Goal: Transaction & Acquisition: Purchase product/service

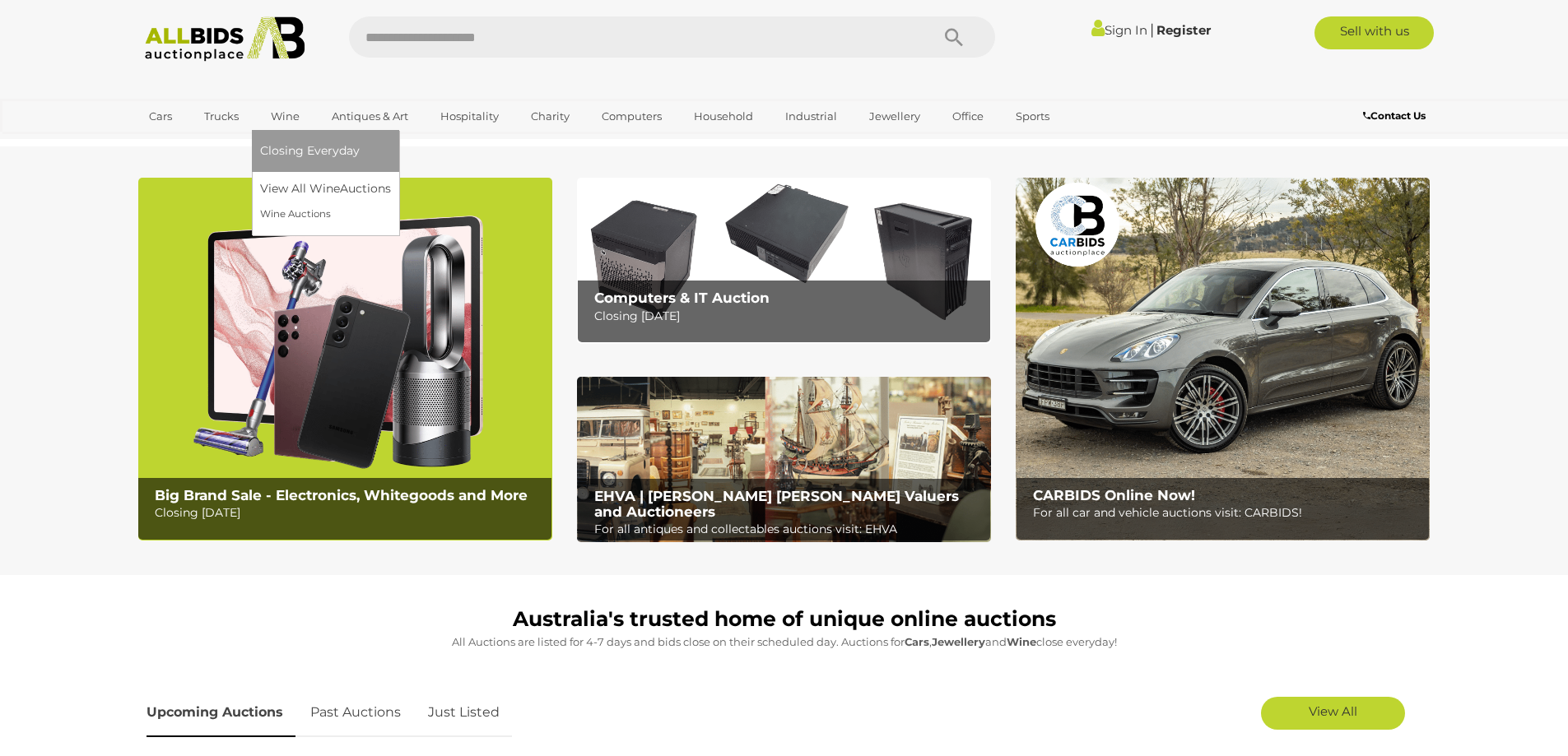
click at [271, 120] on link "Wine" at bounding box center [285, 116] width 50 height 27
click at [315, 195] on link "View All Wine Auctions" at bounding box center [329, 188] width 138 height 26
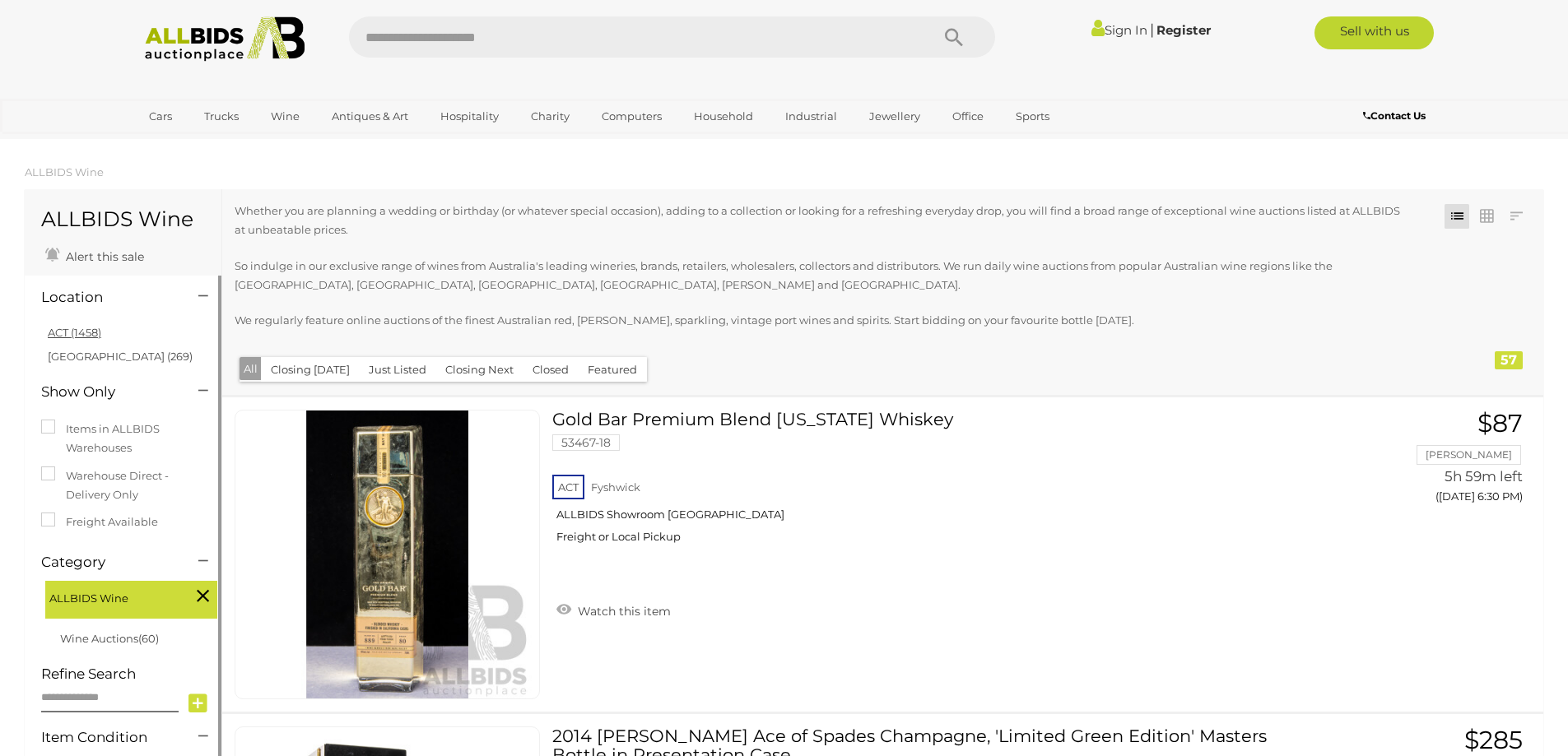
click at [97, 332] on link "ACT (1458)" at bounding box center [74, 332] width 54 height 13
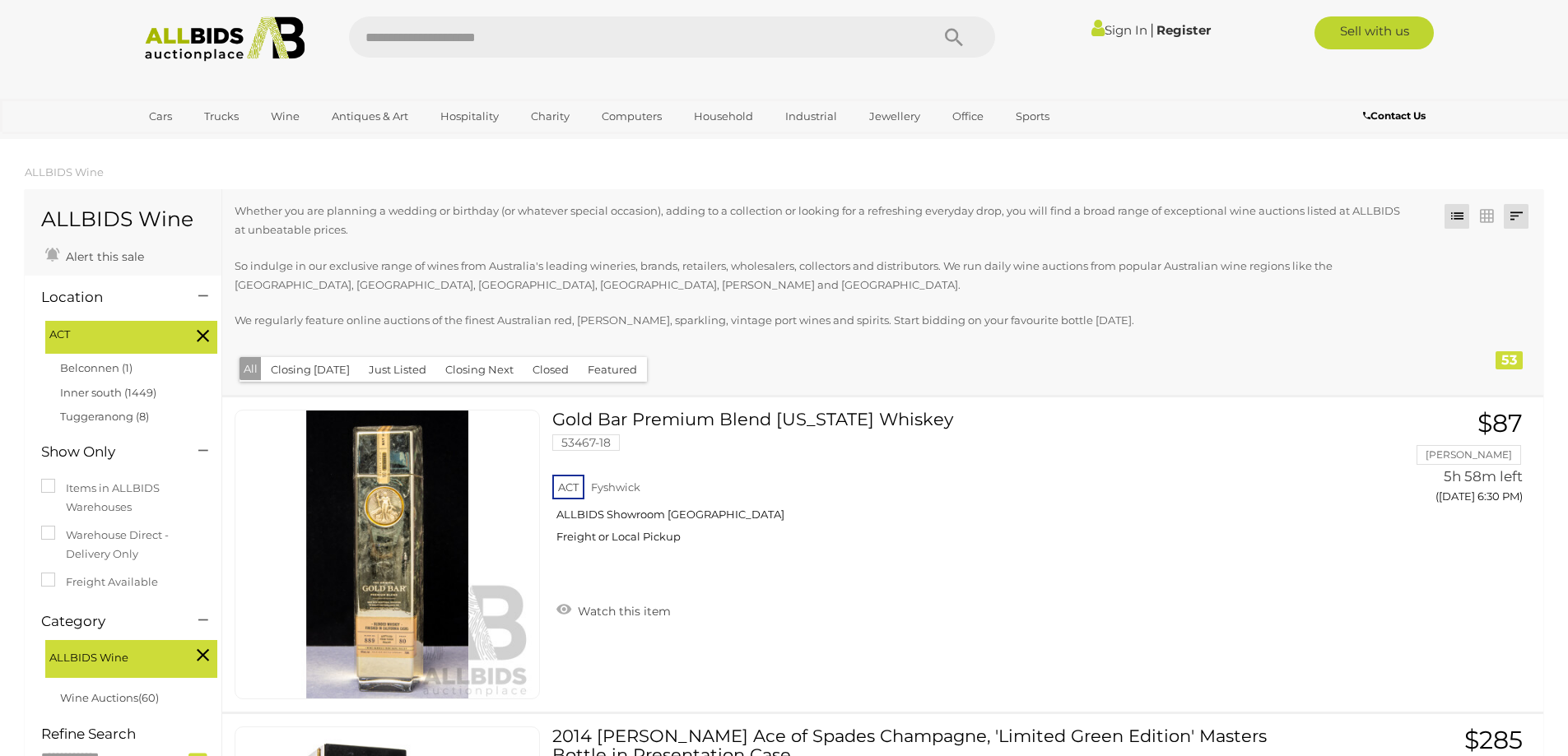
click at [1511, 208] on link at bounding box center [1516, 217] width 25 height 25
click at [1497, 305] on link "Lowest Bid" at bounding box center [1407, 306] width 246 height 29
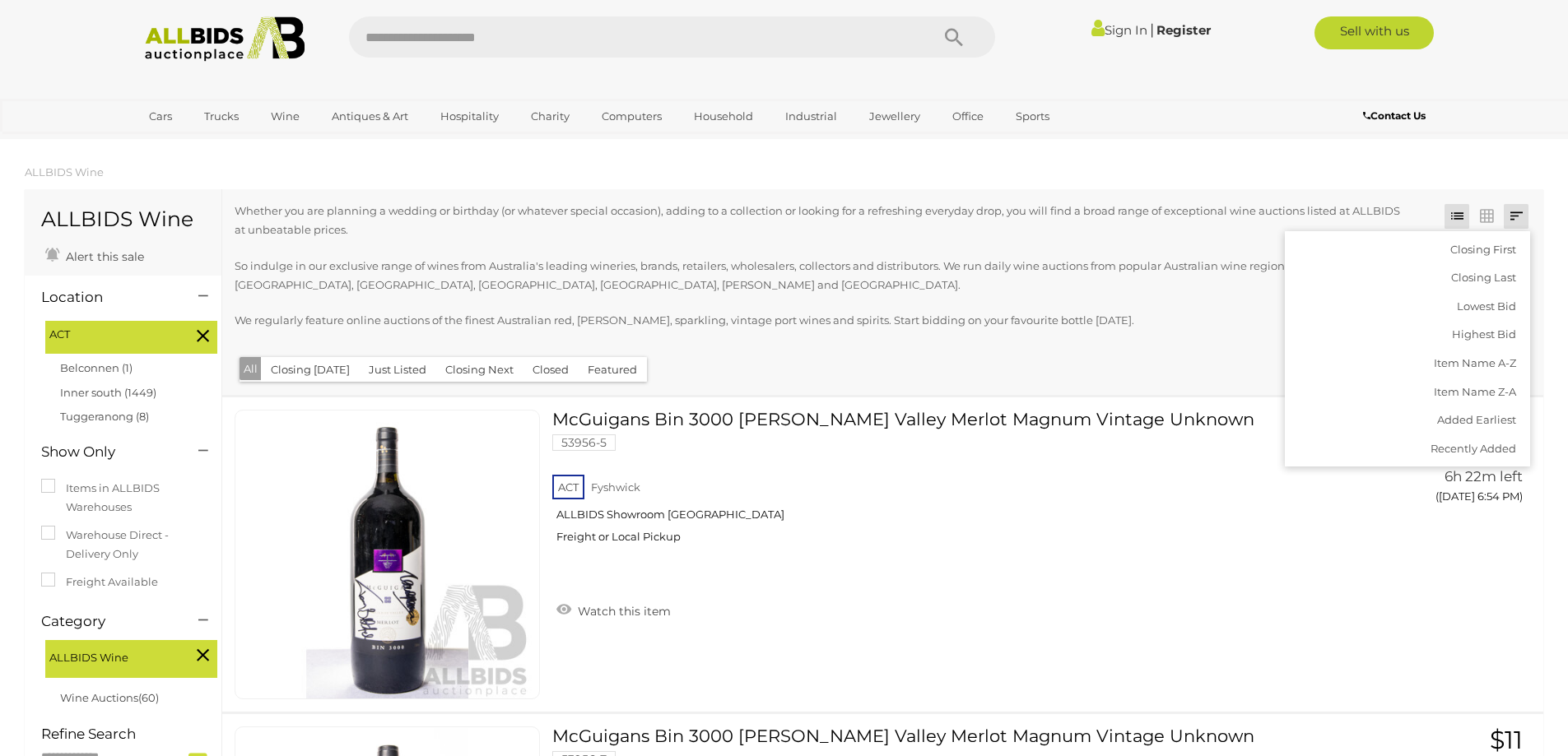
click at [1116, 288] on p "So indulge in our exclusive range of wines from Australia's leading wineries, b…" at bounding box center [823, 276] width 1177 height 38
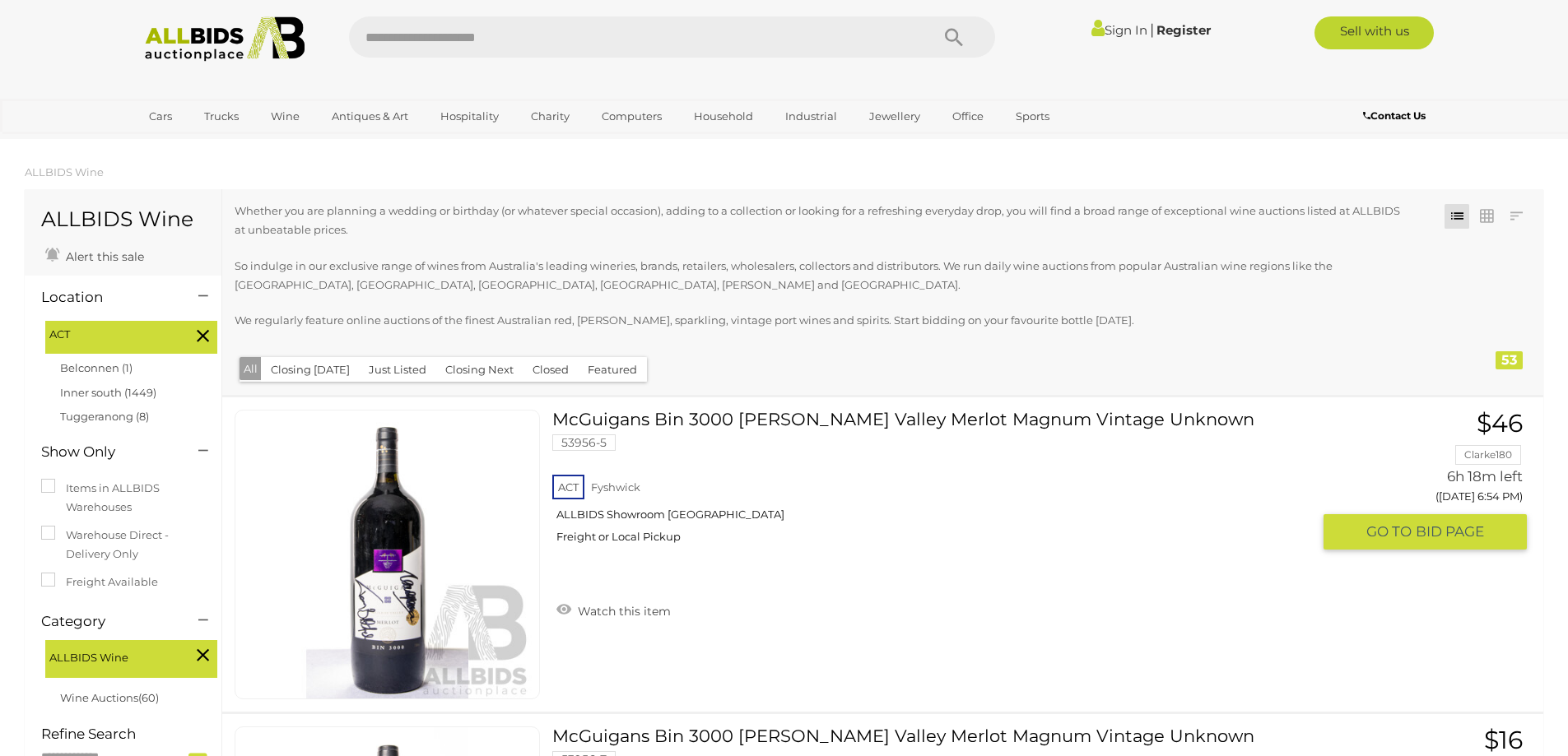
click at [1494, 453] on link "$46 Clarke180 6h 18m left (Today 6:54 PM) GO TO BID PAGE" at bounding box center [1431, 480] width 191 height 142
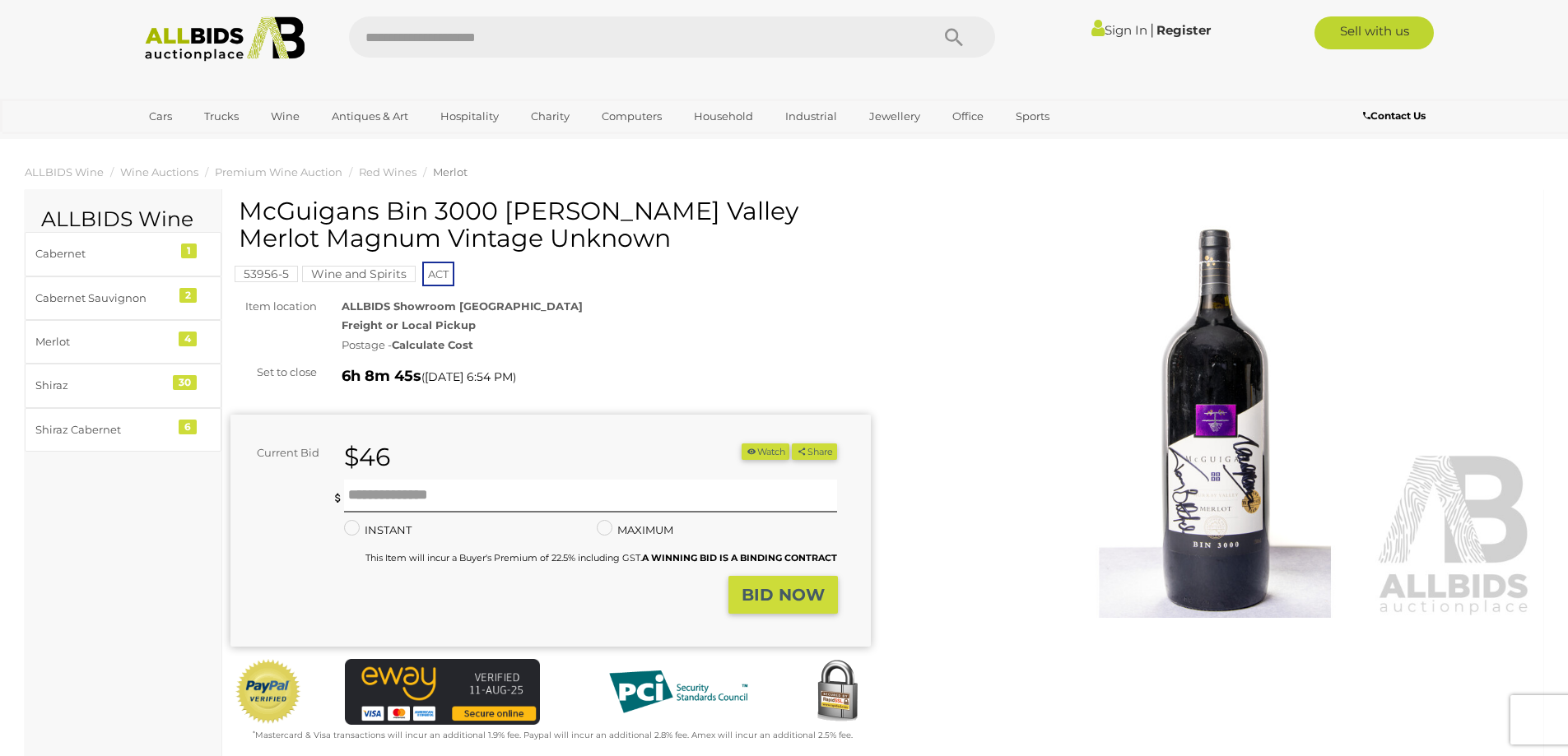
click at [1211, 433] on img at bounding box center [1215, 411] width 640 height 412
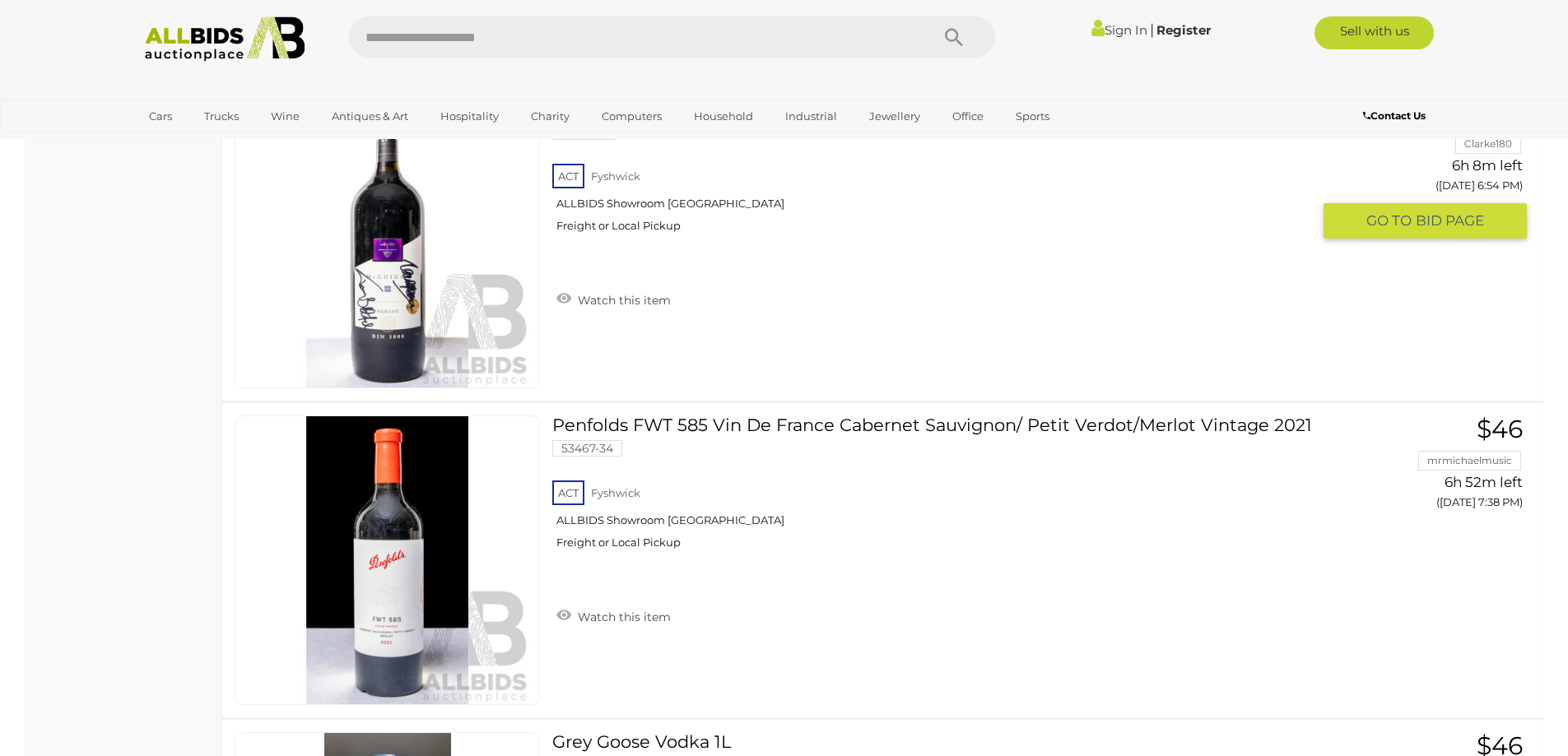
scroll to position [2282, 0]
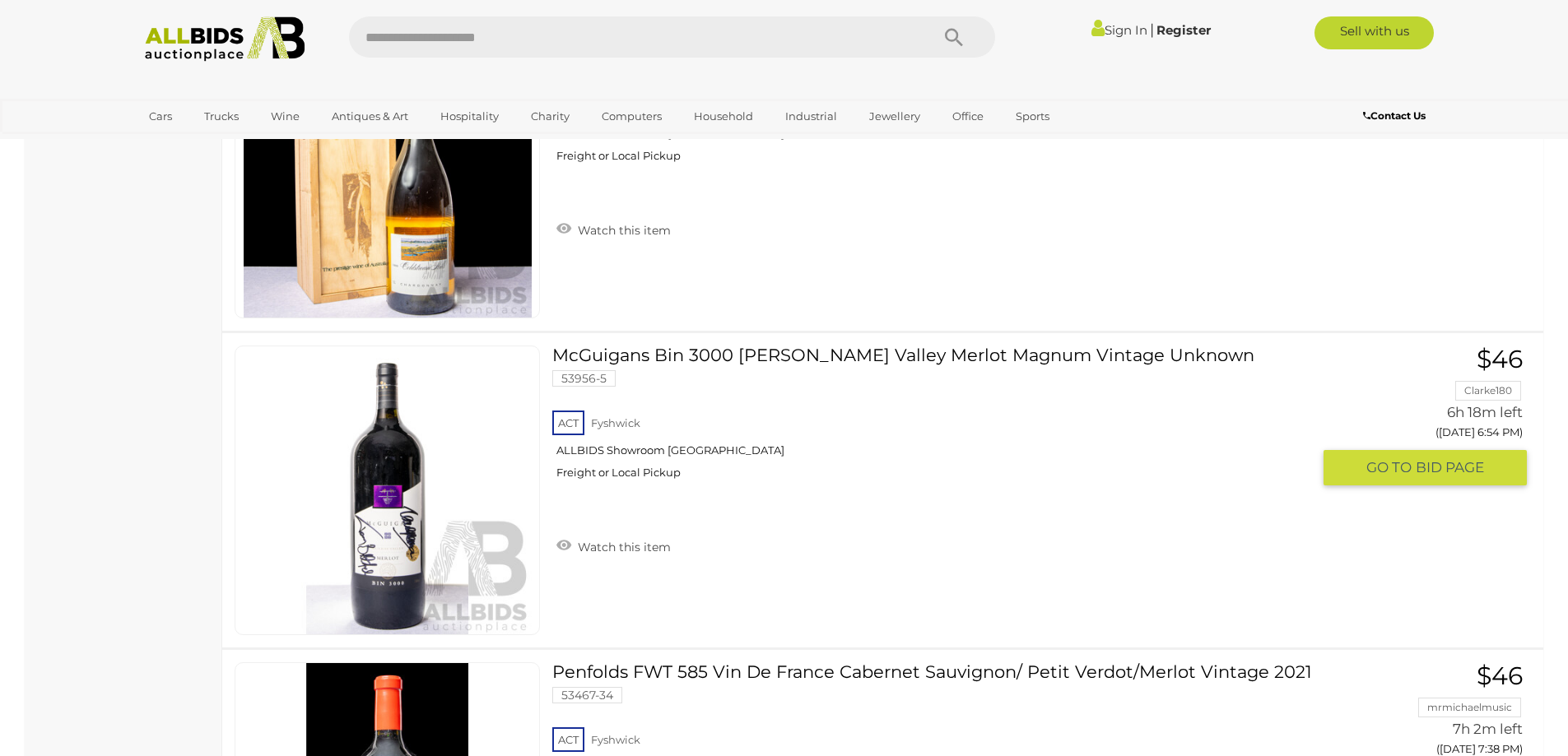
click at [647, 363] on link "McGuigans Bin 3000 Murray Valley Merlot Magnum Vintage Unknown 53956-5 ACT Fysh…" at bounding box center [937, 419] width 746 height 146
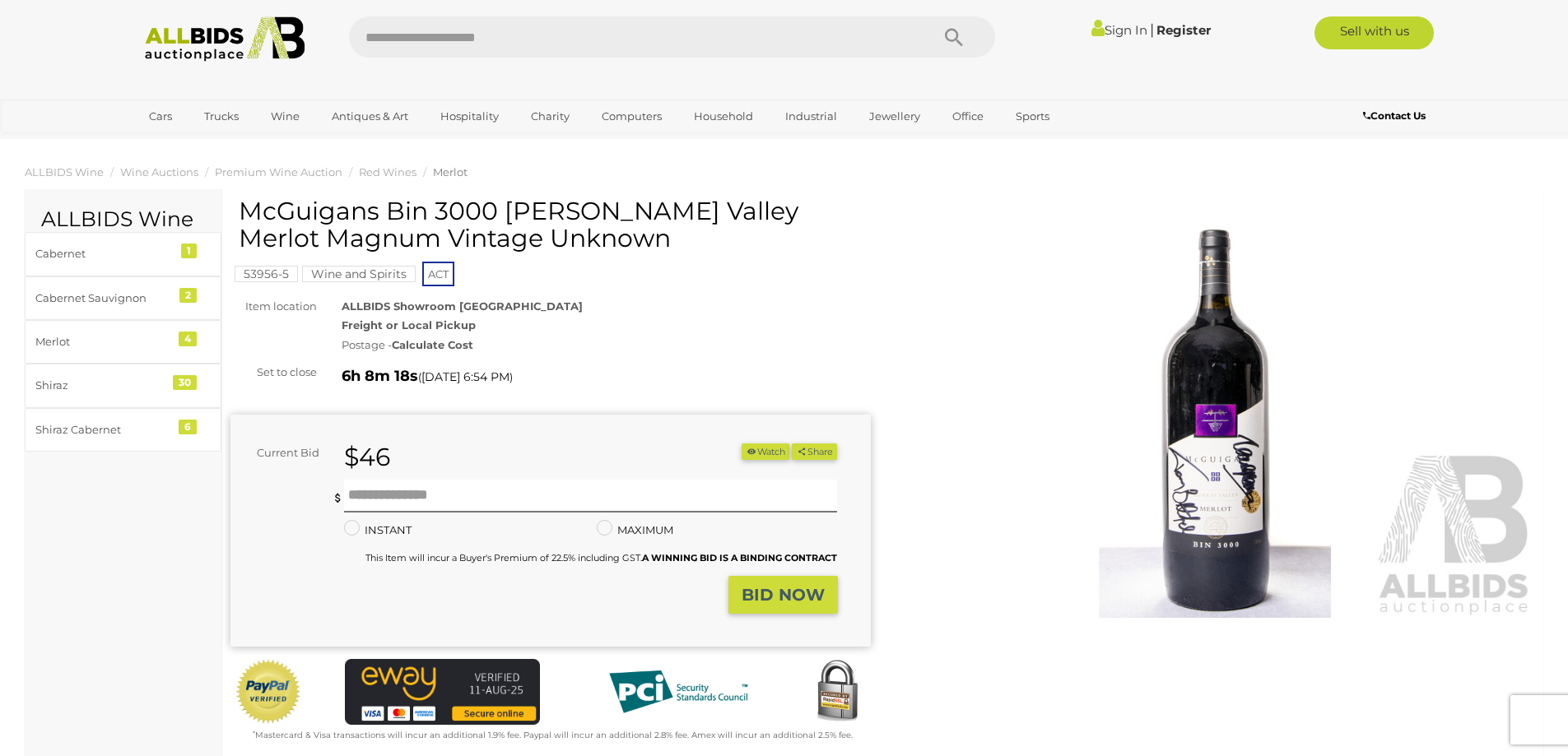
drag, startPoint x: 243, startPoint y: 216, endPoint x: 617, endPoint y: 245, distance: 375.1
click at [617, 245] on h1 "McGuigans Bin 3000 [PERSON_NAME] Valley Merlot Magnum Vintage Unknown" at bounding box center [552, 224] width 628 height 54
copy h1 "McGuigans Bin 3000 [PERSON_NAME] Valley Merlot Magnum Vintage Unknown"
click at [750, 331] on div "ALLBIDS Showroom Fyshwick Freight or Local Pickup Postage - Calculate Cost" at bounding box center [606, 326] width 554 height 58
click at [785, 595] on strong "BID NOW" at bounding box center [783, 595] width 83 height 20
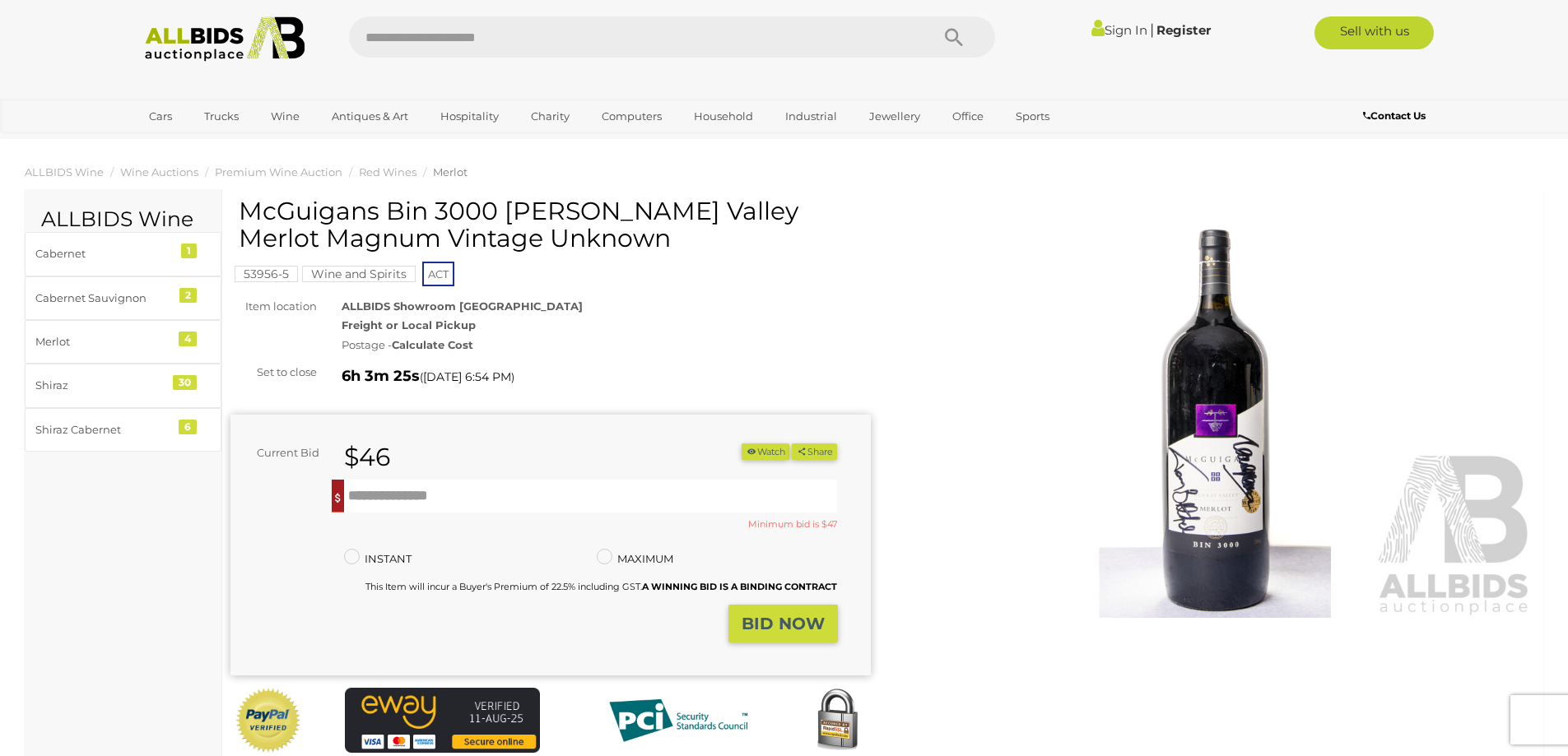
click at [413, 32] on input "text" at bounding box center [631, 37] width 564 height 41
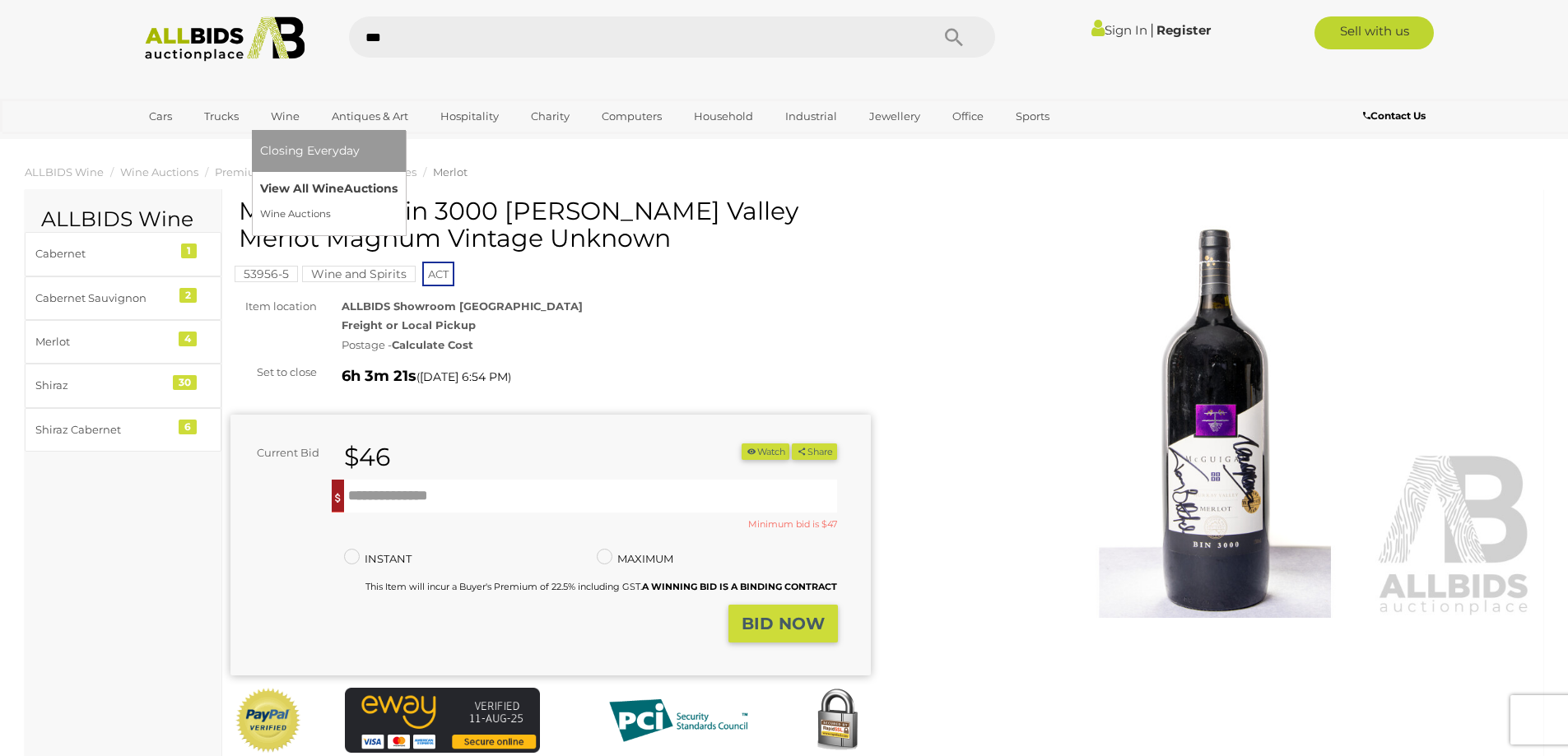
type input "***"
click at [303, 187] on link "View All Wine Auctions" at bounding box center [329, 188] width 138 height 26
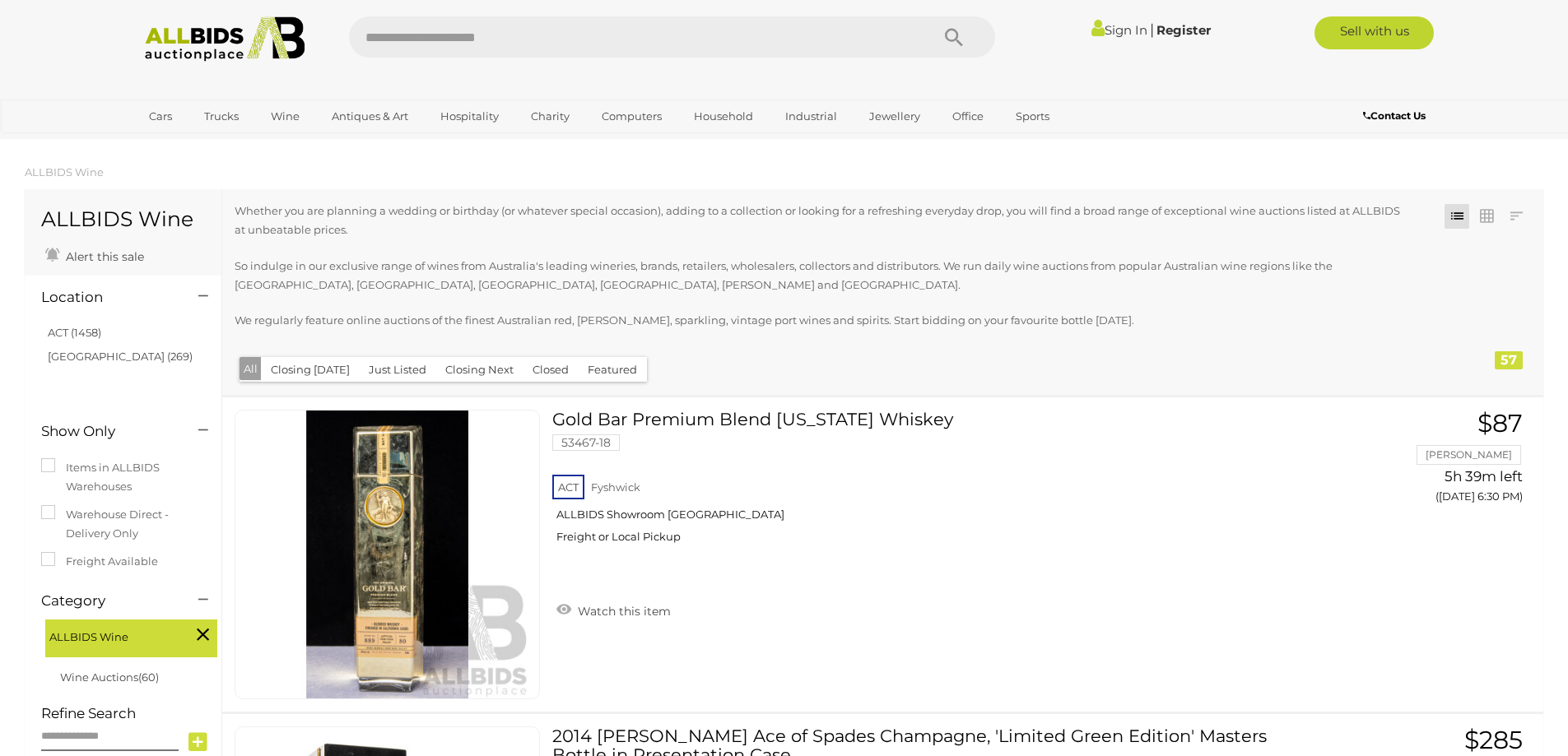
click at [198, 296] on icon at bounding box center [203, 296] width 10 height 16
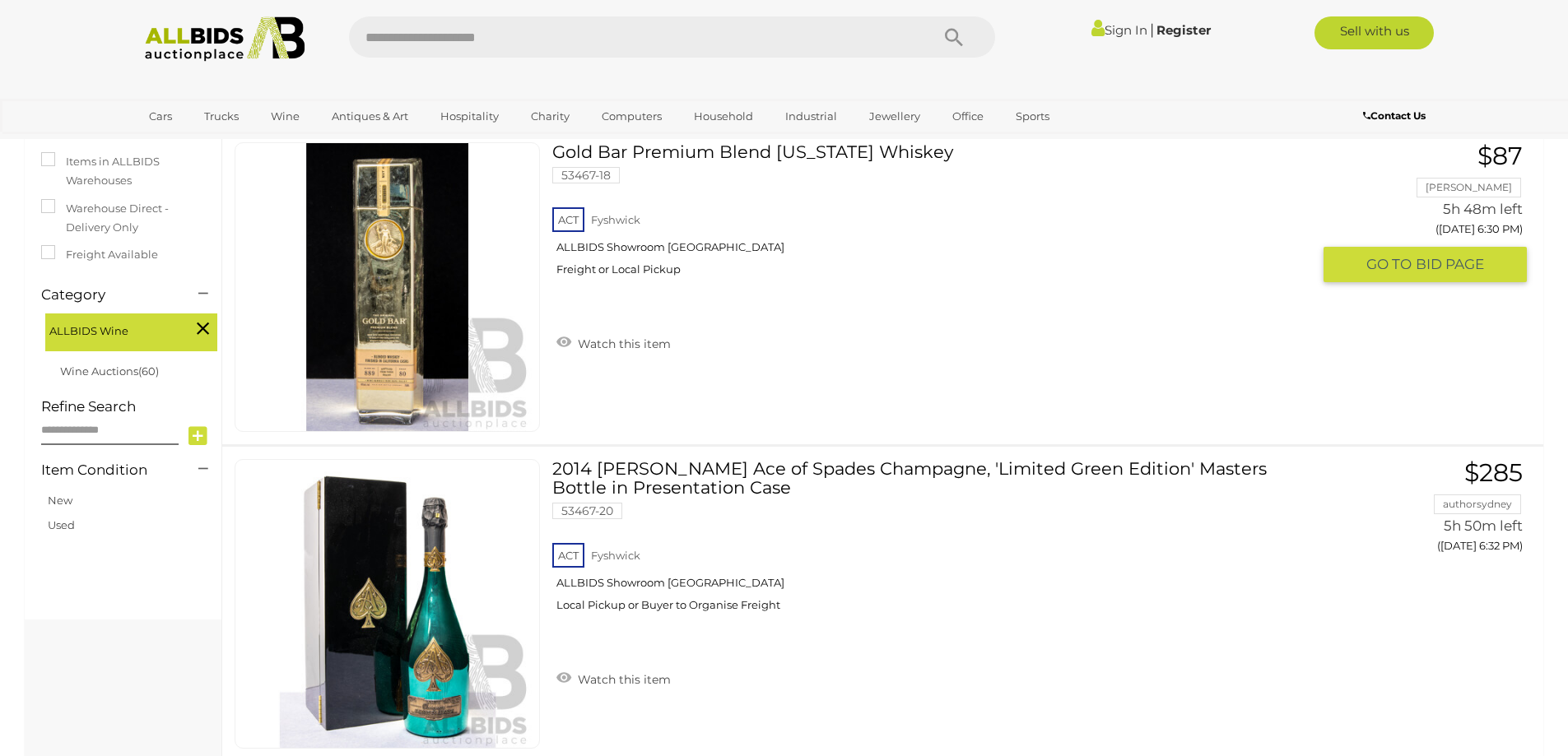
scroll to position [245, 0]
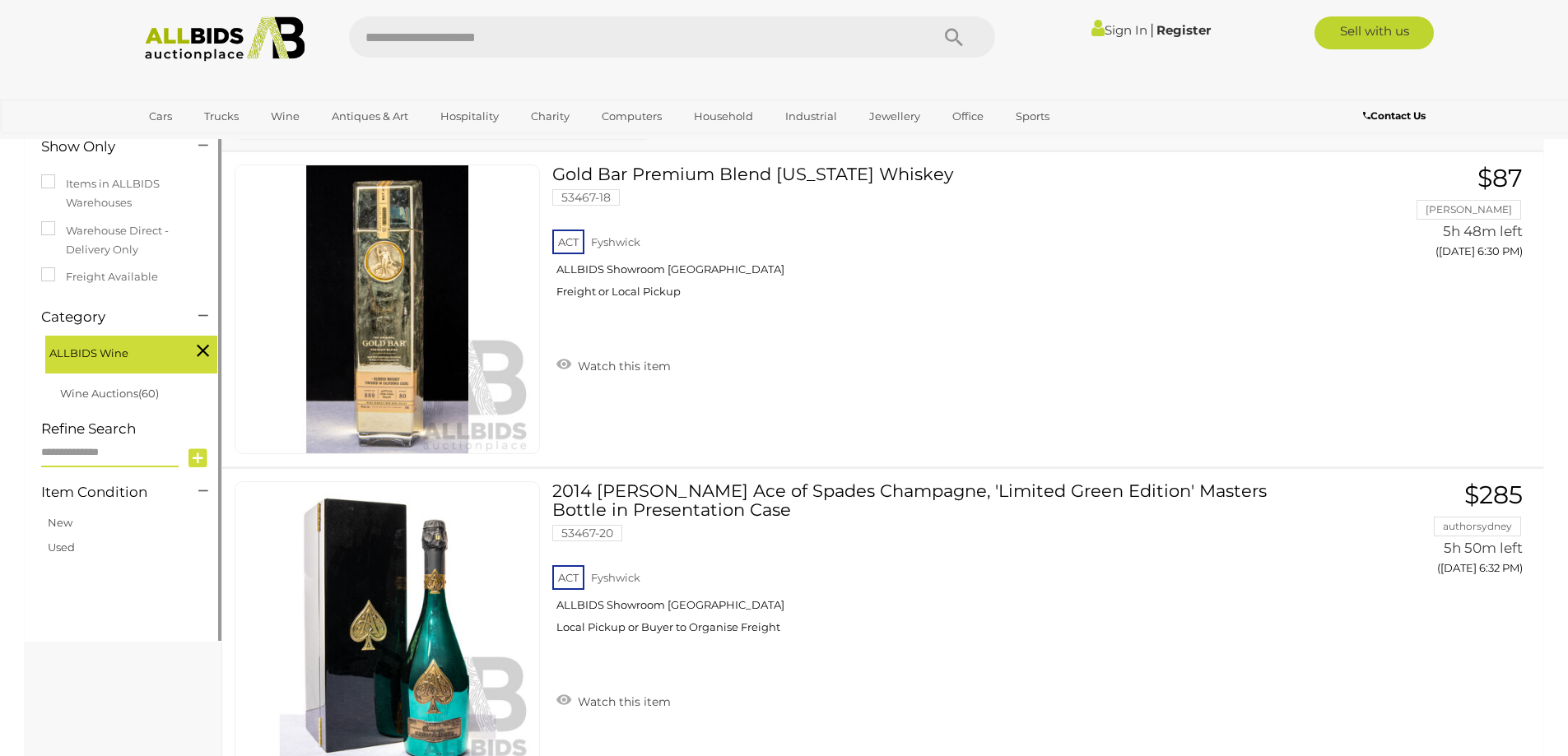
click at [128, 453] on input "text" at bounding box center [110, 453] width 138 height 29
type input "**********"
click at [196, 458] on icon at bounding box center [197, 459] width 19 height 25
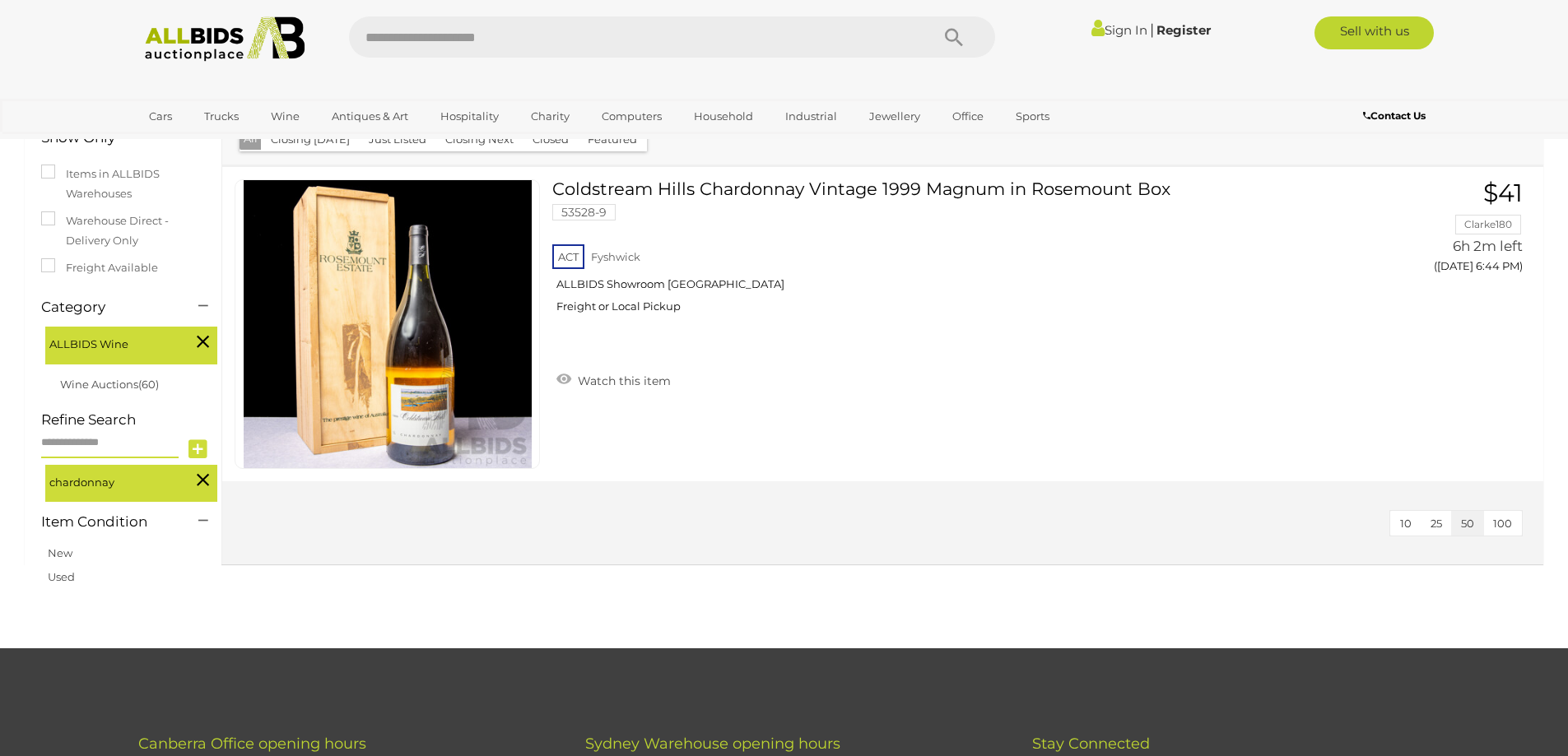
click at [89, 432] on input "text" at bounding box center [110, 444] width 138 height 29
type input "**********"
click at [198, 449] on icon at bounding box center [197, 450] width 19 height 25
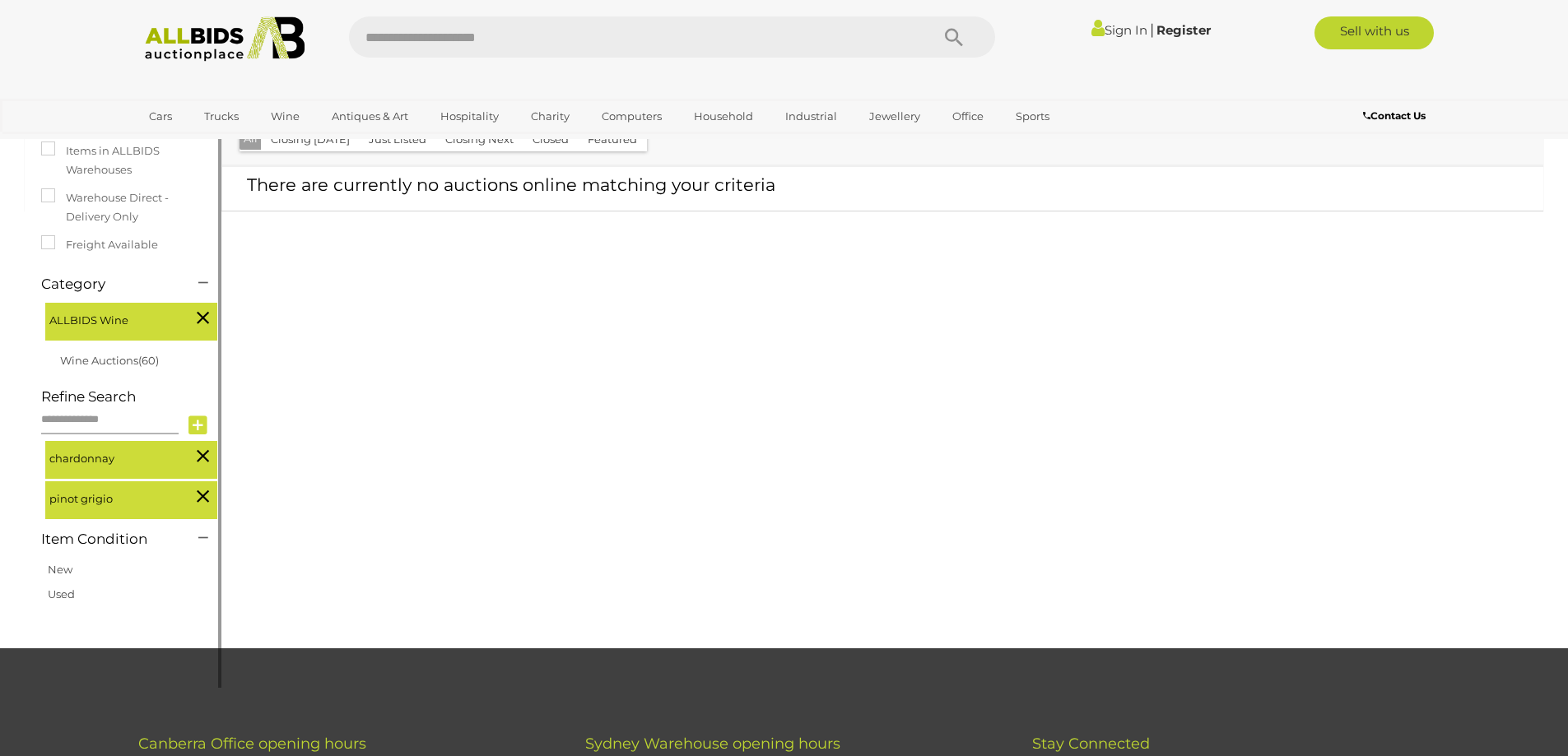
click at [84, 423] on input "text" at bounding box center [110, 420] width 138 height 29
type input "**********"
click at [193, 420] on icon at bounding box center [197, 426] width 19 height 25
click at [199, 453] on icon at bounding box center [203, 456] width 13 height 21
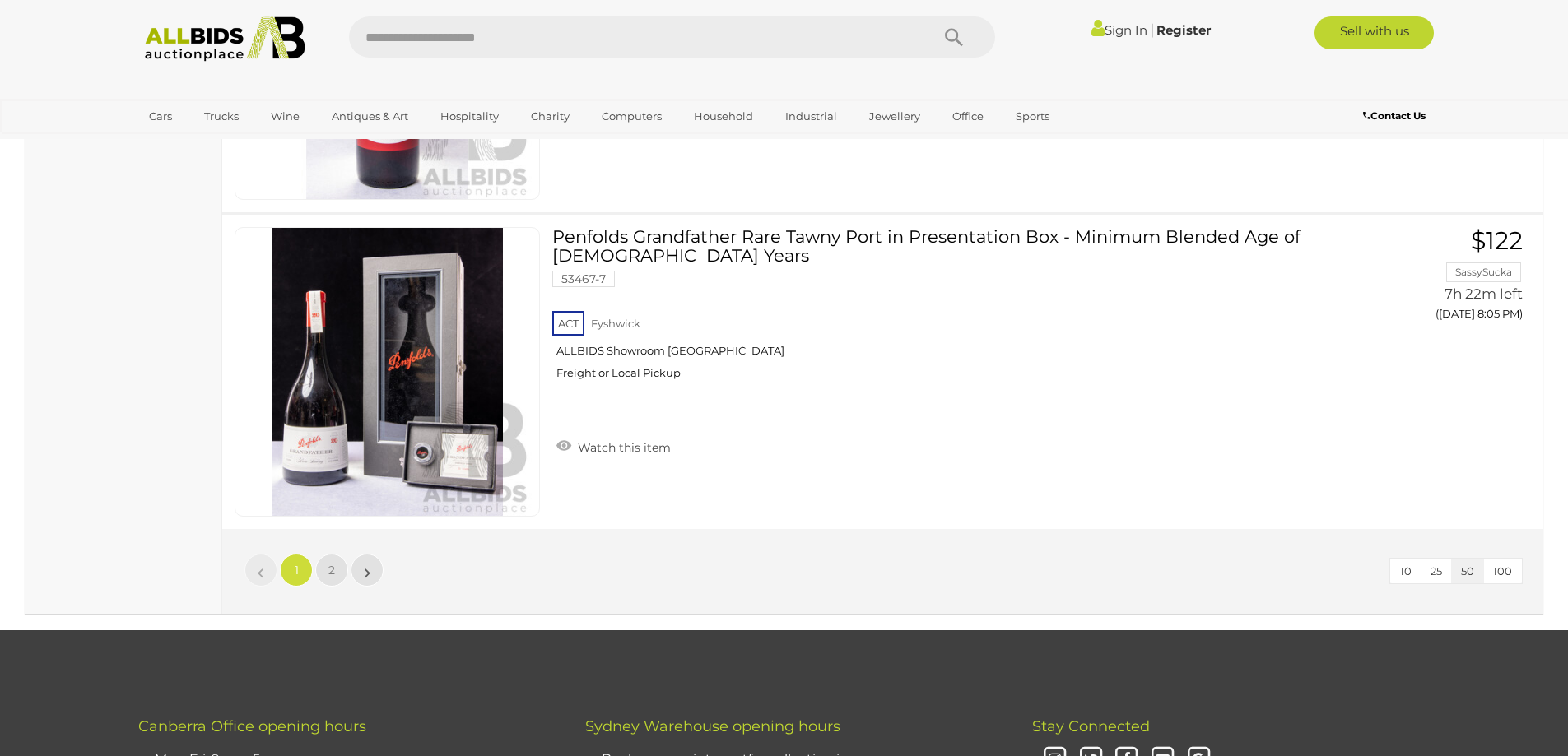
scroll to position [15716, 0]
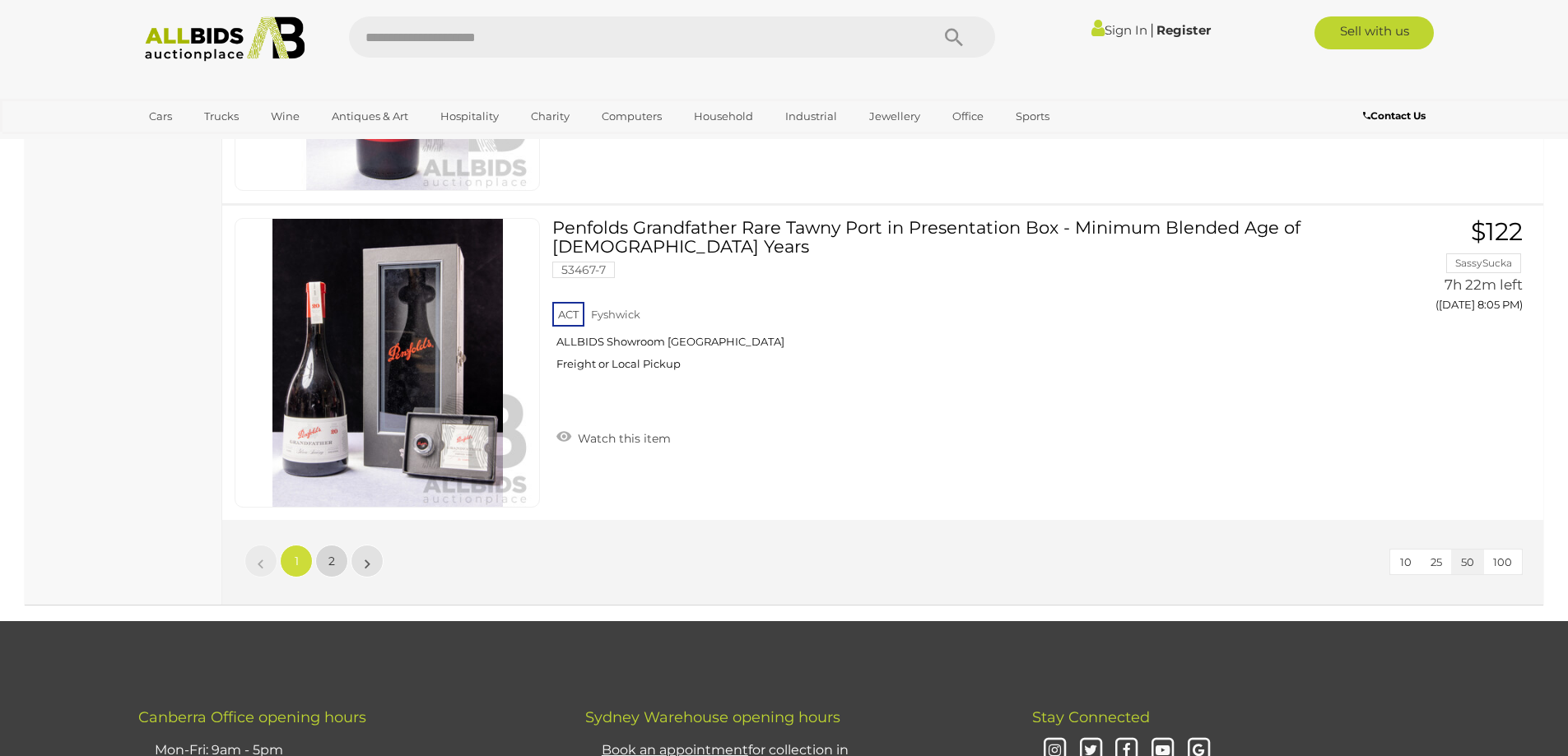
click at [341, 553] on link "2" at bounding box center [331, 561] width 33 height 33
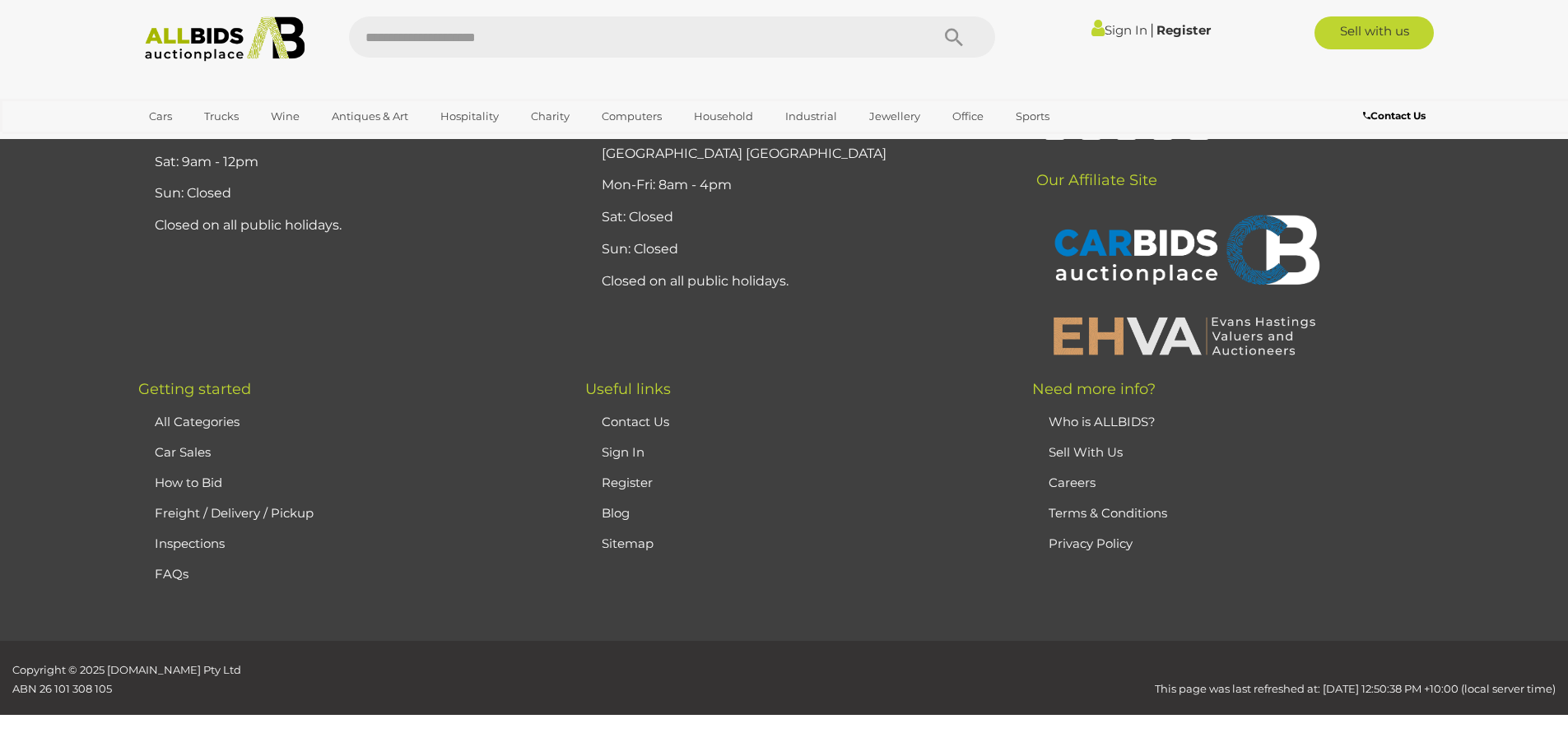
scroll to position [230, 0]
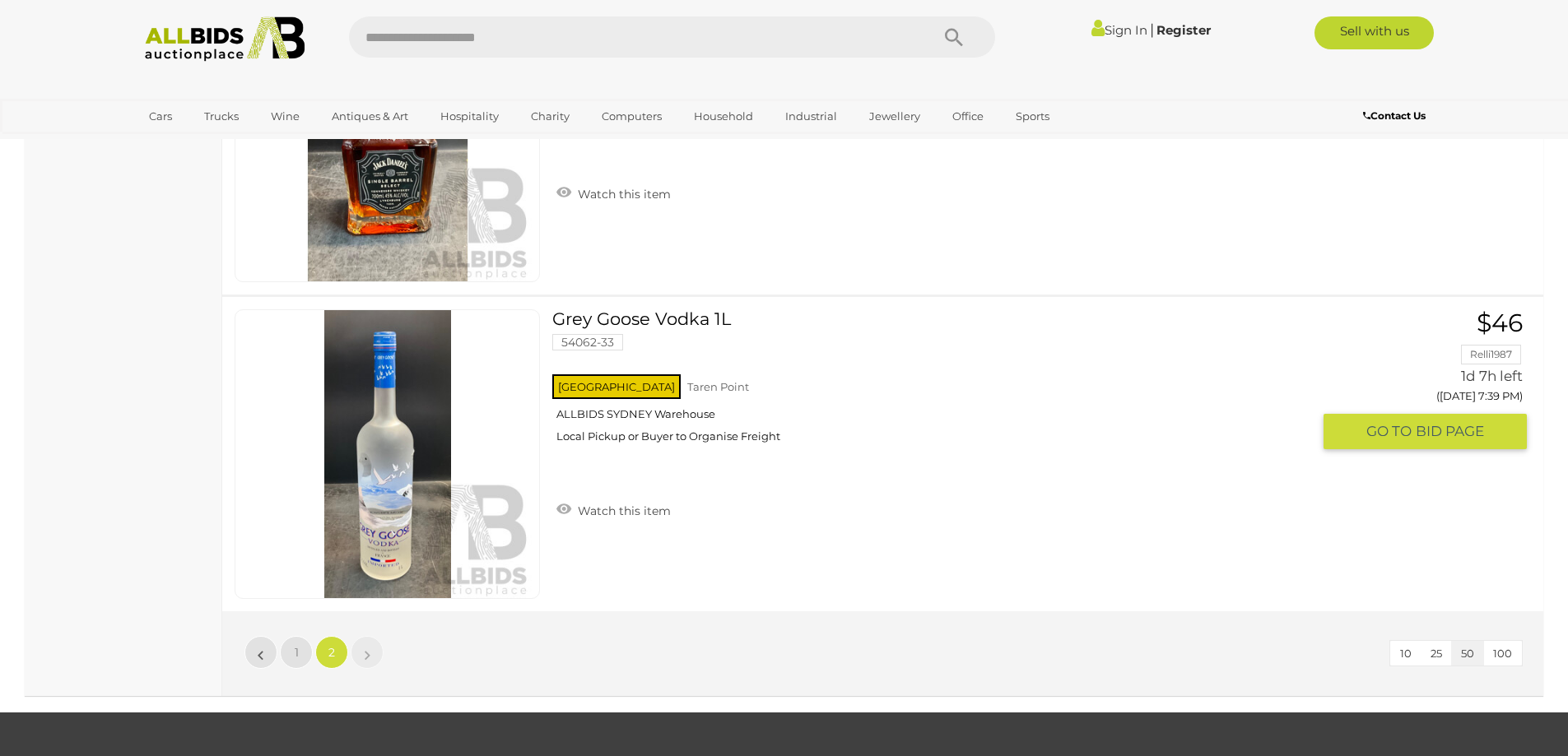
scroll to position [1958, 0]
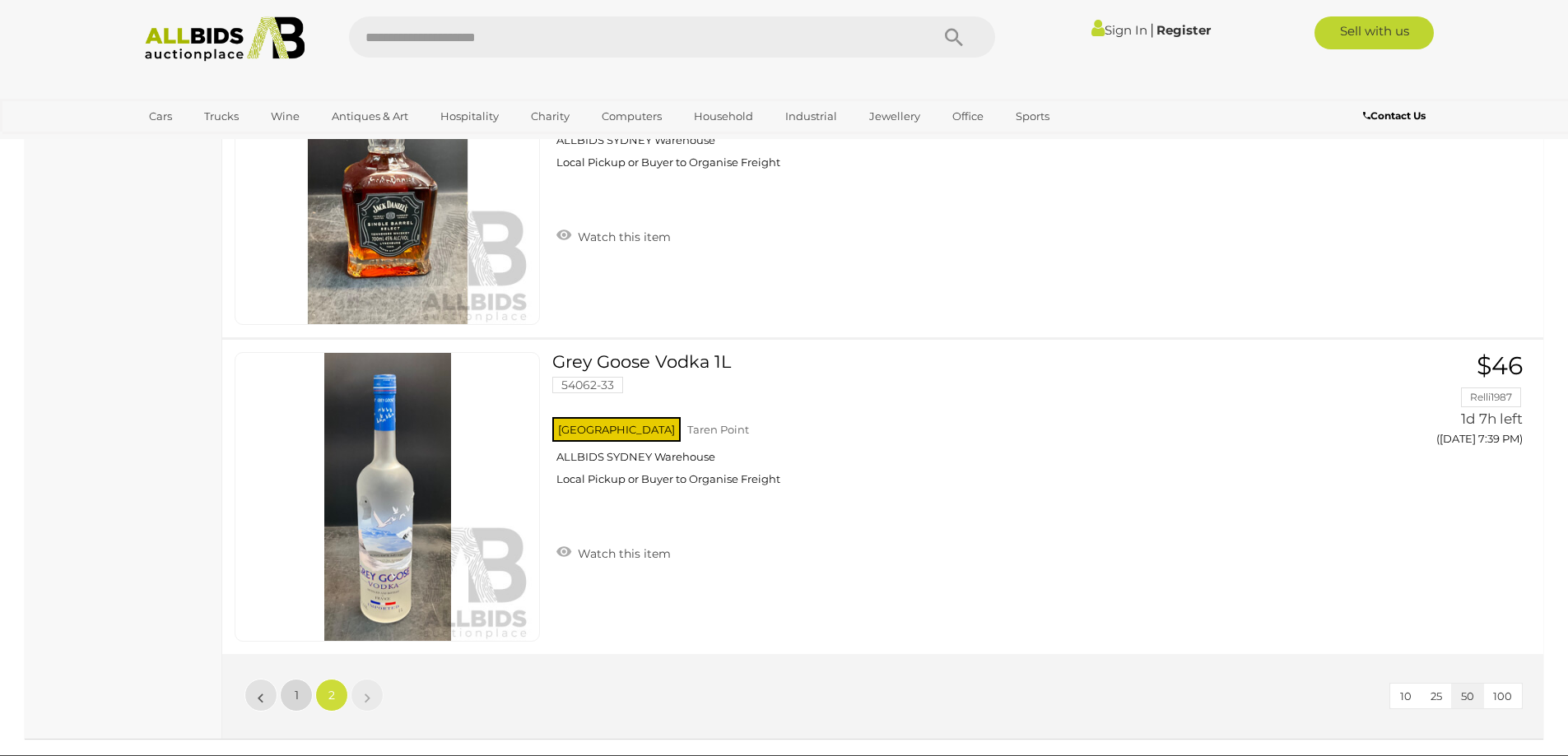
click at [304, 682] on link "1" at bounding box center [296, 695] width 33 height 33
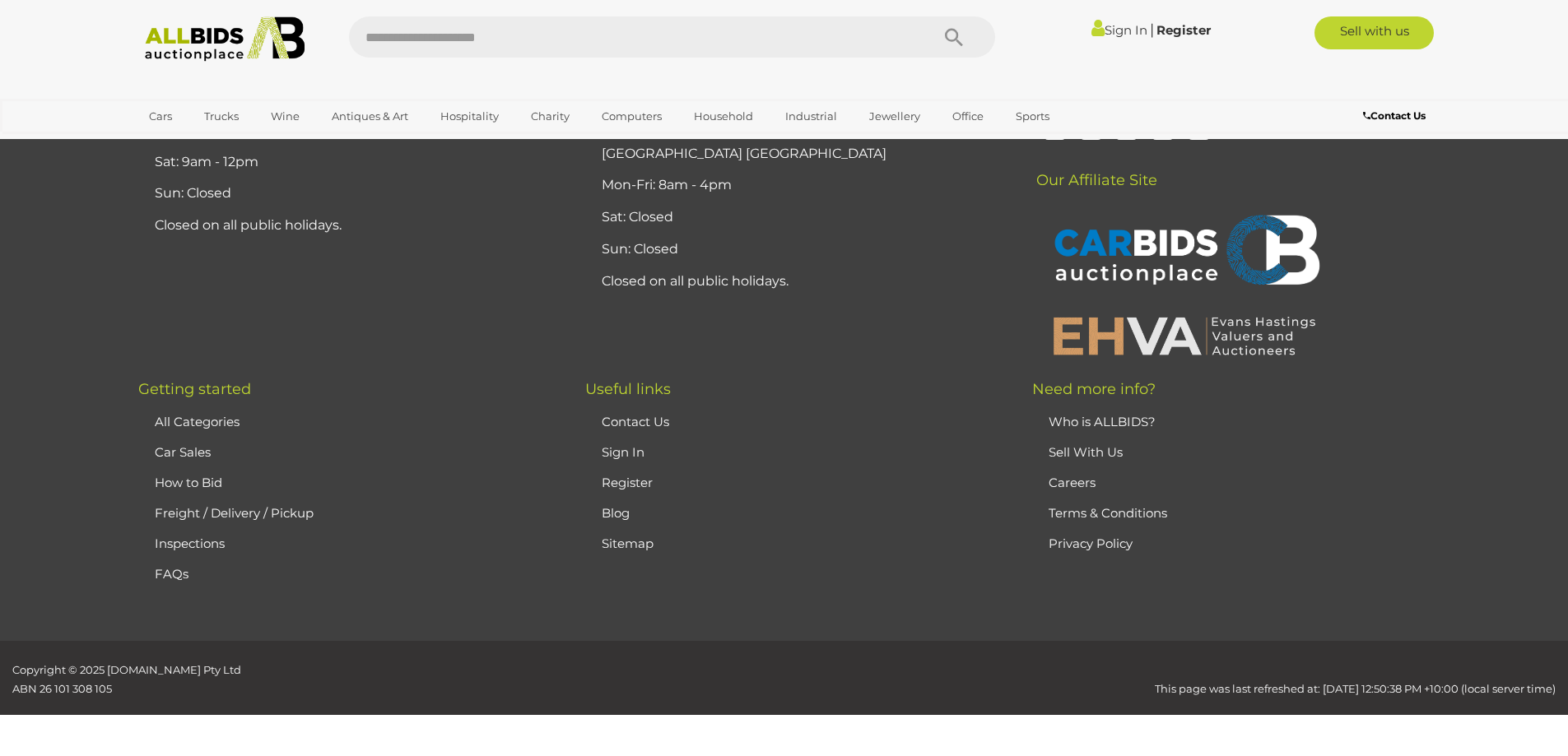
scroll to position [230, 0]
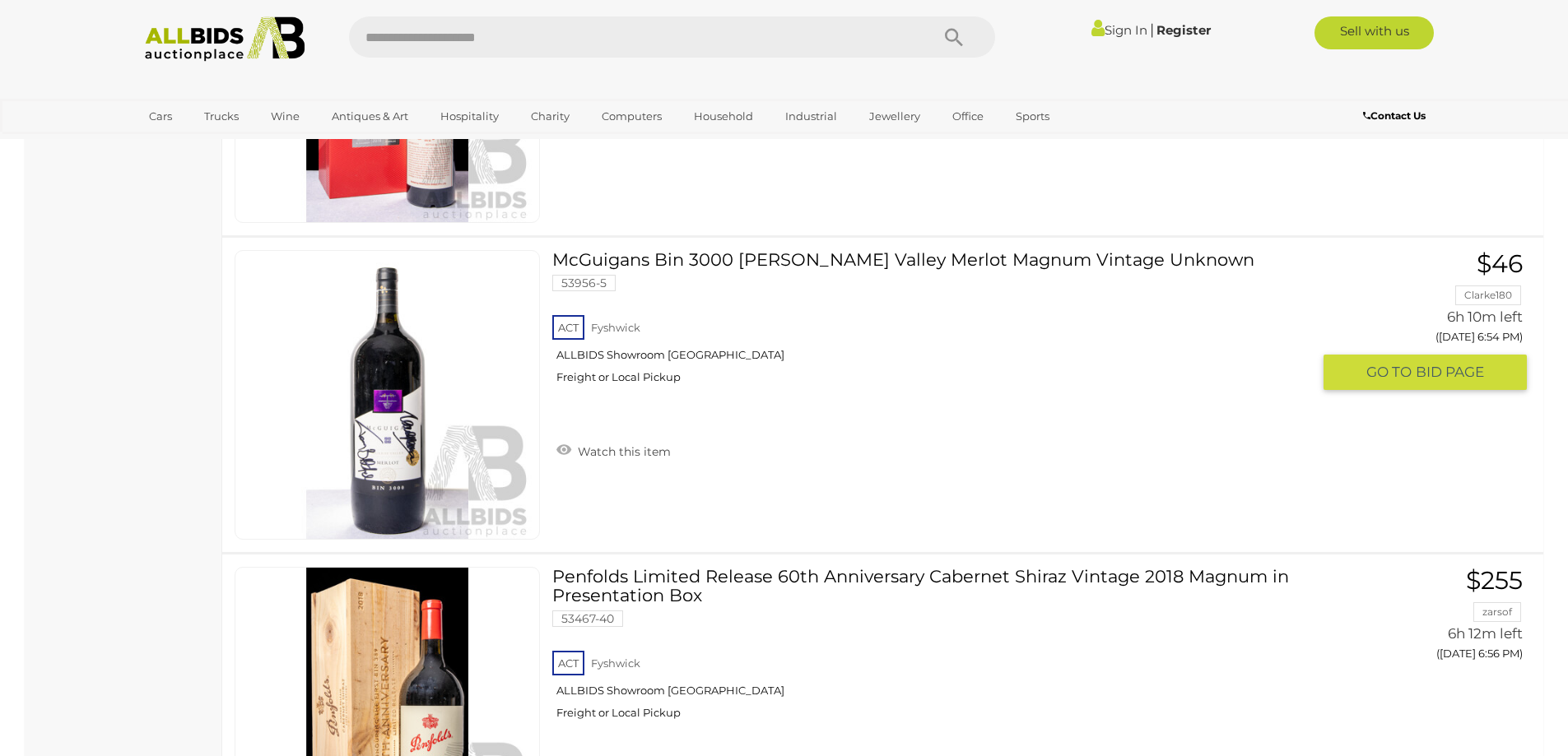
scroll to position [3949, 0]
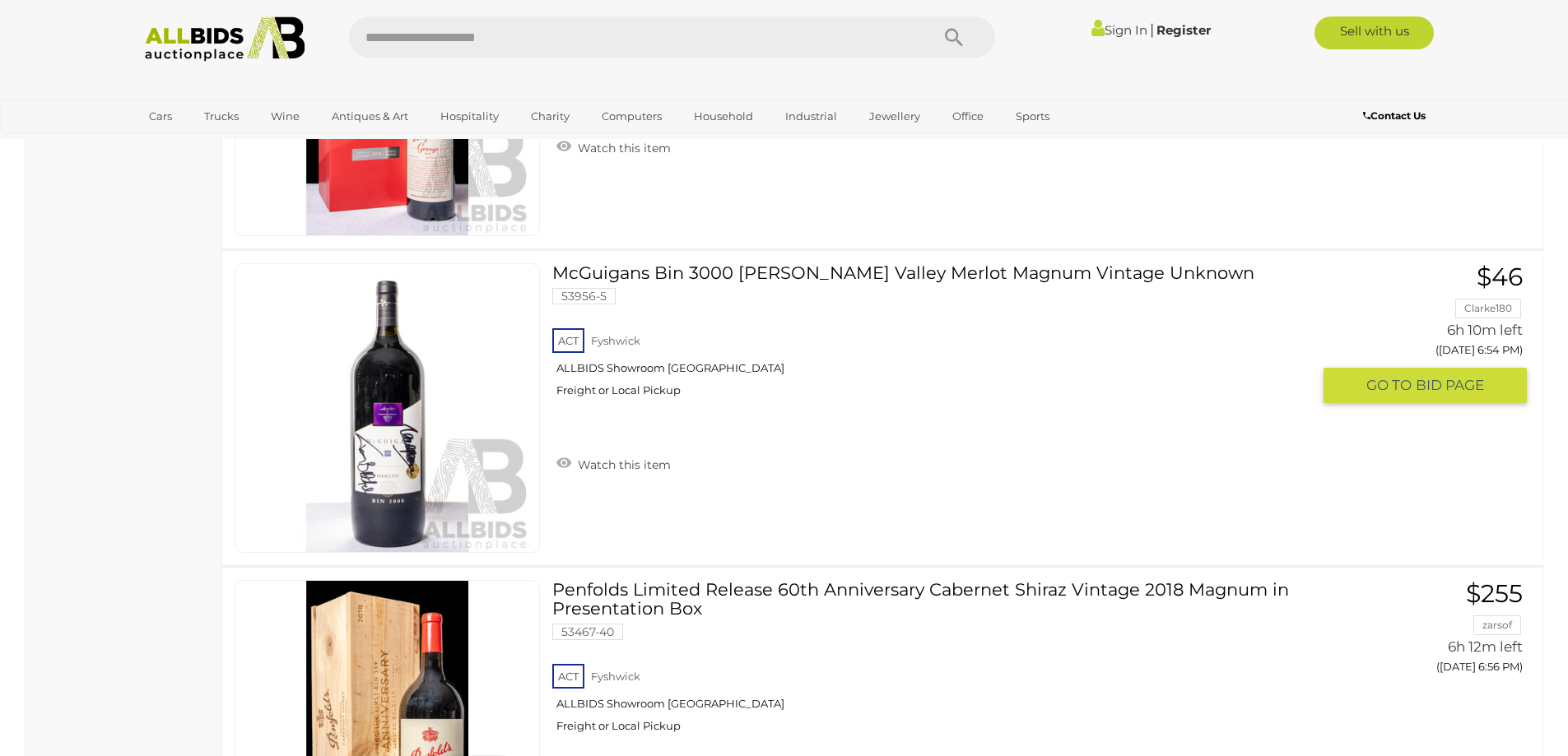
click at [1115, 282] on link "McGuigans Bin 3000 Murray Valley Merlot Magnum Vintage Unknown 53956-5 ACT Fysh…" at bounding box center [937, 336] width 746 height 146
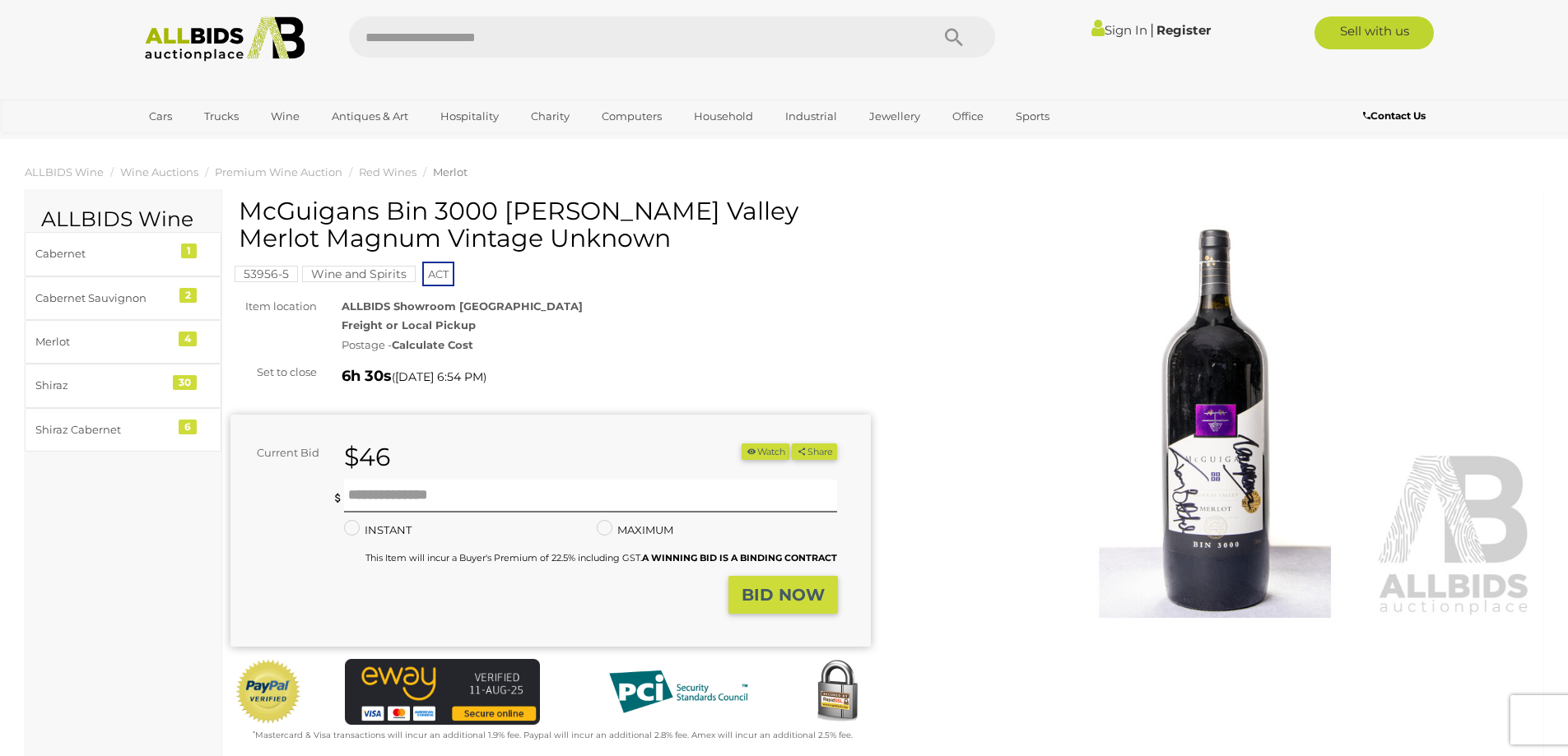
click at [1213, 436] on img at bounding box center [1215, 411] width 640 height 412
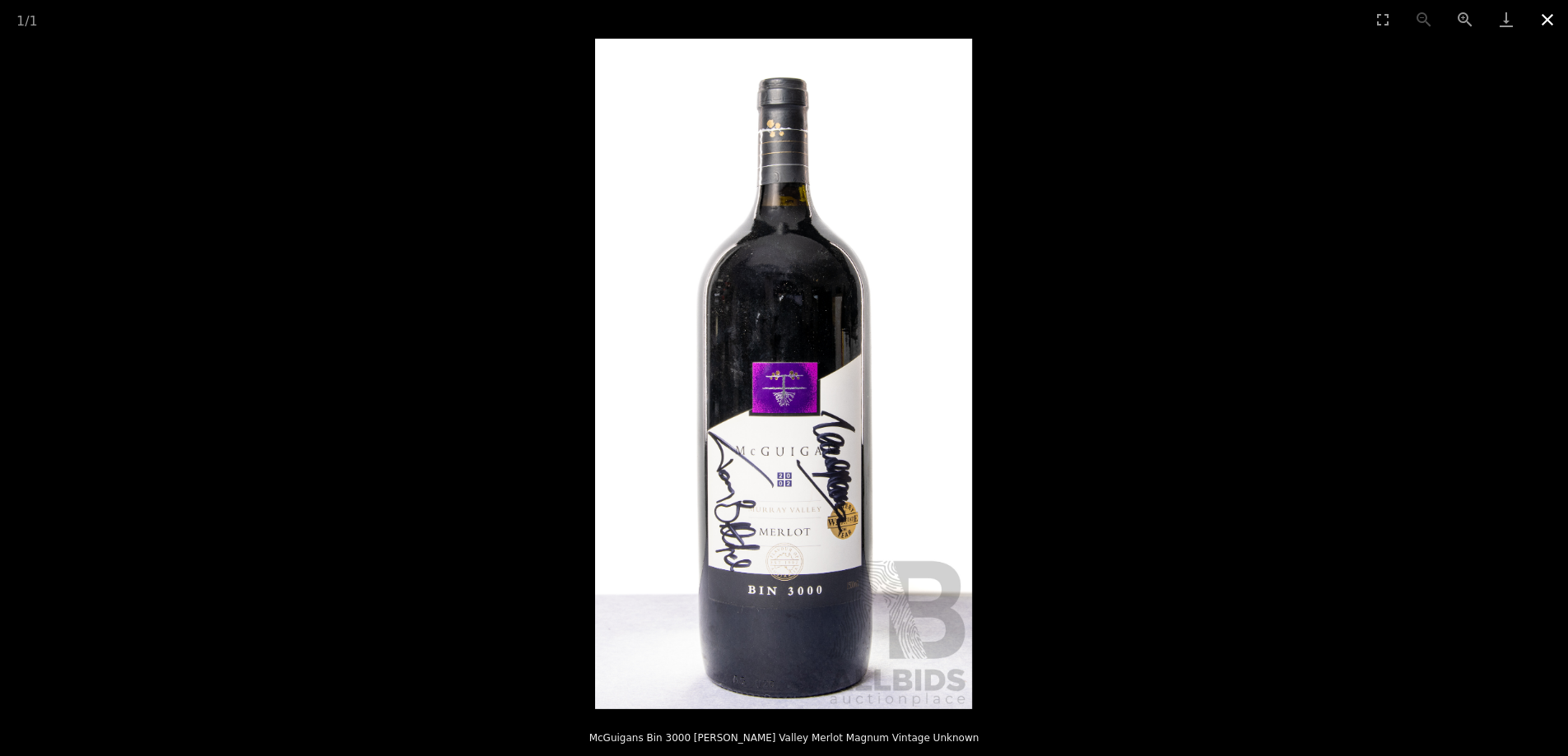
click at [1551, 25] on button "Close gallery" at bounding box center [1547, 19] width 41 height 38
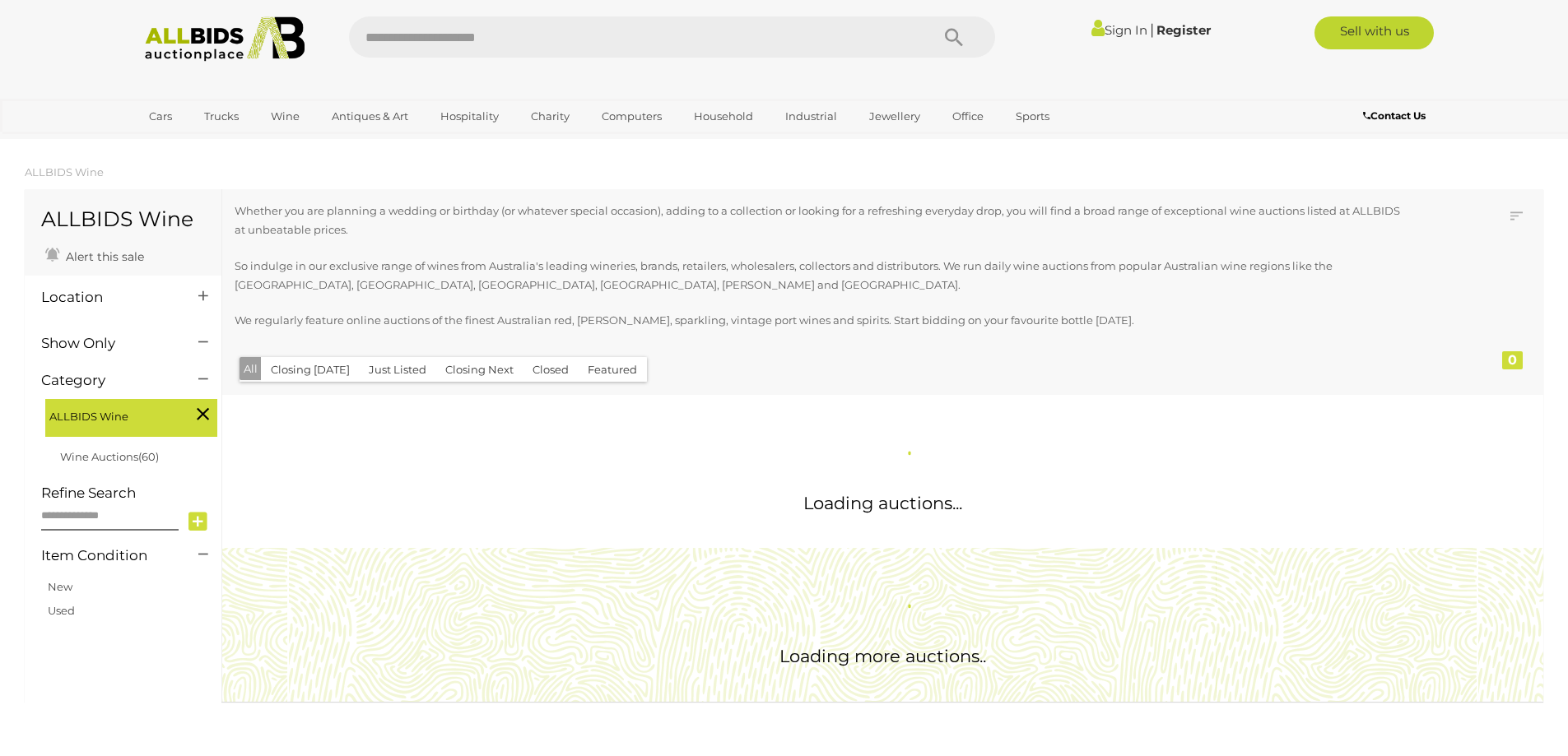
scroll to position [878, 0]
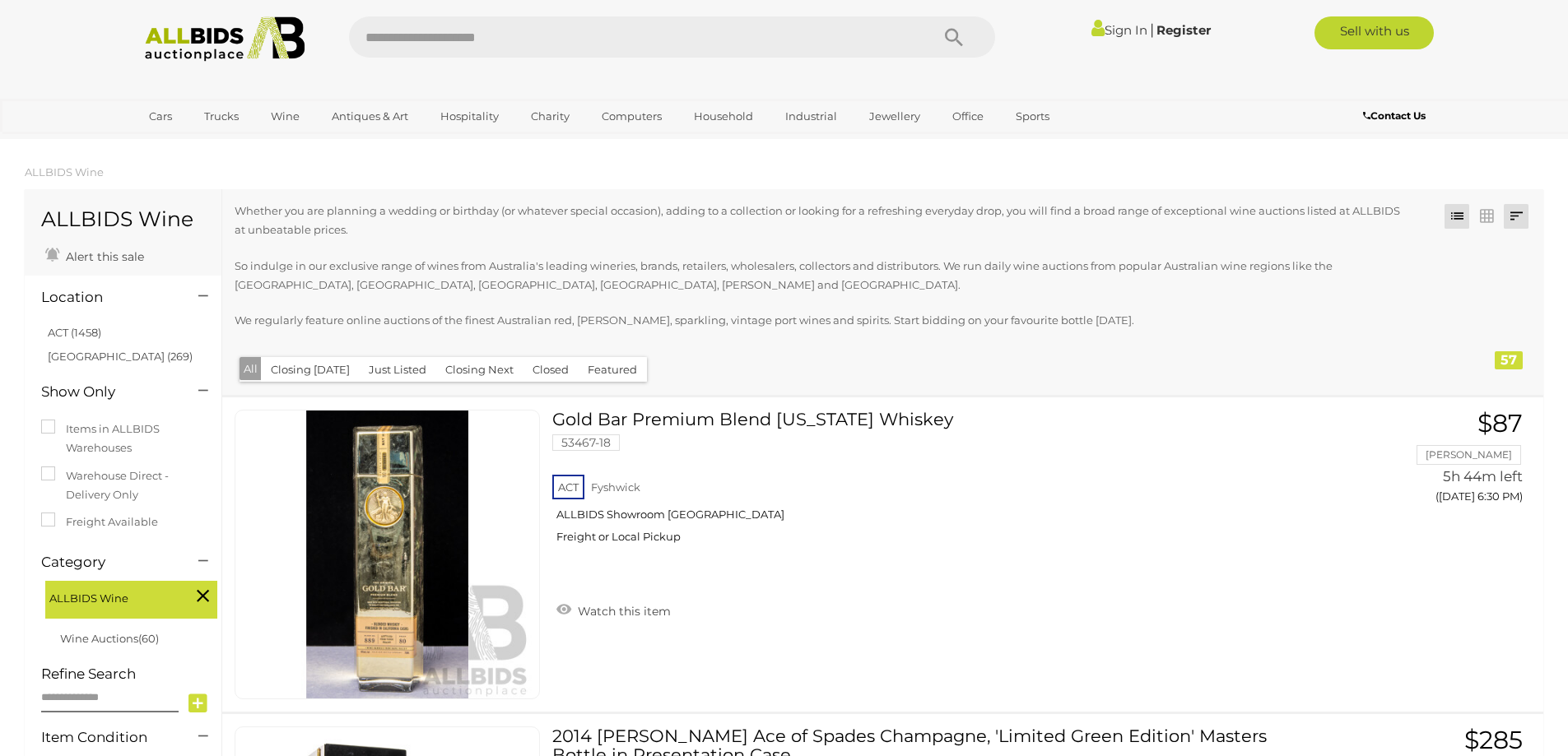
click at [1513, 211] on link at bounding box center [1516, 217] width 25 height 25
click at [1483, 307] on link "Lowest Bid" at bounding box center [1407, 306] width 246 height 29
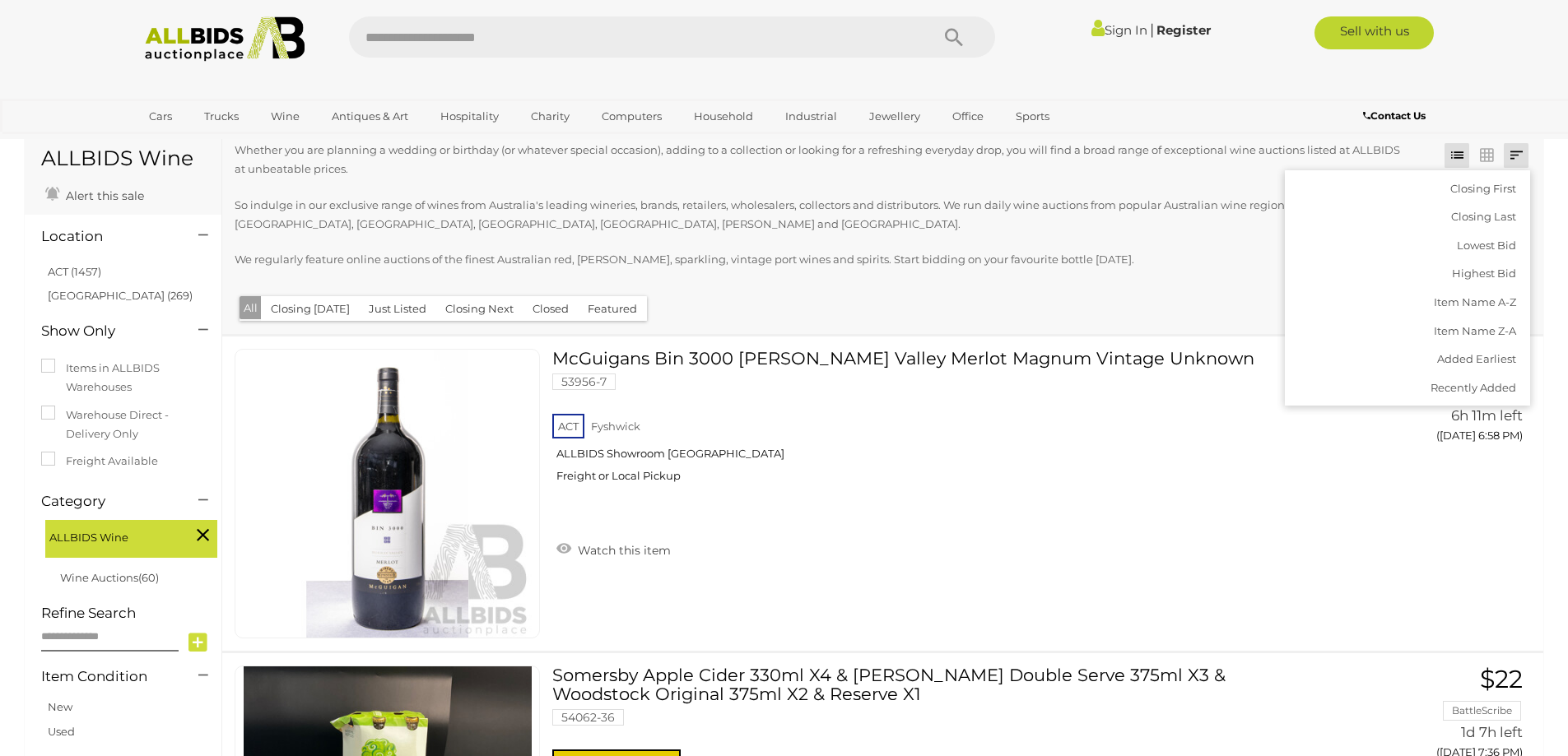
scroll to position [60, 0]
click at [965, 191] on div "Whether you are planning a wedding or birthday (or whatever special occasion), …" at bounding box center [829, 217] width 1189 height 150
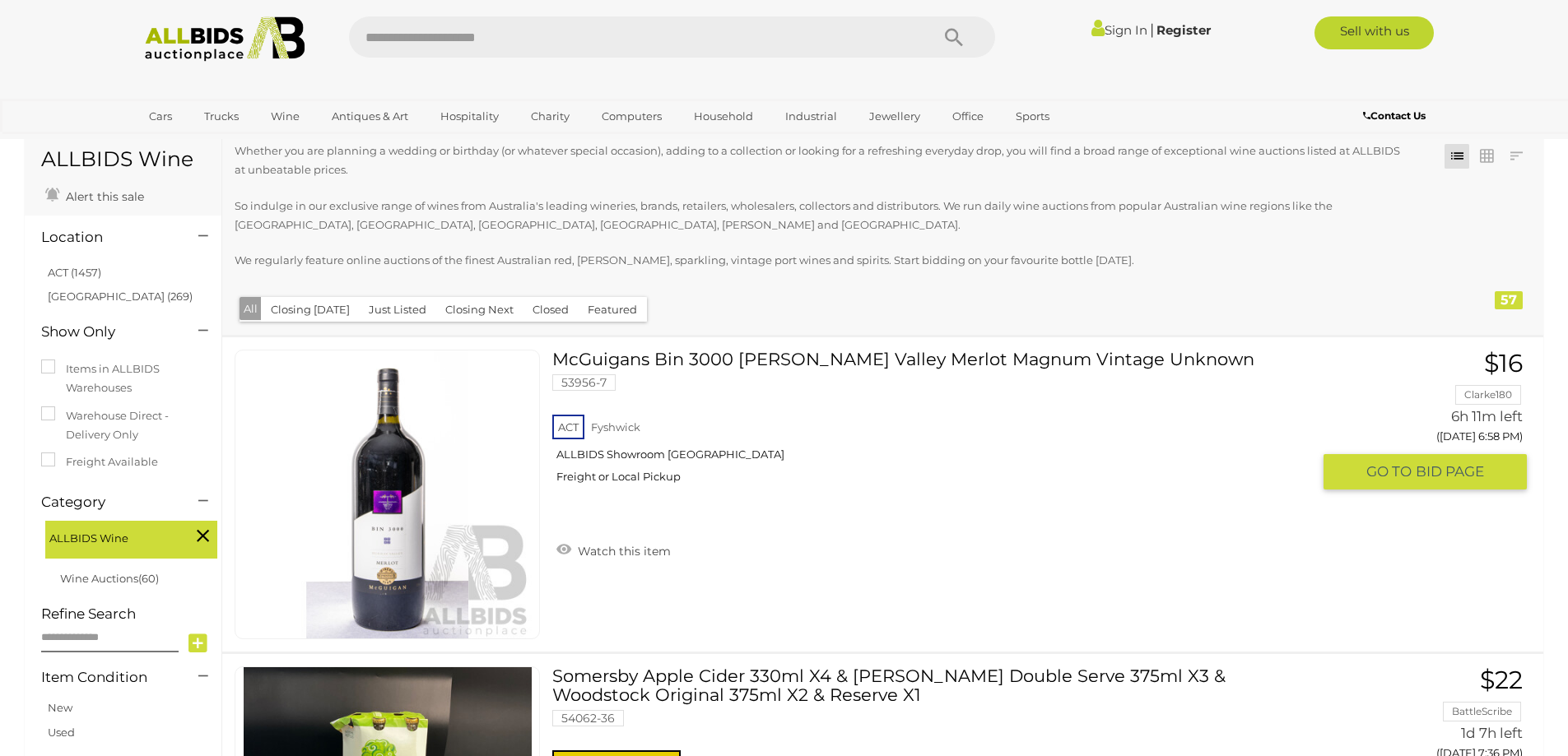
click at [443, 490] on link at bounding box center [388, 494] width 305 height 290
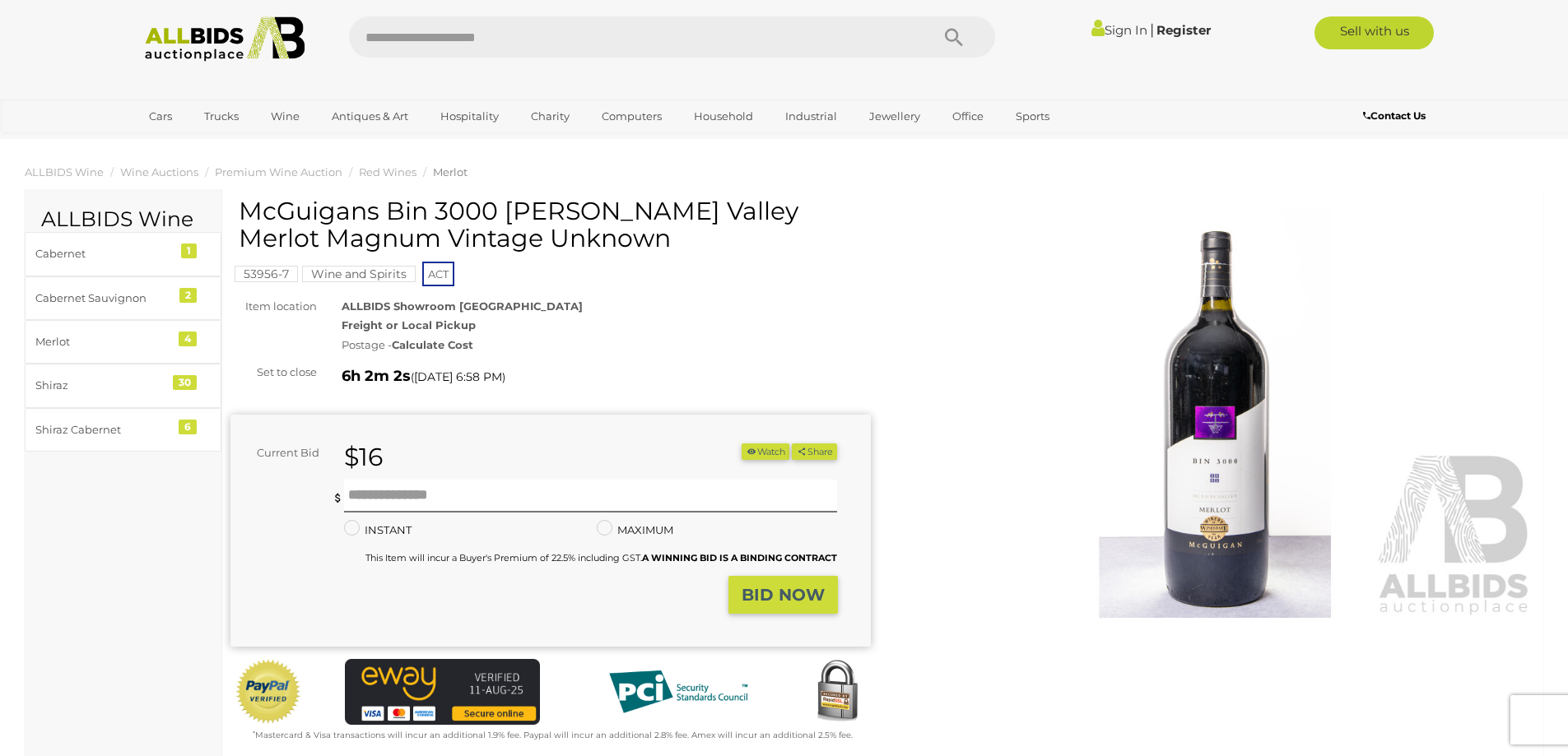
click at [1258, 462] on img at bounding box center [1215, 411] width 640 height 412
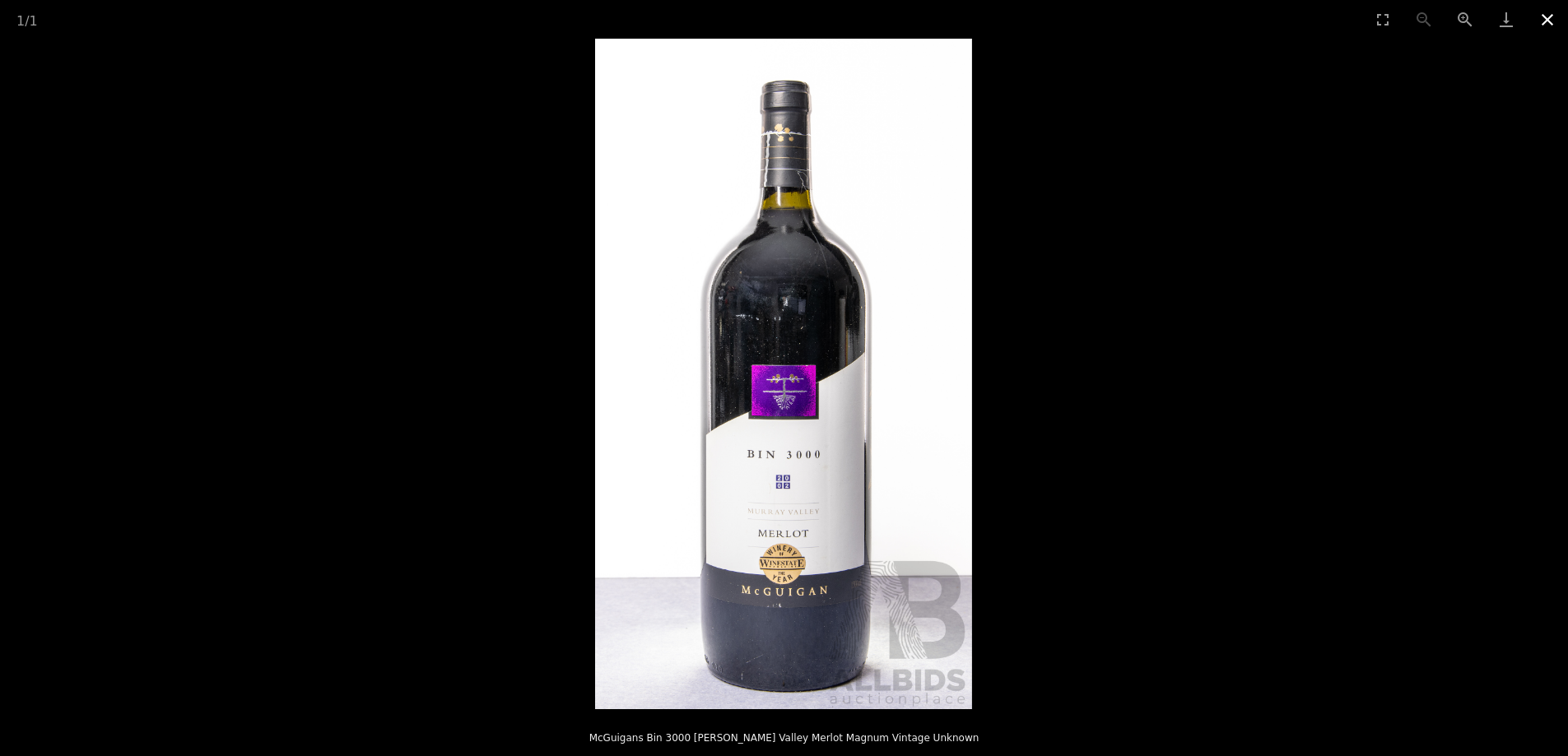
click at [1540, 19] on button "Close gallery" at bounding box center [1547, 19] width 41 height 38
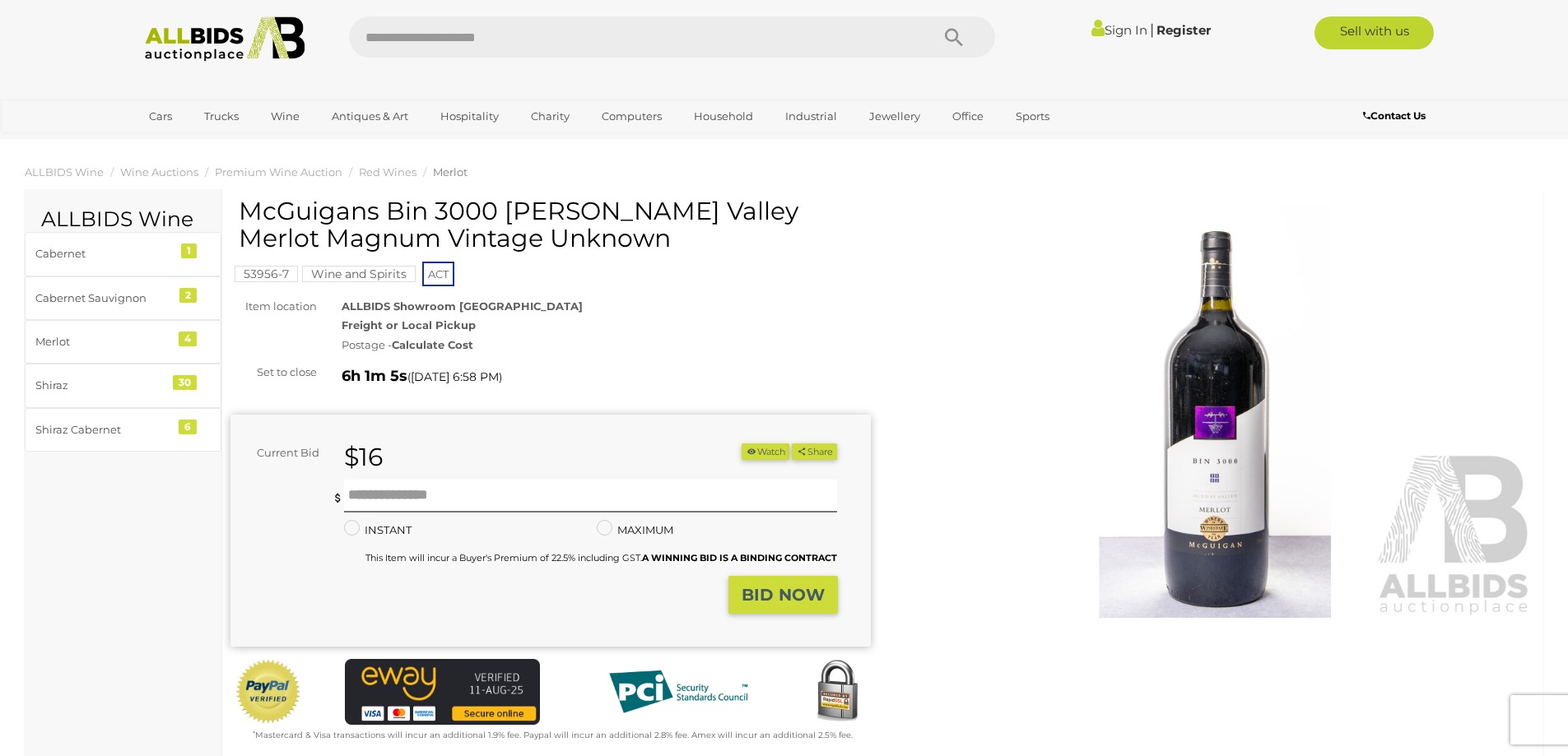
click at [1195, 451] on img at bounding box center [1215, 411] width 640 height 412
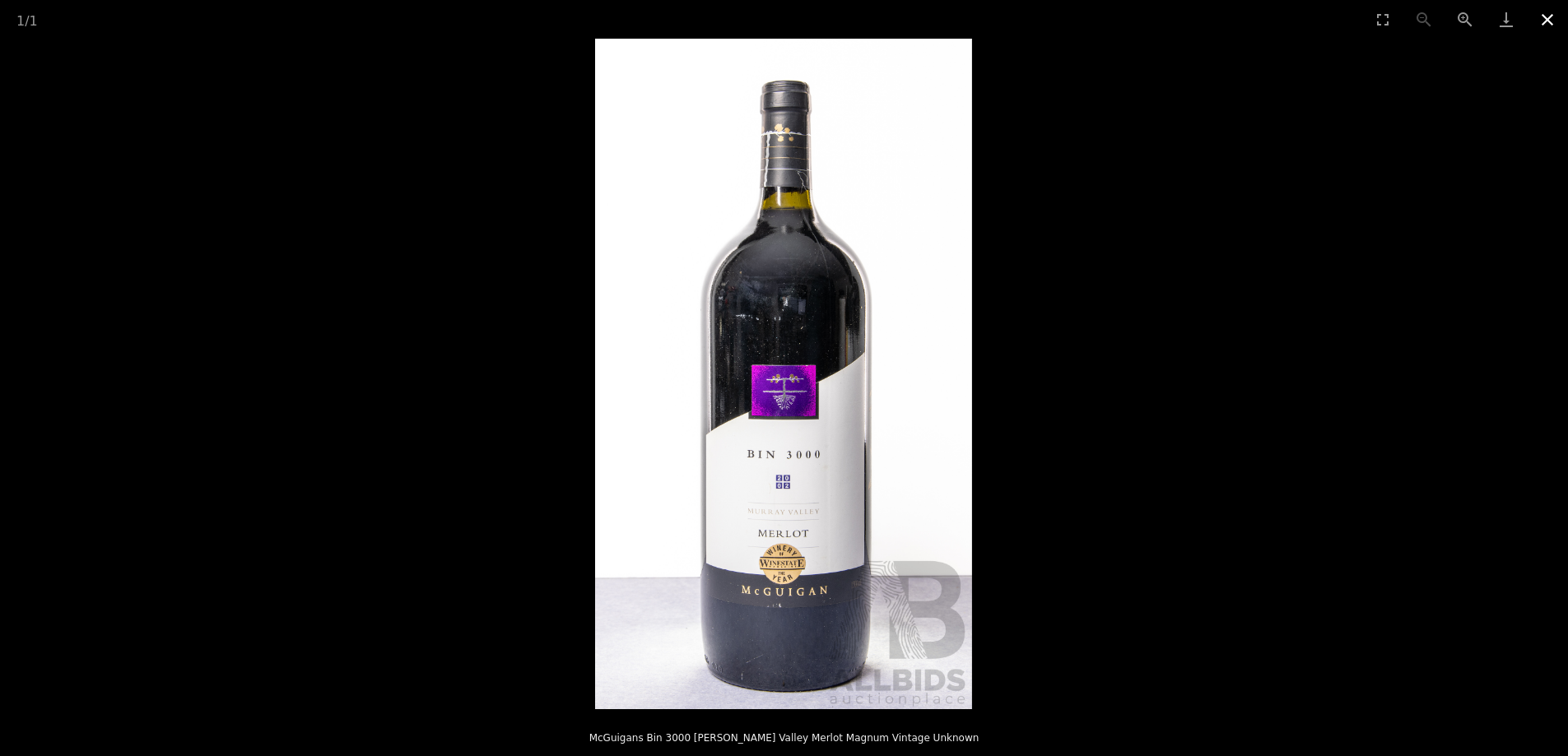
click at [1553, 12] on button "Close gallery" at bounding box center [1547, 19] width 41 height 38
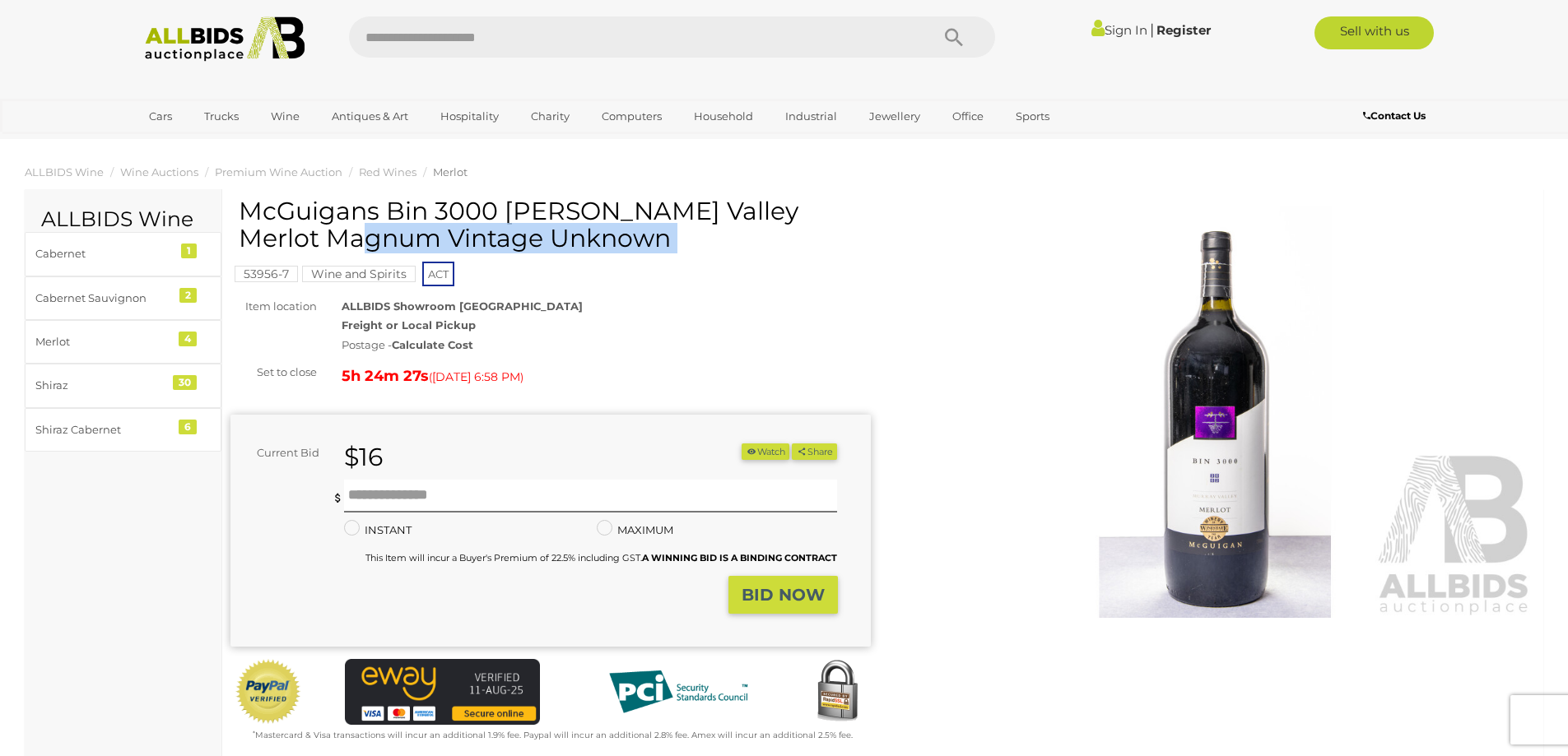
drag, startPoint x: 237, startPoint y: 212, endPoint x: 501, endPoint y: 194, distance: 264.6
click at [501, 205] on h1 "McGuigans Bin 3000 [PERSON_NAME] Valley Merlot Magnum Vintage Unknown" at bounding box center [552, 224] width 628 height 54
drag, startPoint x: 499, startPoint y: 206, endPoint x: 262, endPoint y: 203, distance: 237.0
click at [262, 203] on h1 "McGuigans Bin 3000 [PERSON_NAME] Valley Merlot Magnum Vintage Unknown" at bounding box center [552, 224] width 628 height 54
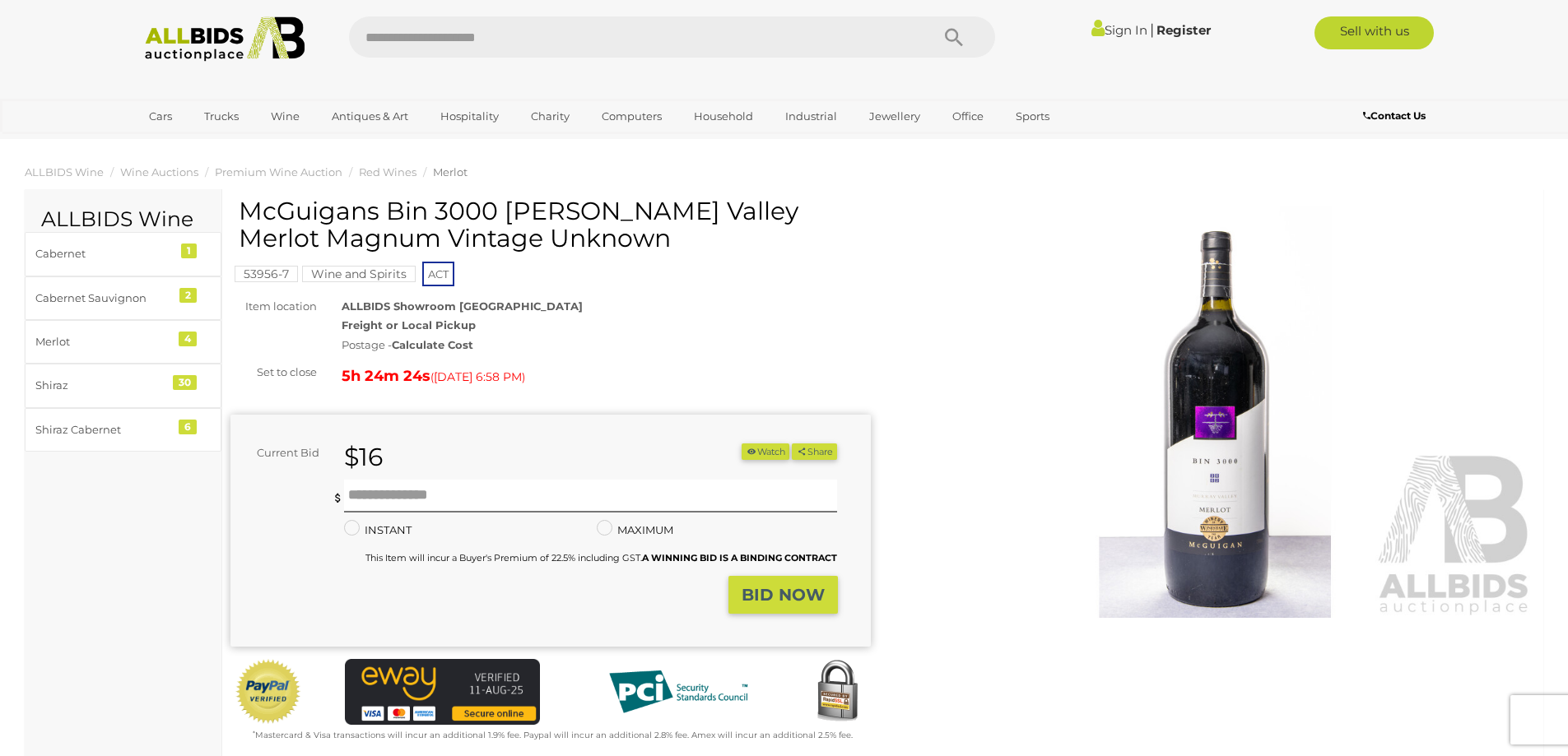
click at [532, 17] on input "text" at bounding box center [631, 37] width 564 height 41
paste input "**********"
type input "**********"
click at [958, 44] on icon "Search" at bounding box center [954, 38] width 18 height 25
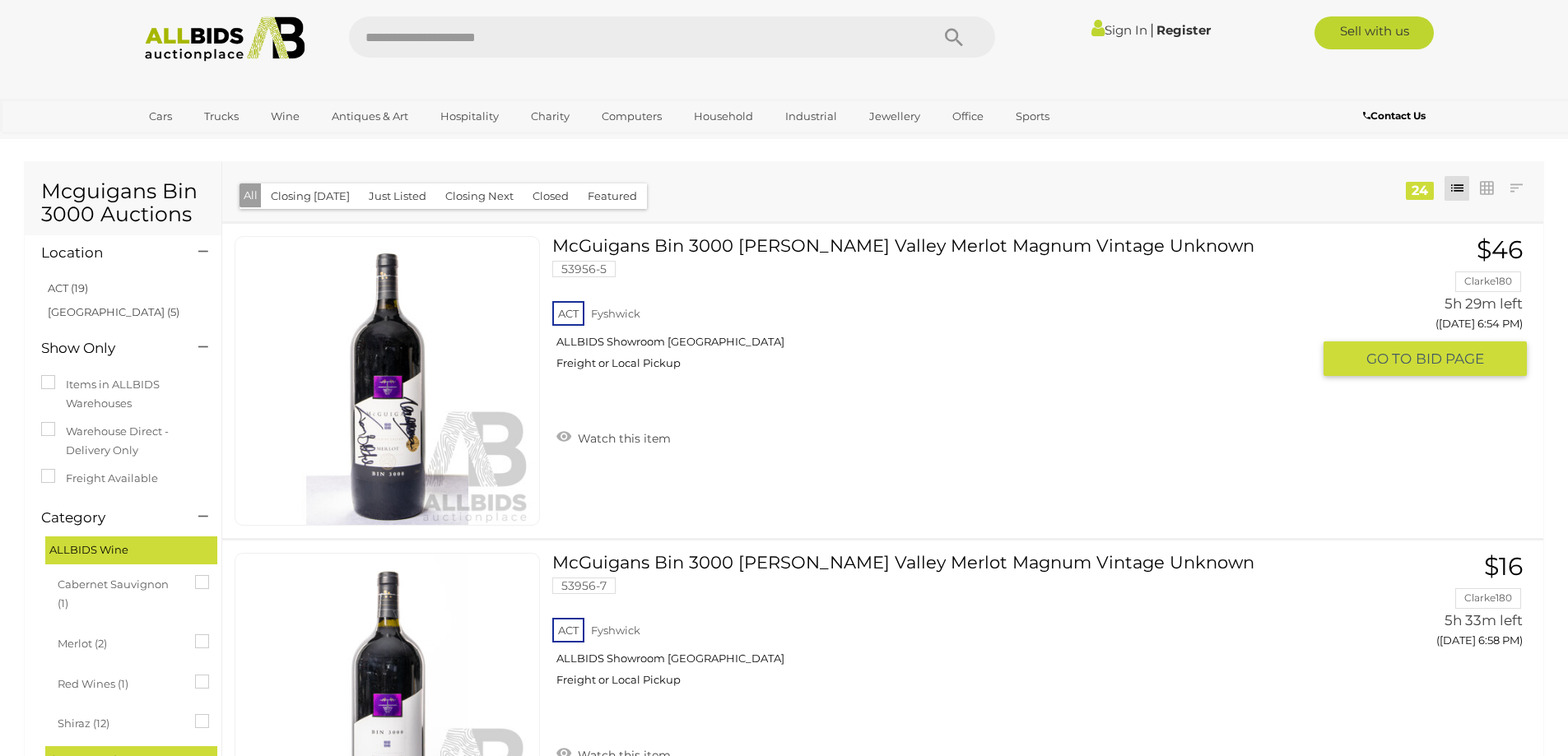
drag, startPoint x: 864, startPoint y: 241, endPoint x: 888, endPoint y: 248, distance: 25.0
click at [864, 242] on link "McGuigans Bin 3000 [PERSON_NAME] Valley Merlot Magnum Vintage Unknown 53956-5 A…" at bounding box center [937, 310] width 746 height 146
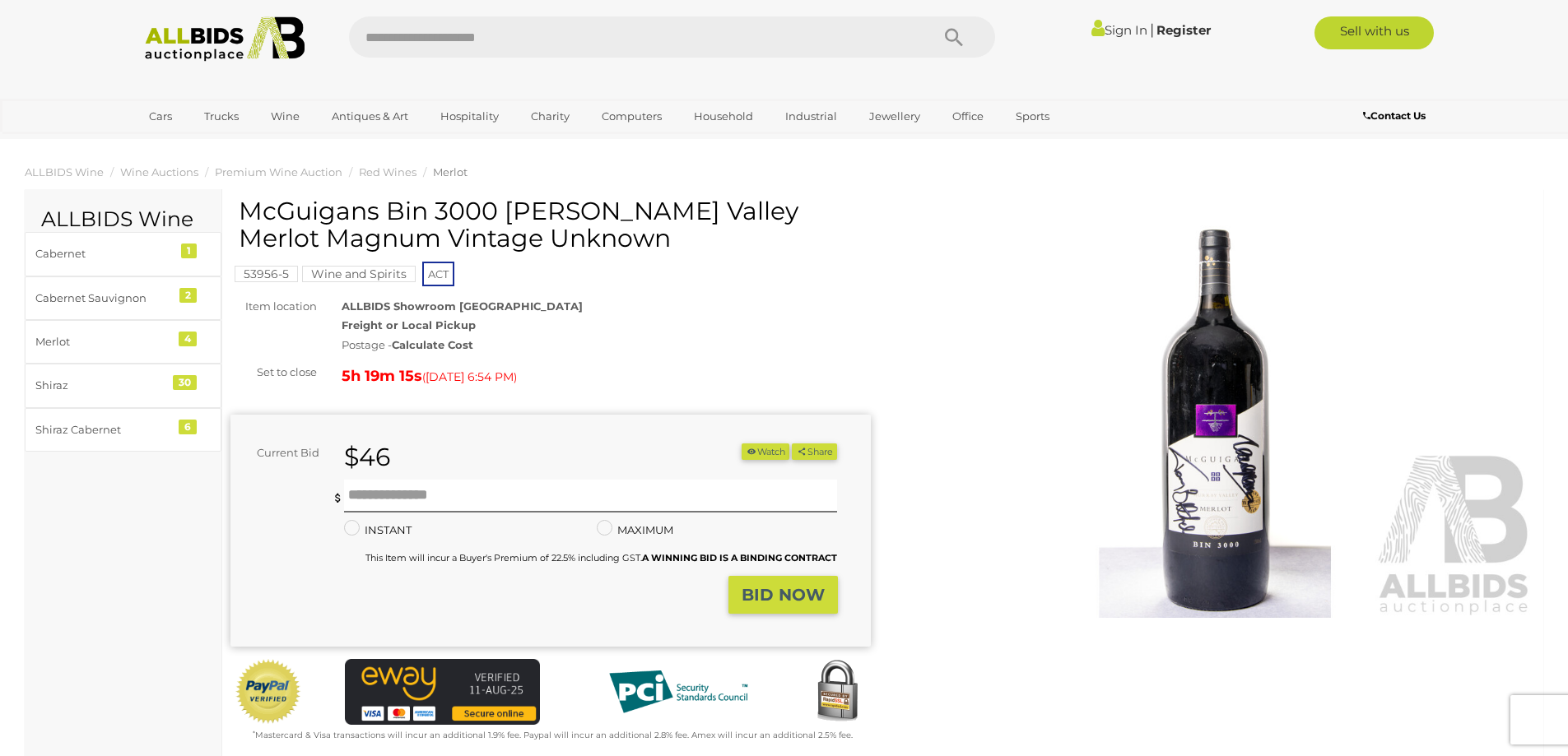
click at [1240, 478] on img at bounding box center [1215, 411] width 640 height 412
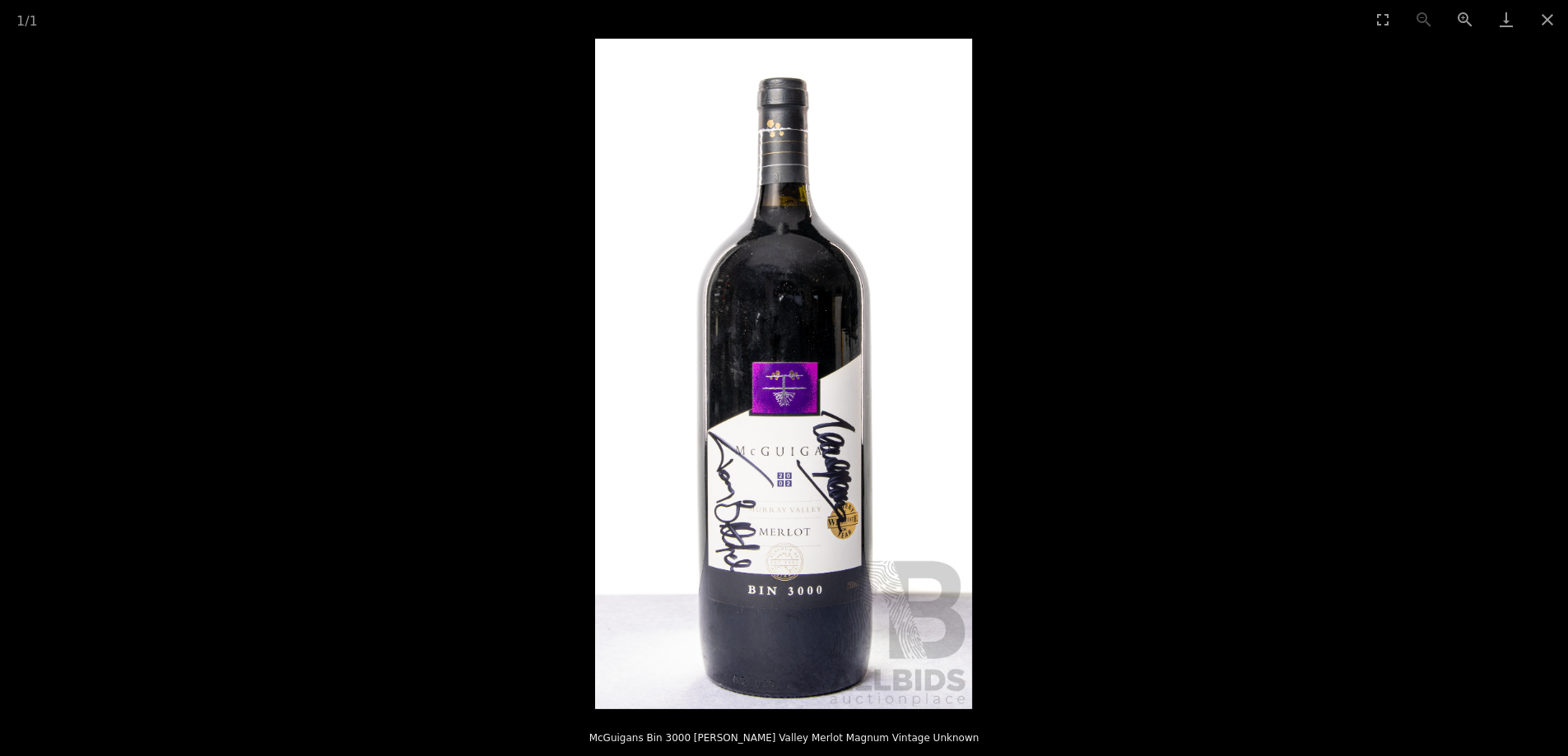
click at [1362, 428] on picture at bounding box center [784, 373] width 1568 height 670
click at [1547, 18] on button "Close gallery" at bounding box center [1547, 19] width 41 height 38
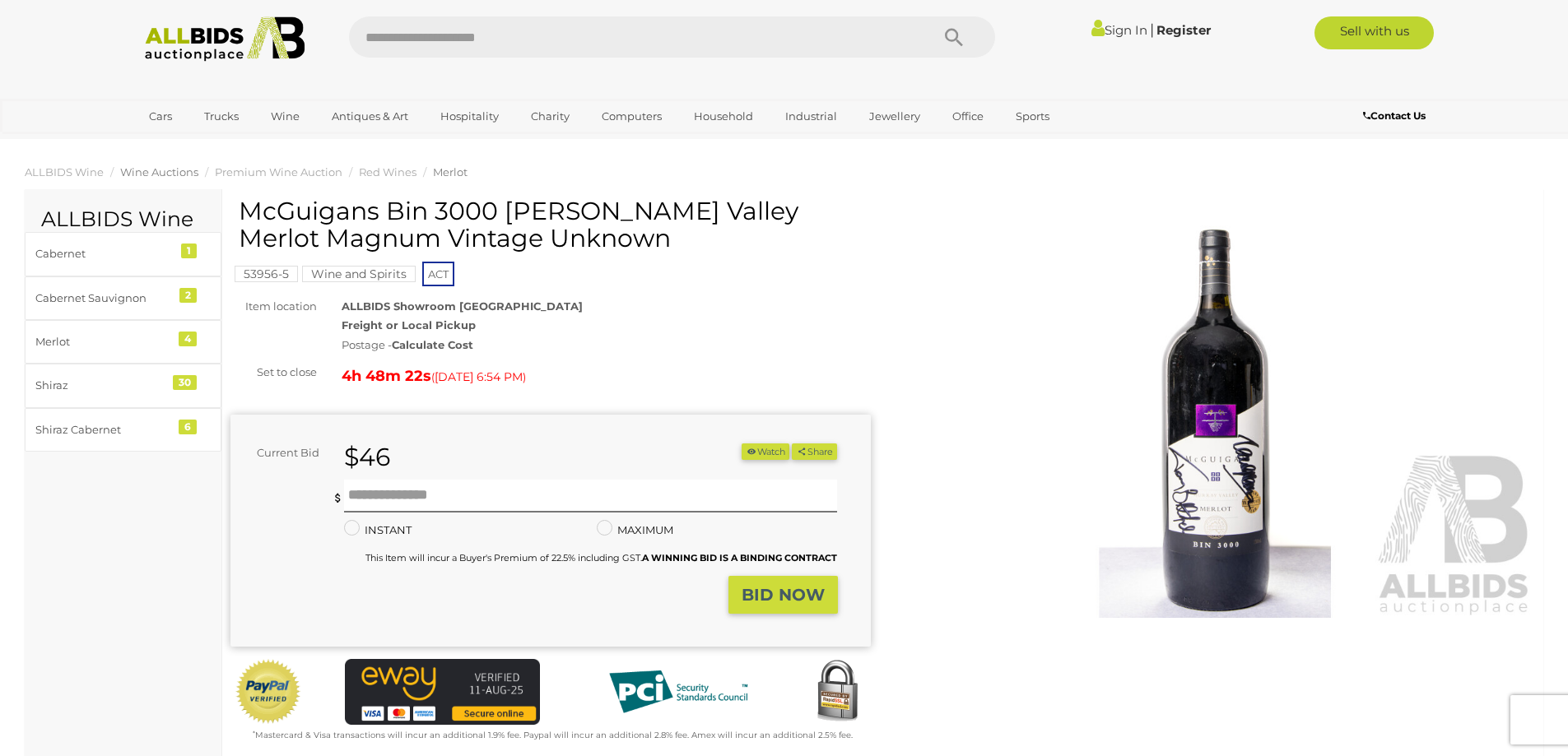
click at [175, 165] on span "Wine Auctions" at bounding box center [160, 171] width 79 height 13
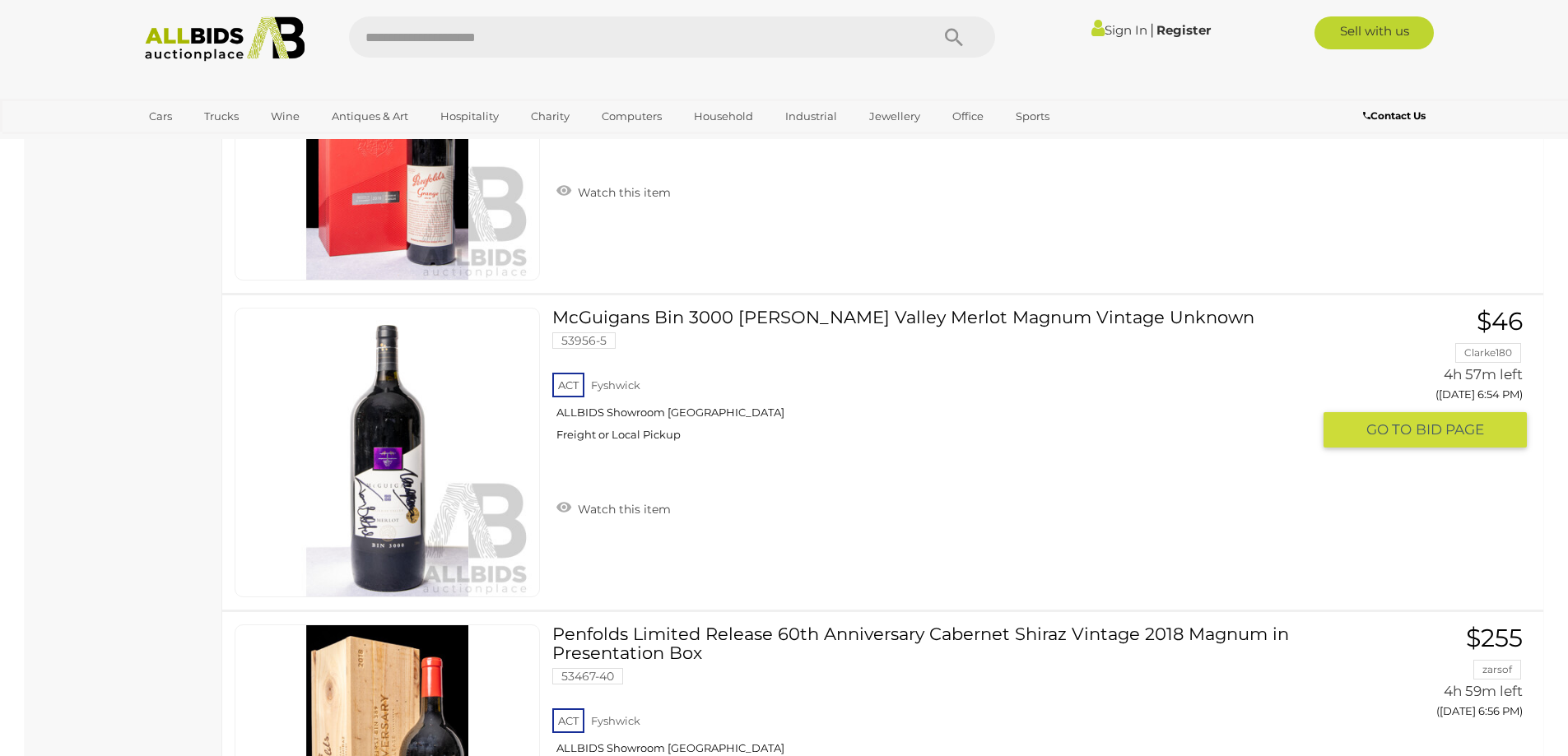
scroll to position [4480, 0]
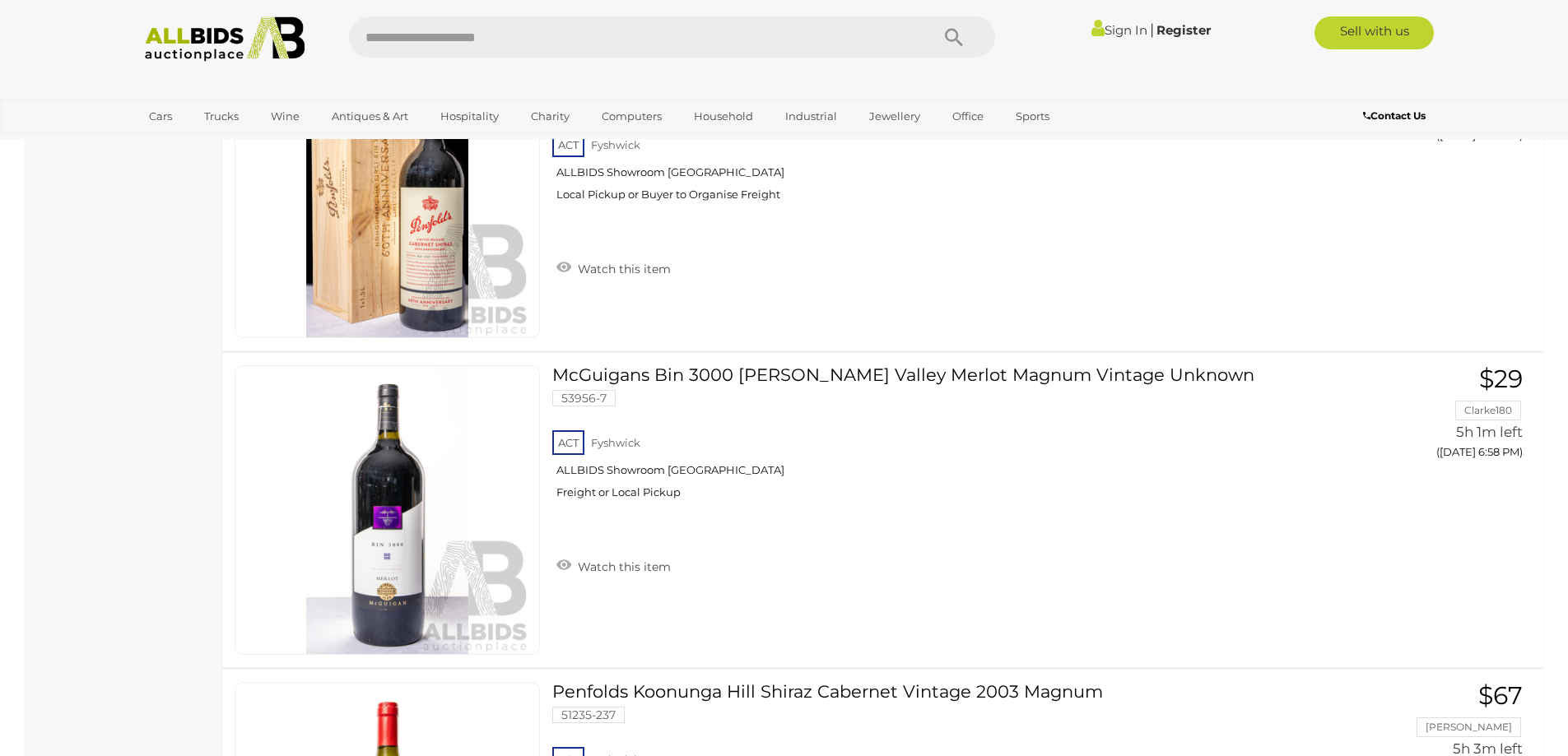
click at [692, 56] on input "text" at bounding box center [631, 37] width 564 height 41
type input "****"
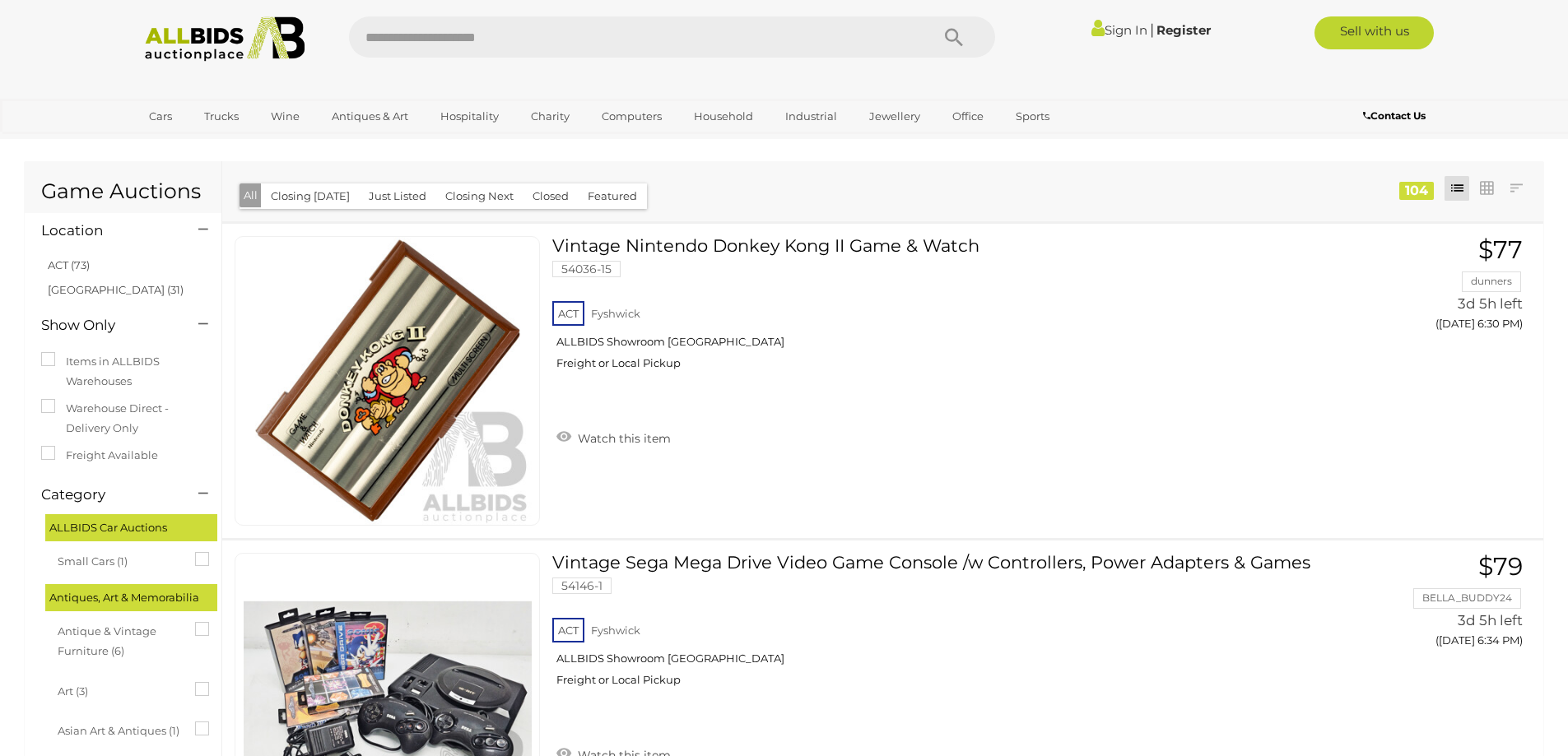
click at [187, 224] on div at bounding box center [201, 231] width 31 height 20
click at [202, 232] on icon at bounding box center [203, 229] width 10 height 16
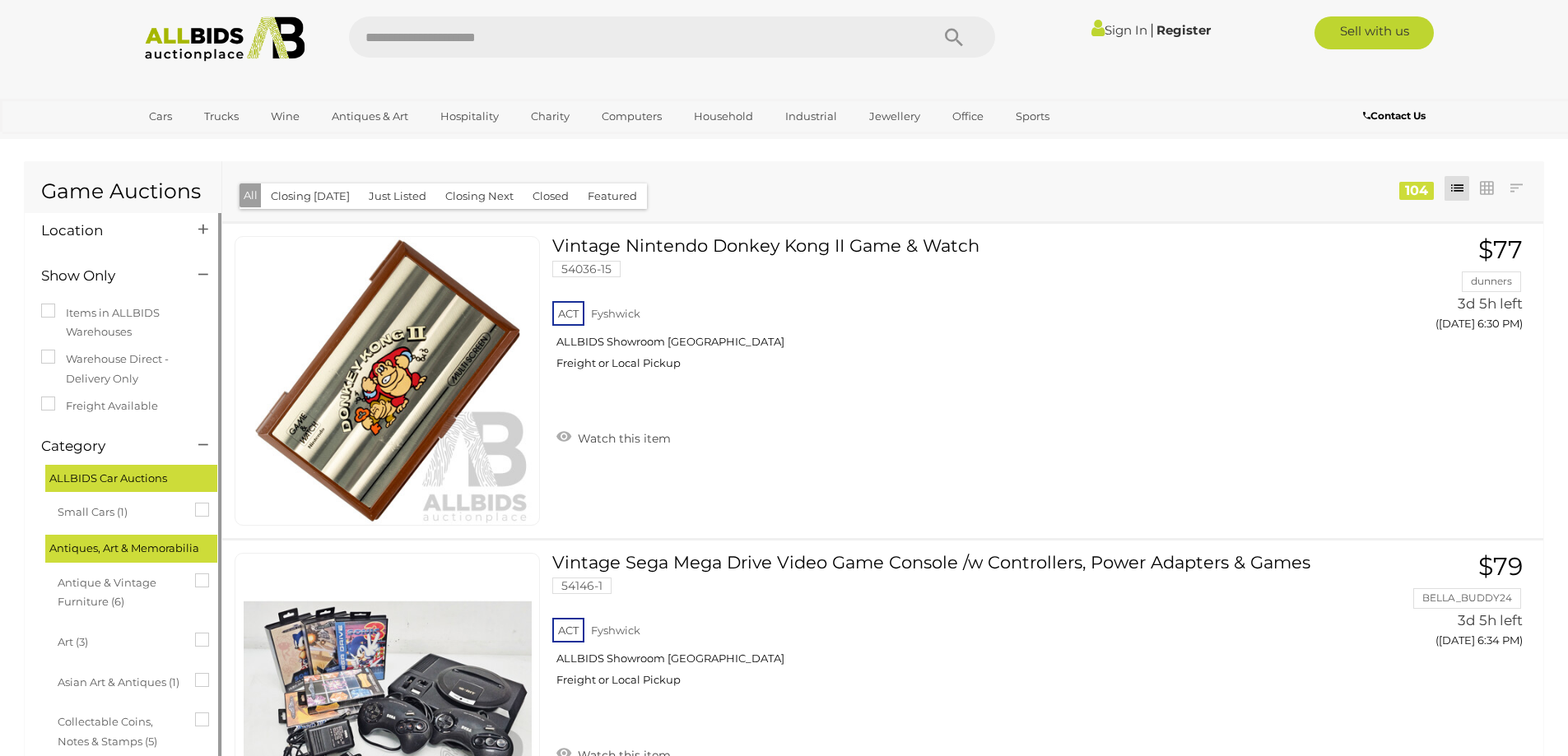
click at [202, 227] on icon at bounding box center [203, 229] width 10 height 16
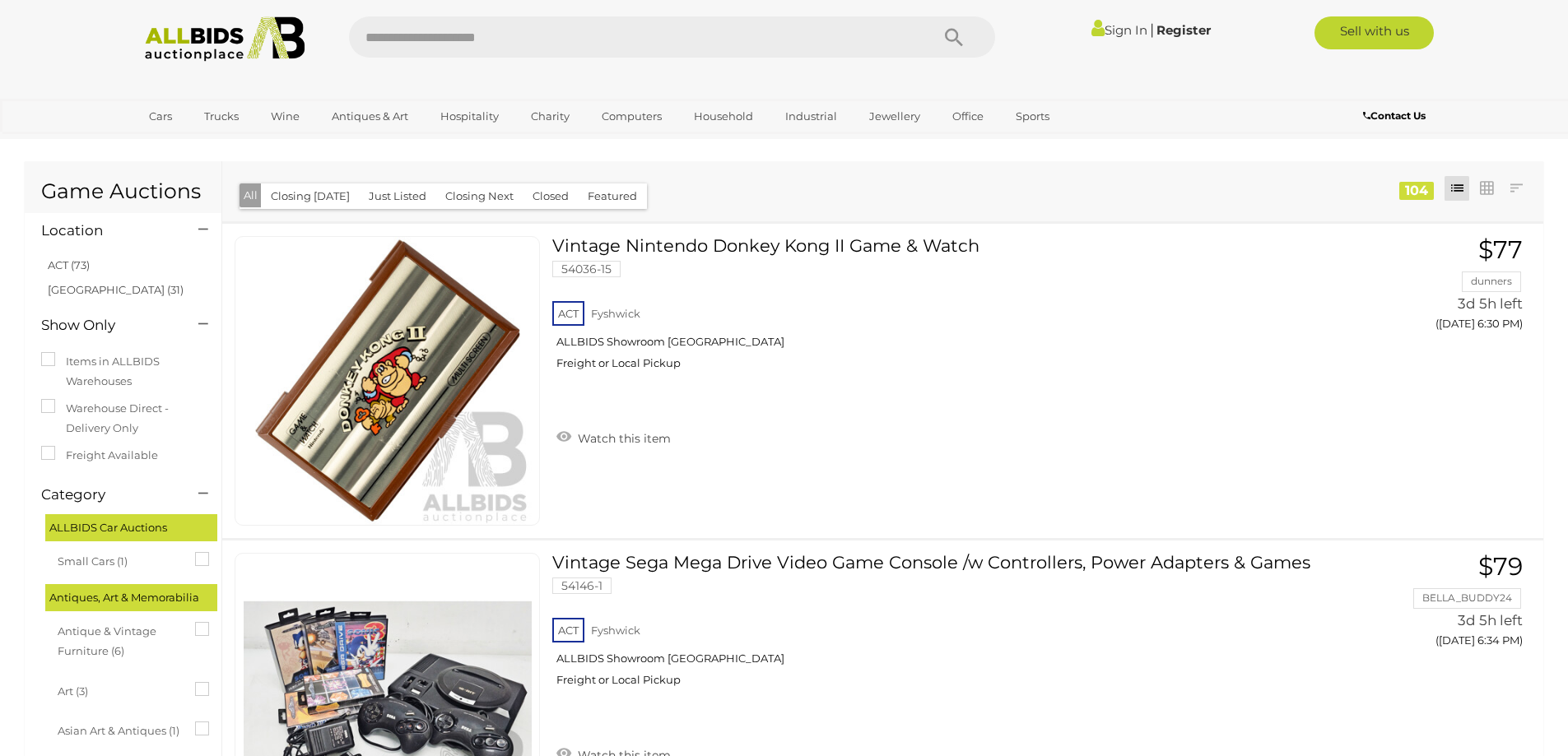
click at [128, 269] on li "ACT (73)" at bounding box center [125, 265] width 160 height 24
click at [64, 269] on link "ACT (73)" at bounding box center [68, 265] width 42 height 13
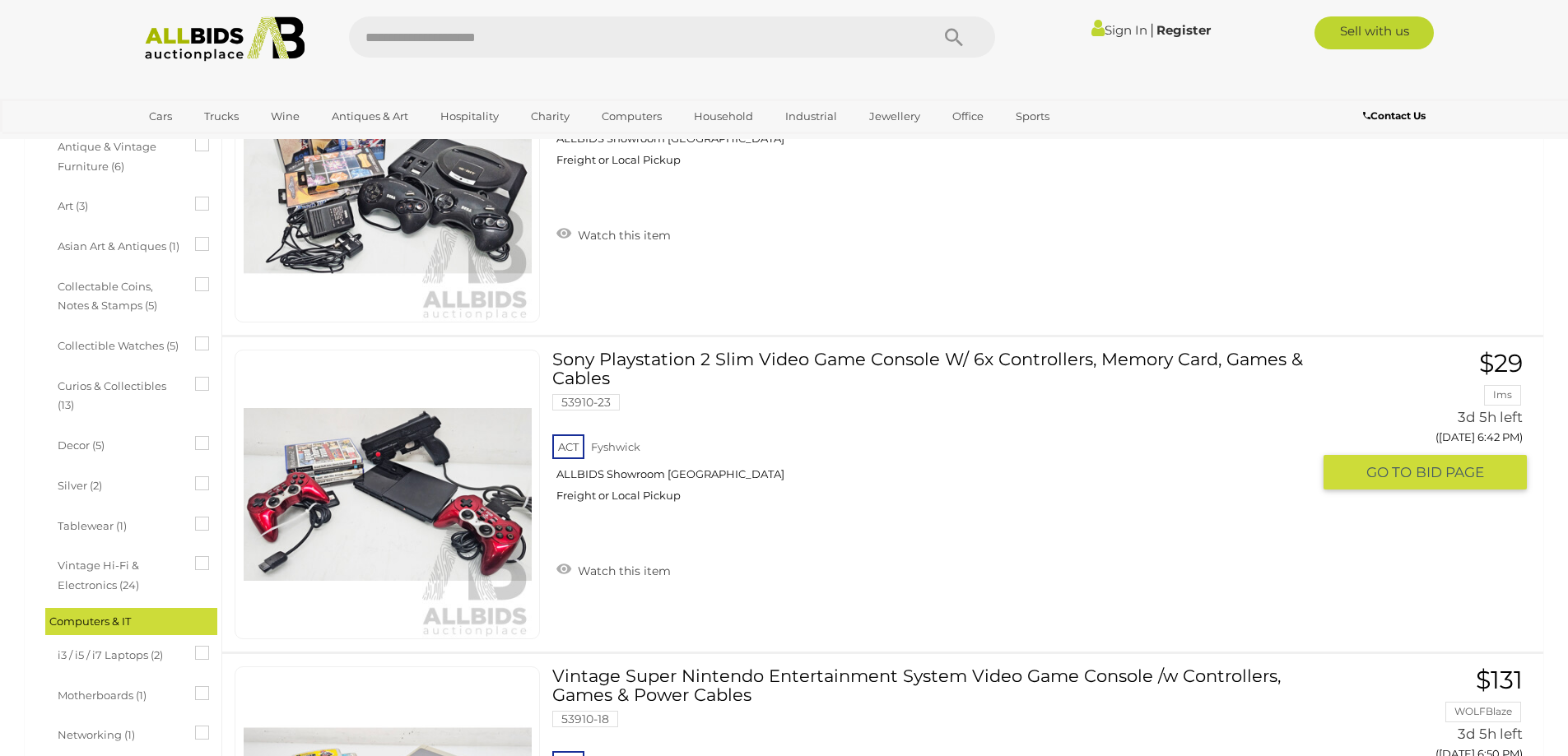
scroll to position [659, 0]
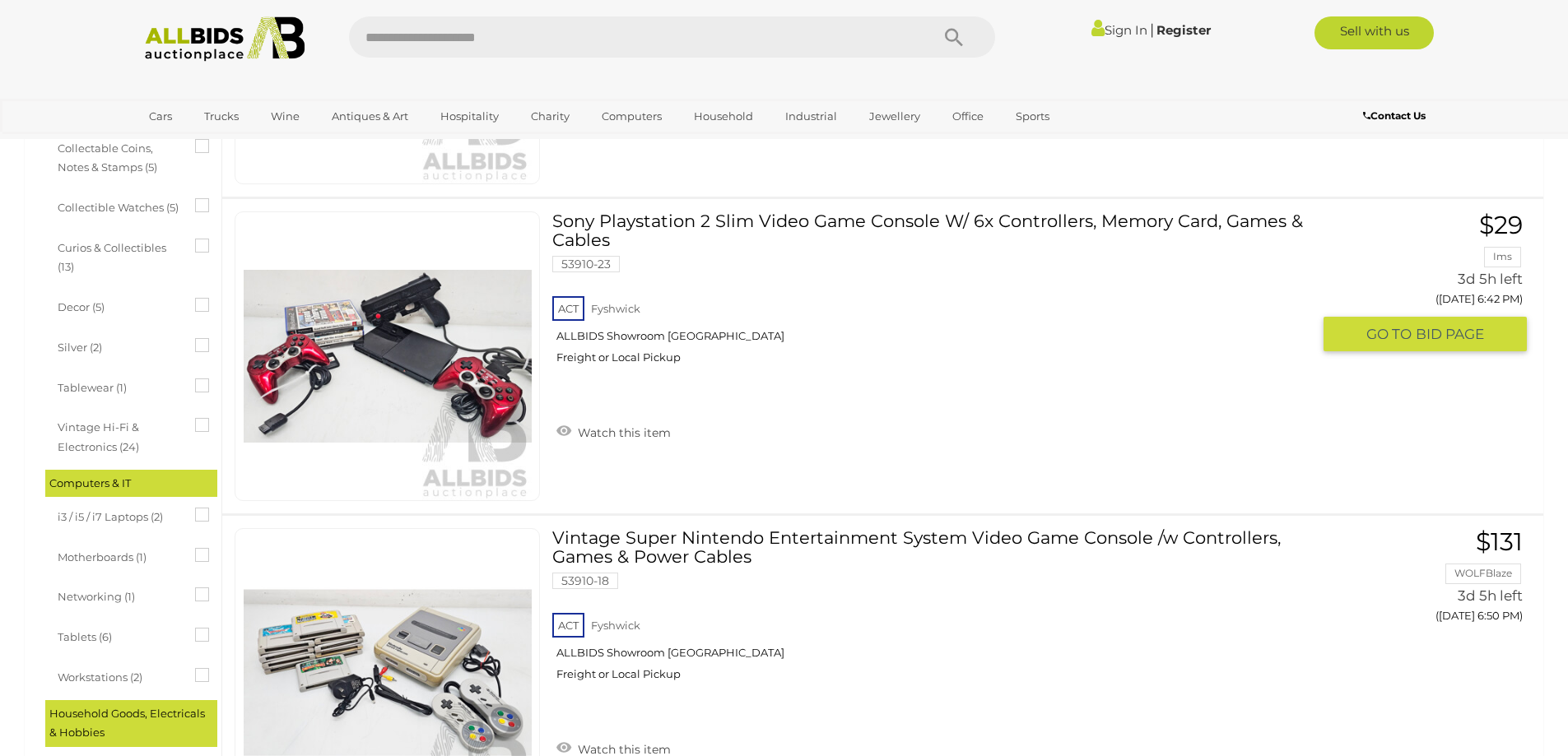
click at [424, 320] on link at bounding box center [388, 356] width 305 height 290
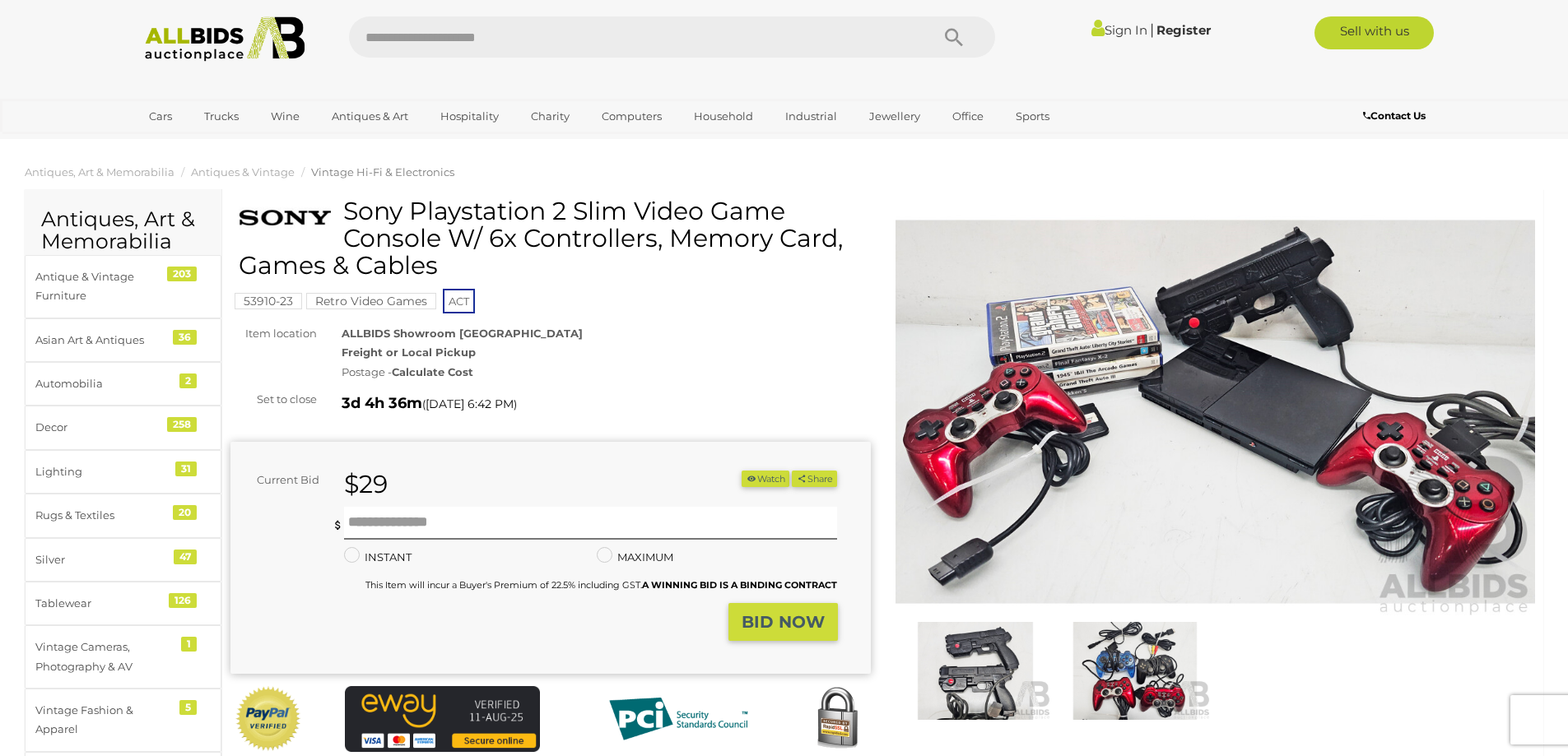
click at [1180, 396] on img at bounding box center [1215, 411] width 640 height 412
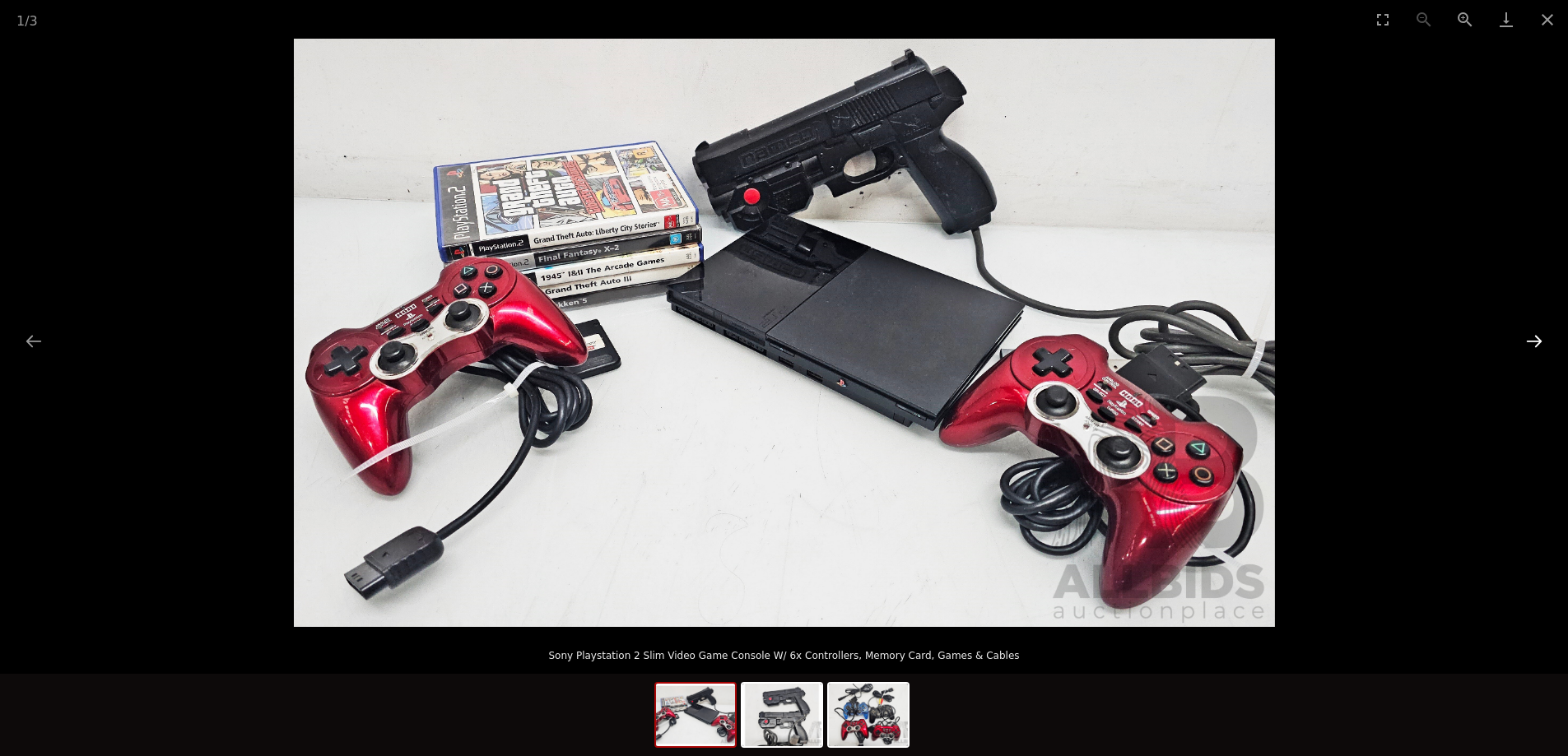
click at [1530, 339] on button "Next slide" at bounding box center [1534, 341] width 35 height 32
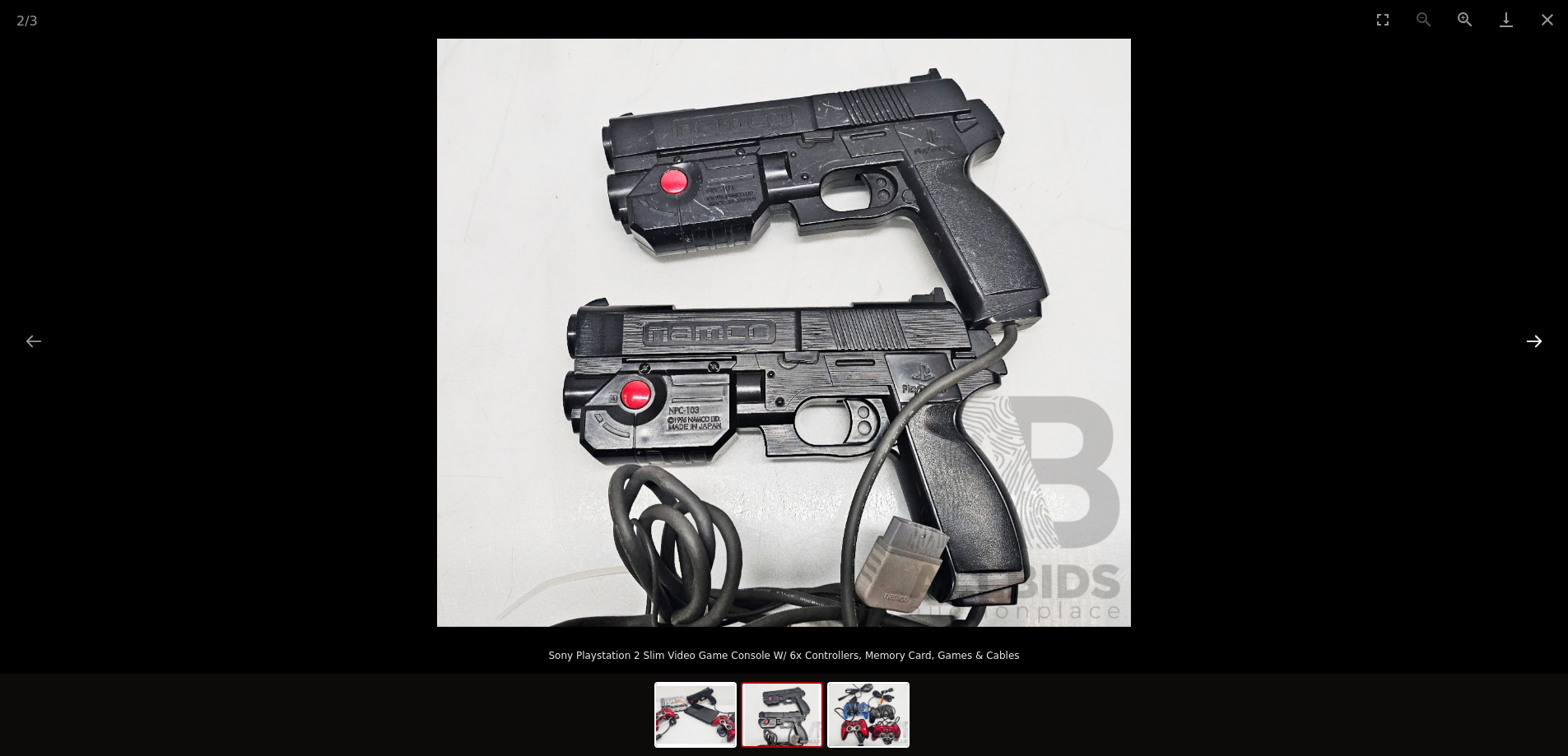
click at [1530, 339] on button "Next slide" at bounding box center [1534, 341] width 35 height 32
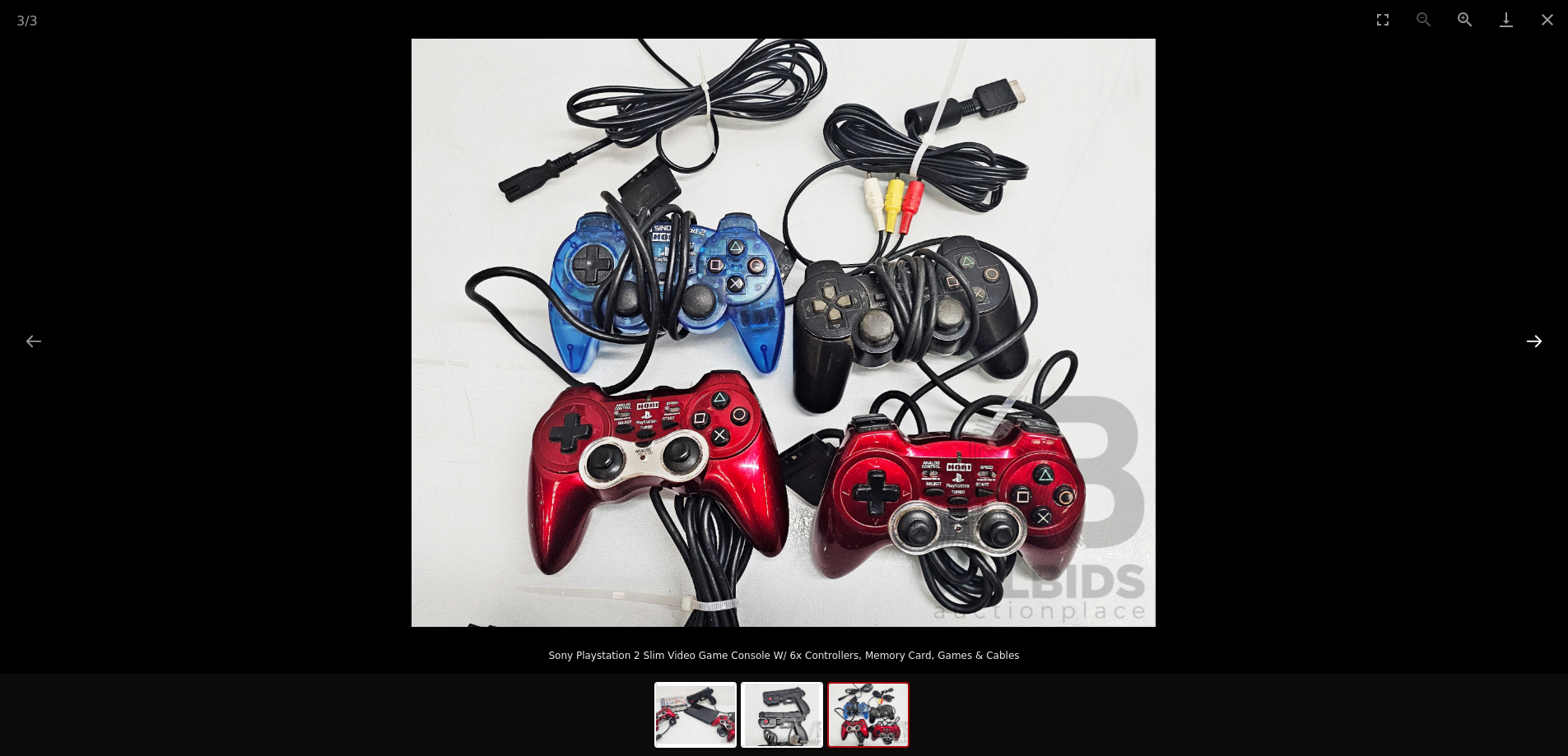
click at [1530, 339] on button "Next slide" at bounding box center [1534, 341] width 35 height 32
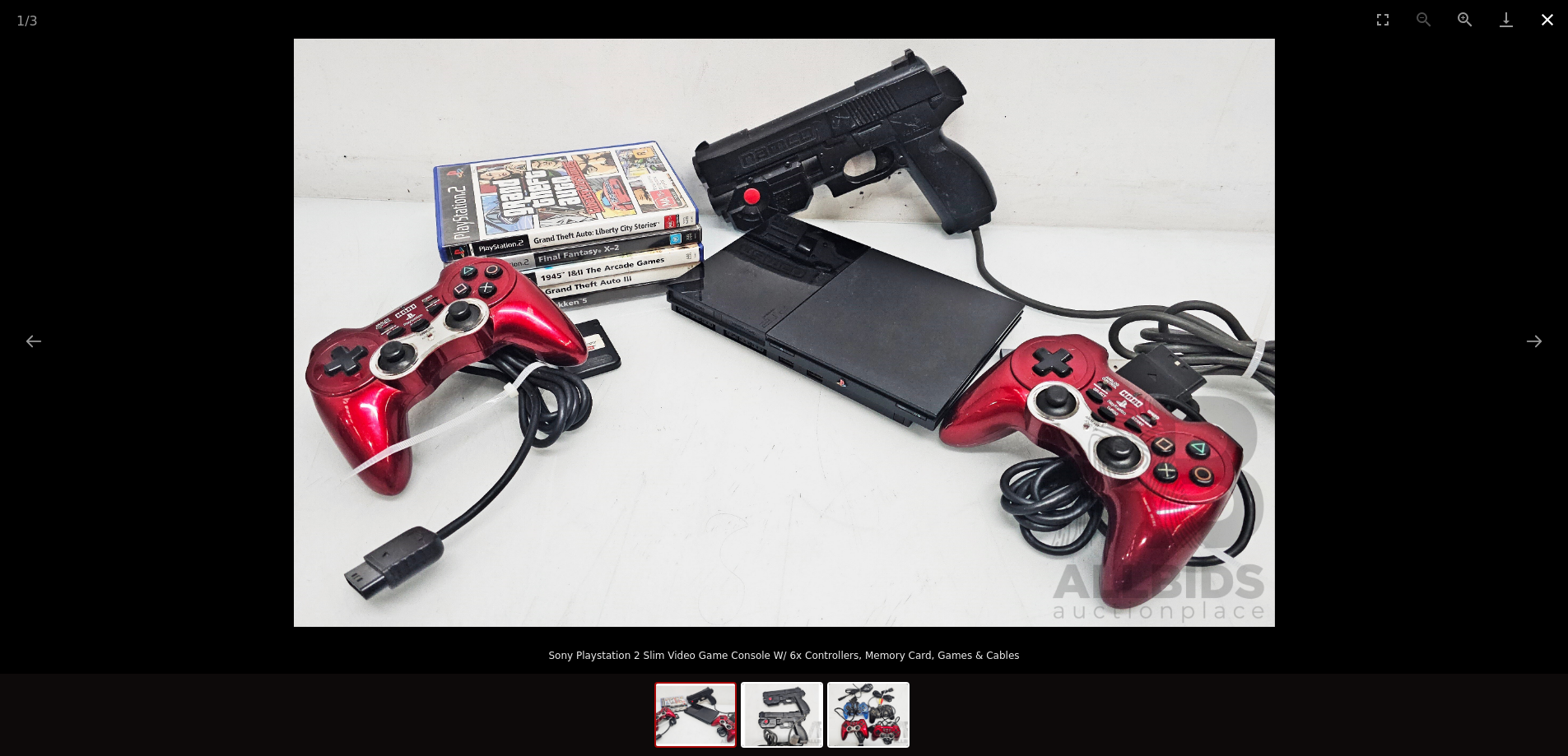
click at [1538, 16] on button "Close gallery" at bounding box center [1547, 19] width 41 height 38
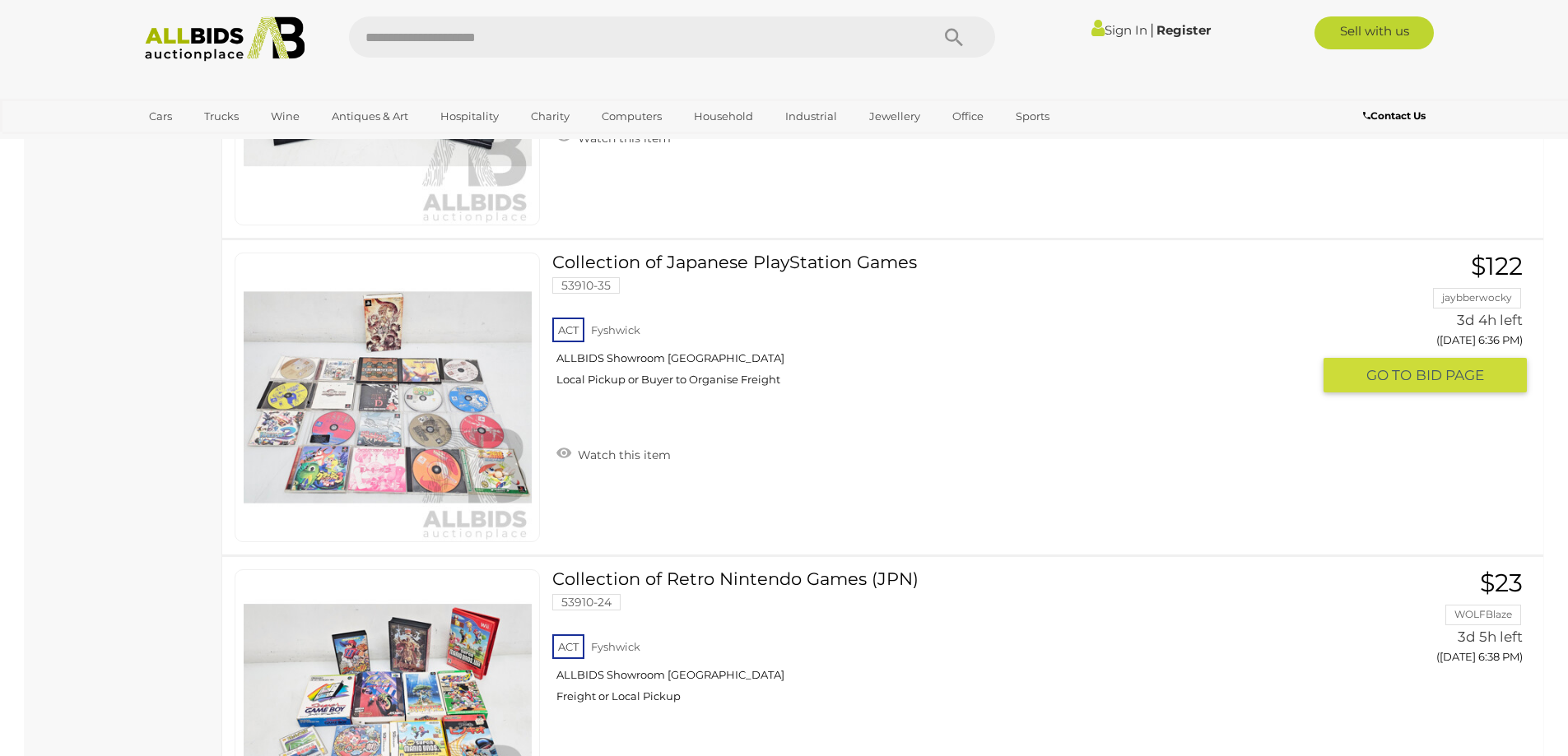
scroll to position [3456, 0]
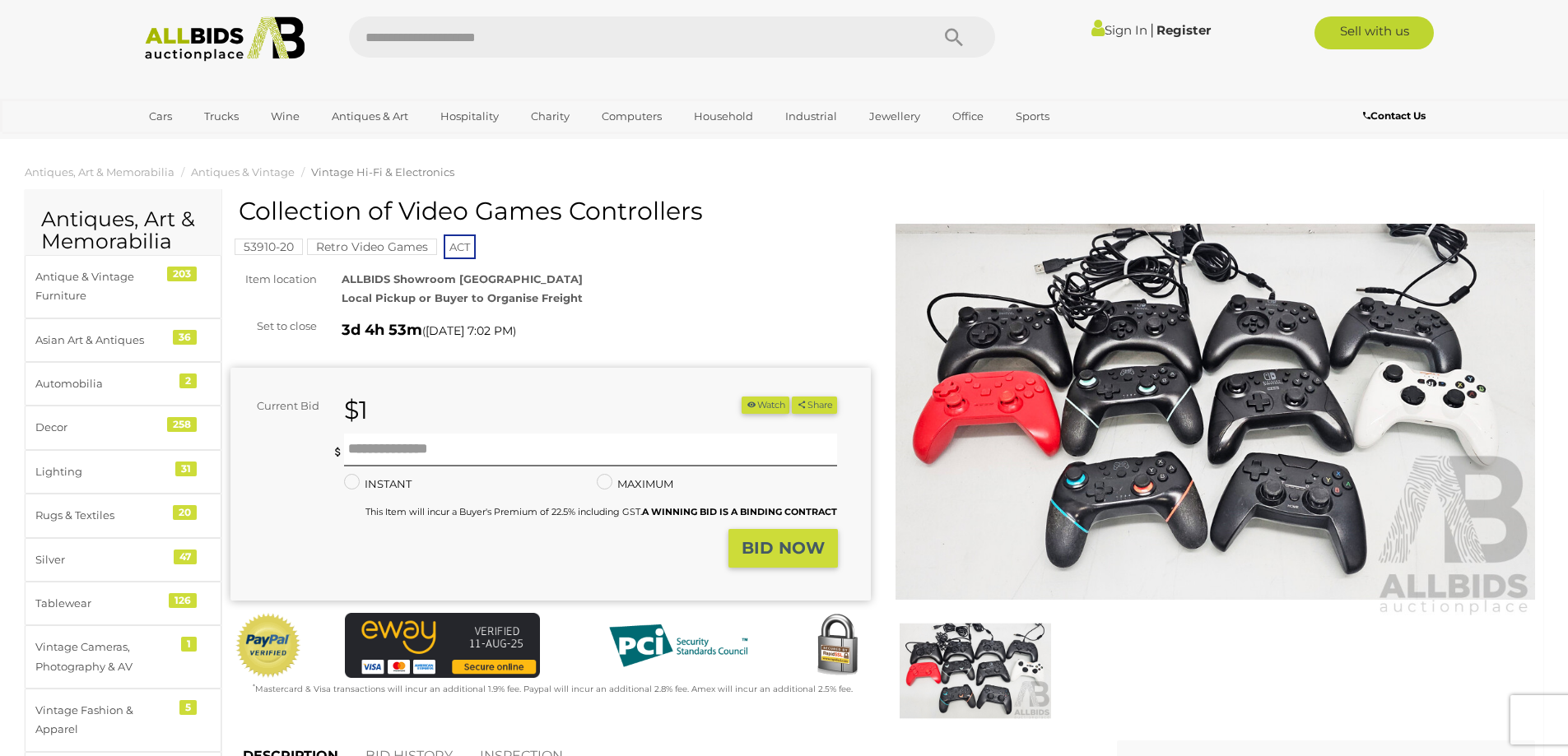
click at [1113, 340] on img at bounding box center [1215, 411] width 640 height 412
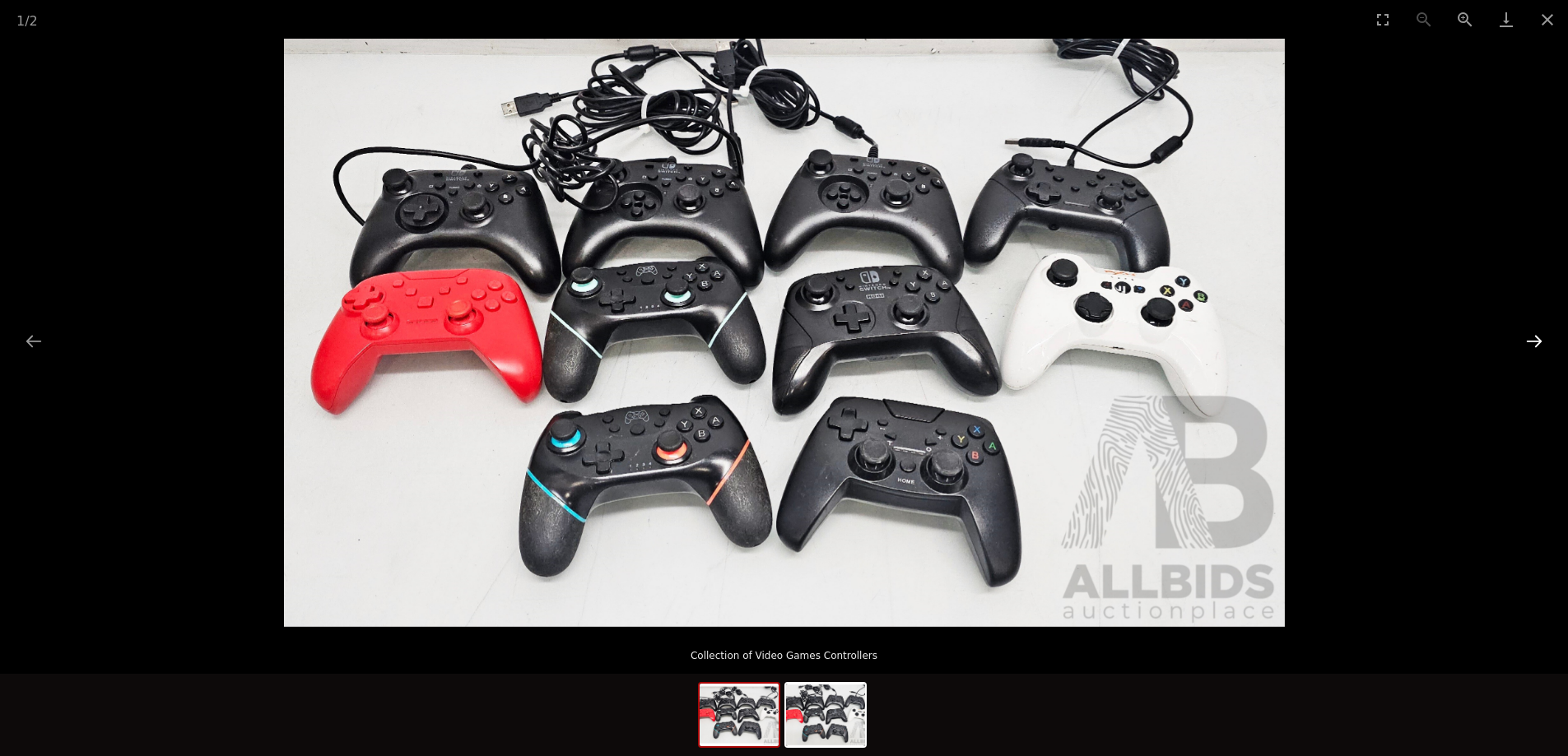
click at [1543, 333] on button "Next slide" at bounding box center [1534, 341] width 35 height 32
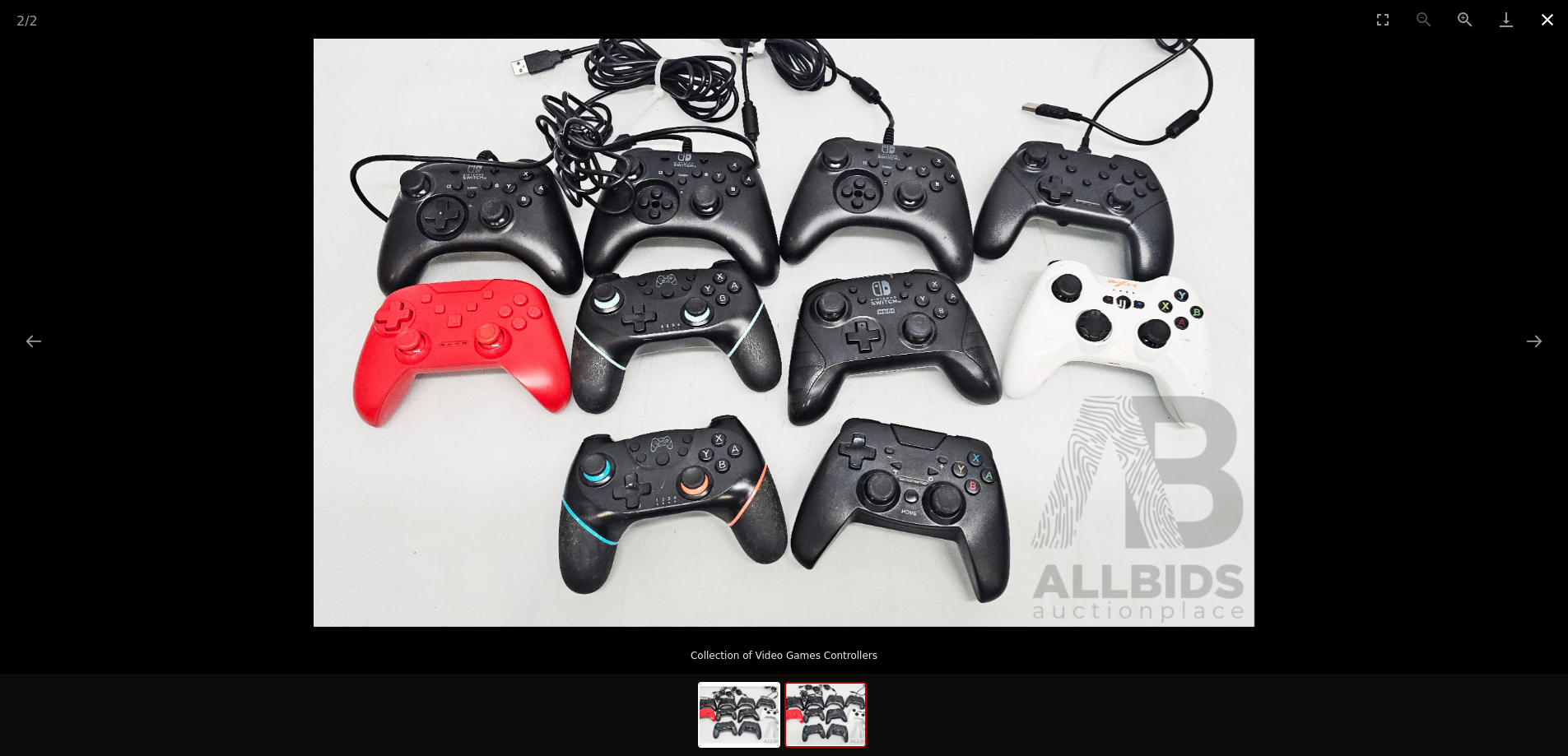
click at [1546, 19] on button "Close gallery" at bounding box center [1547, 19] width 41 height 38
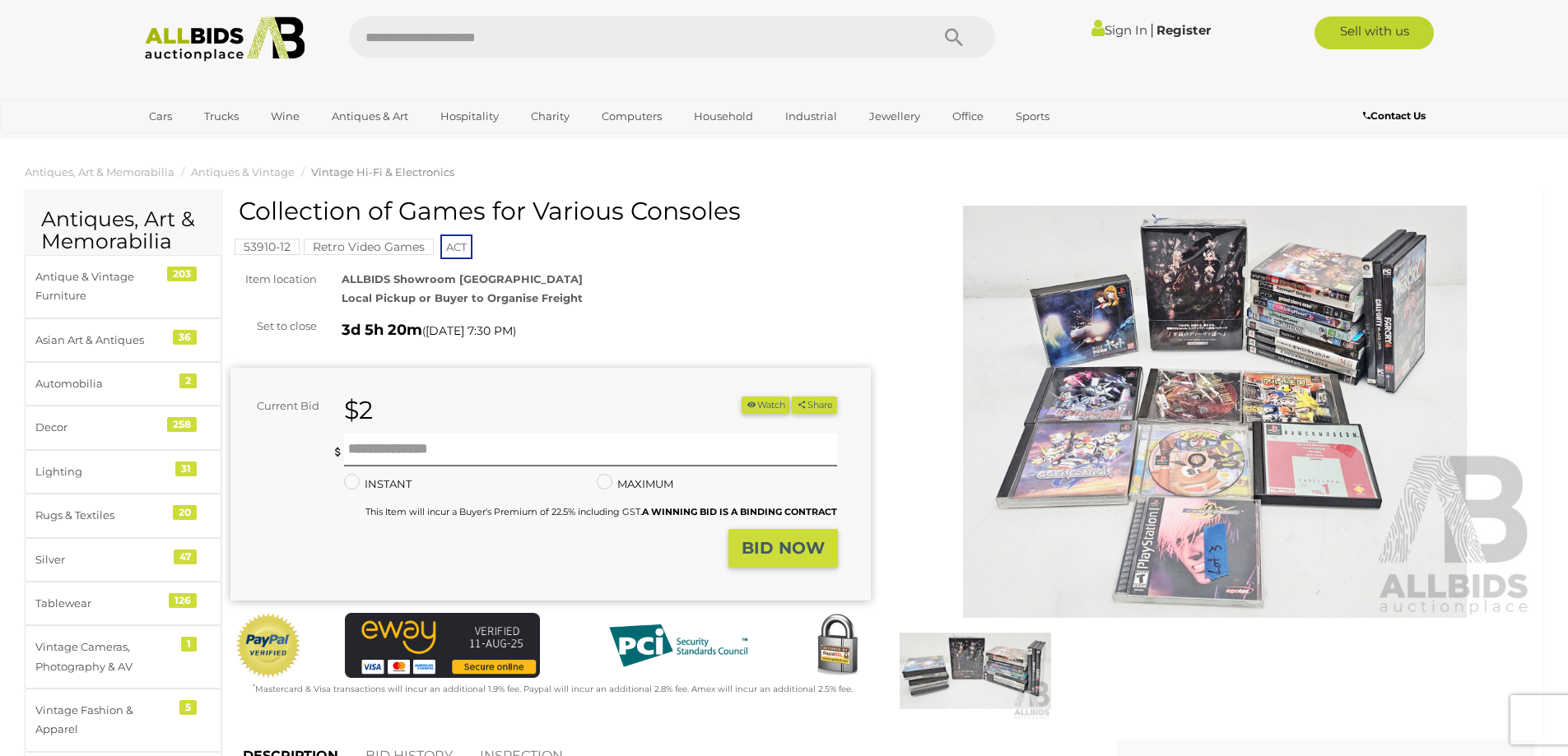
click at [1284, 328] on img at bounding box center [1215, 411] width 640 height 412
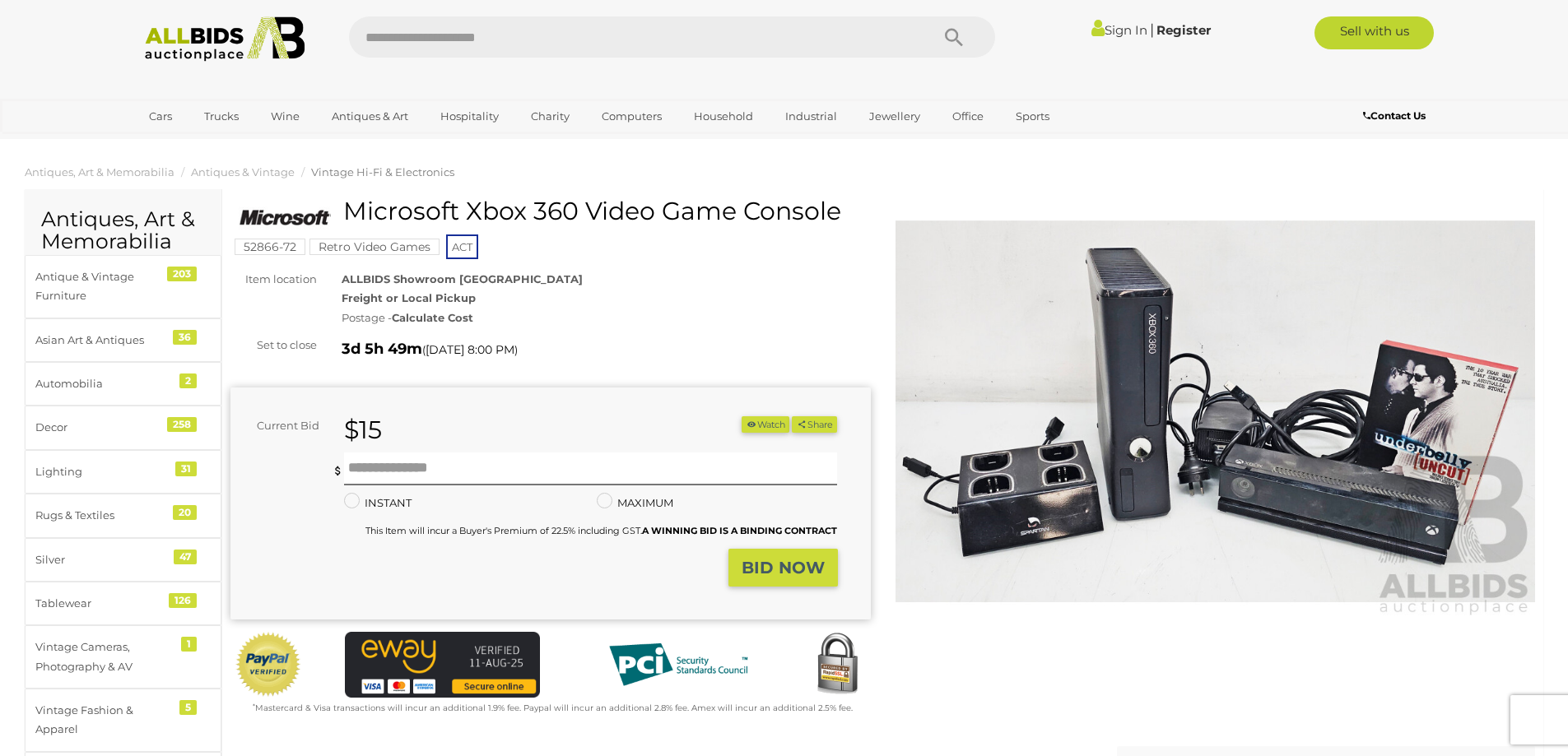
click at [1172, 417] on img at bounding box center [1215, 411] width 640 height 412
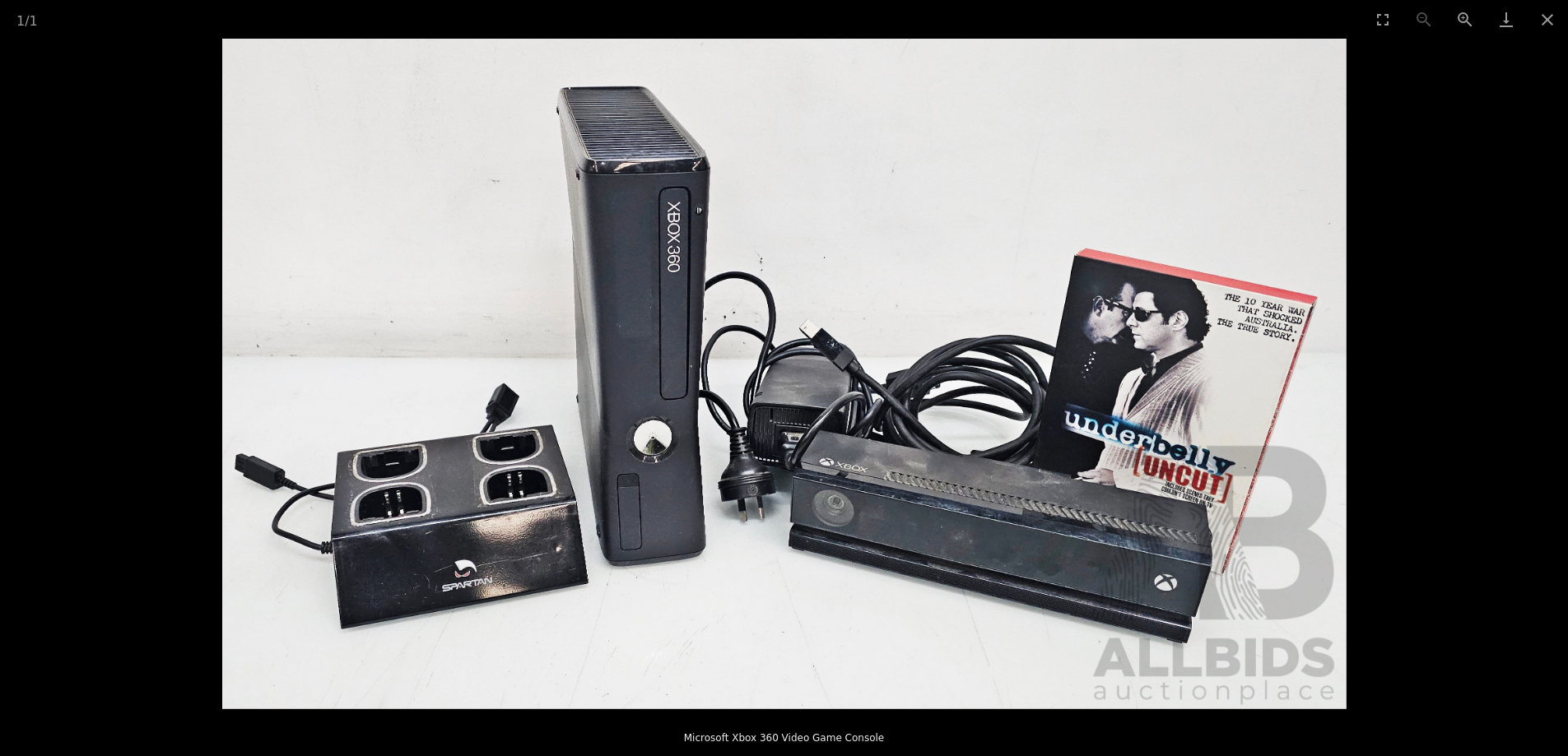
scroll to position [329, 0]
click at [1546, 21] on button "Close gallery" at bounding box center [1547, 19] width 41 height 38
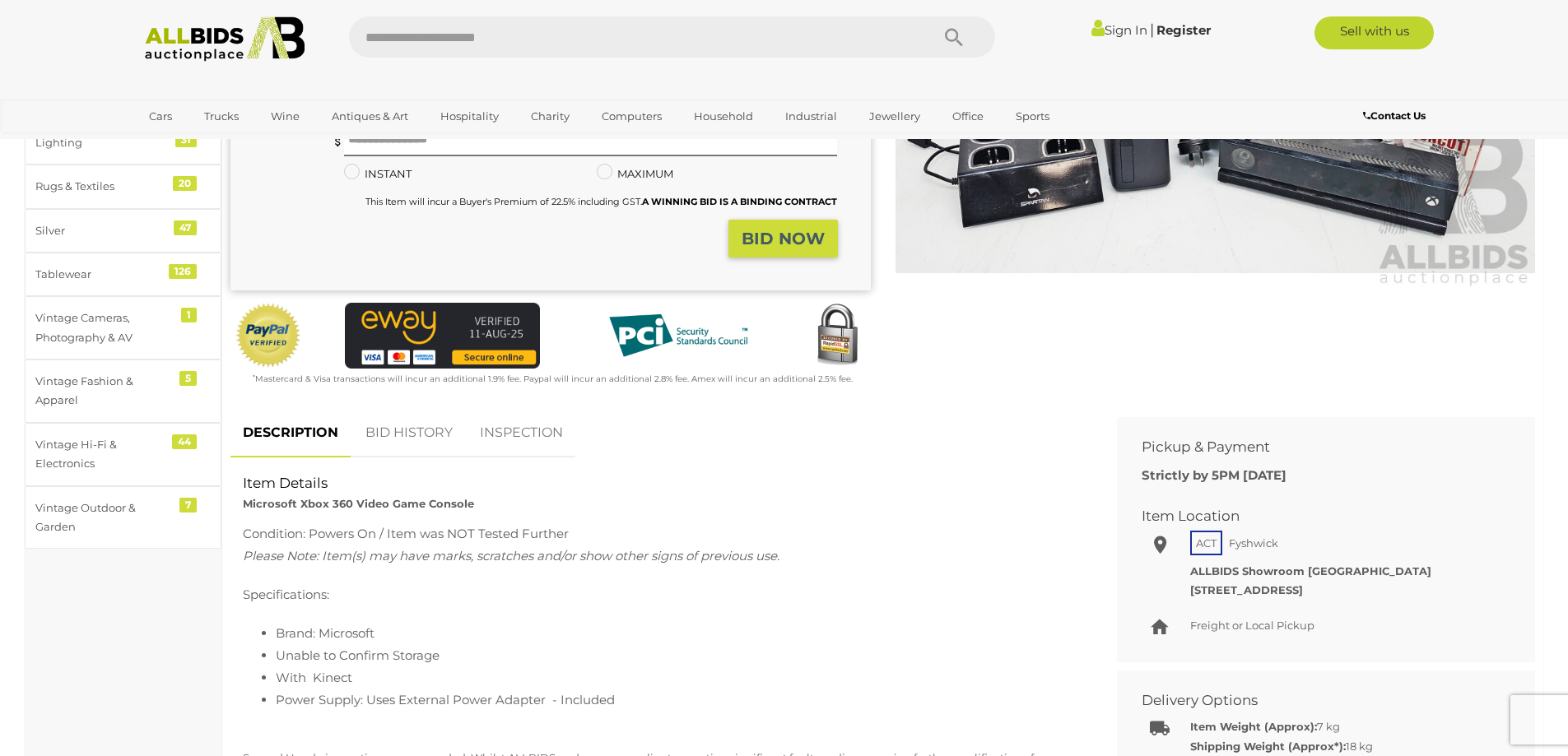
scroll to position [0, 0]
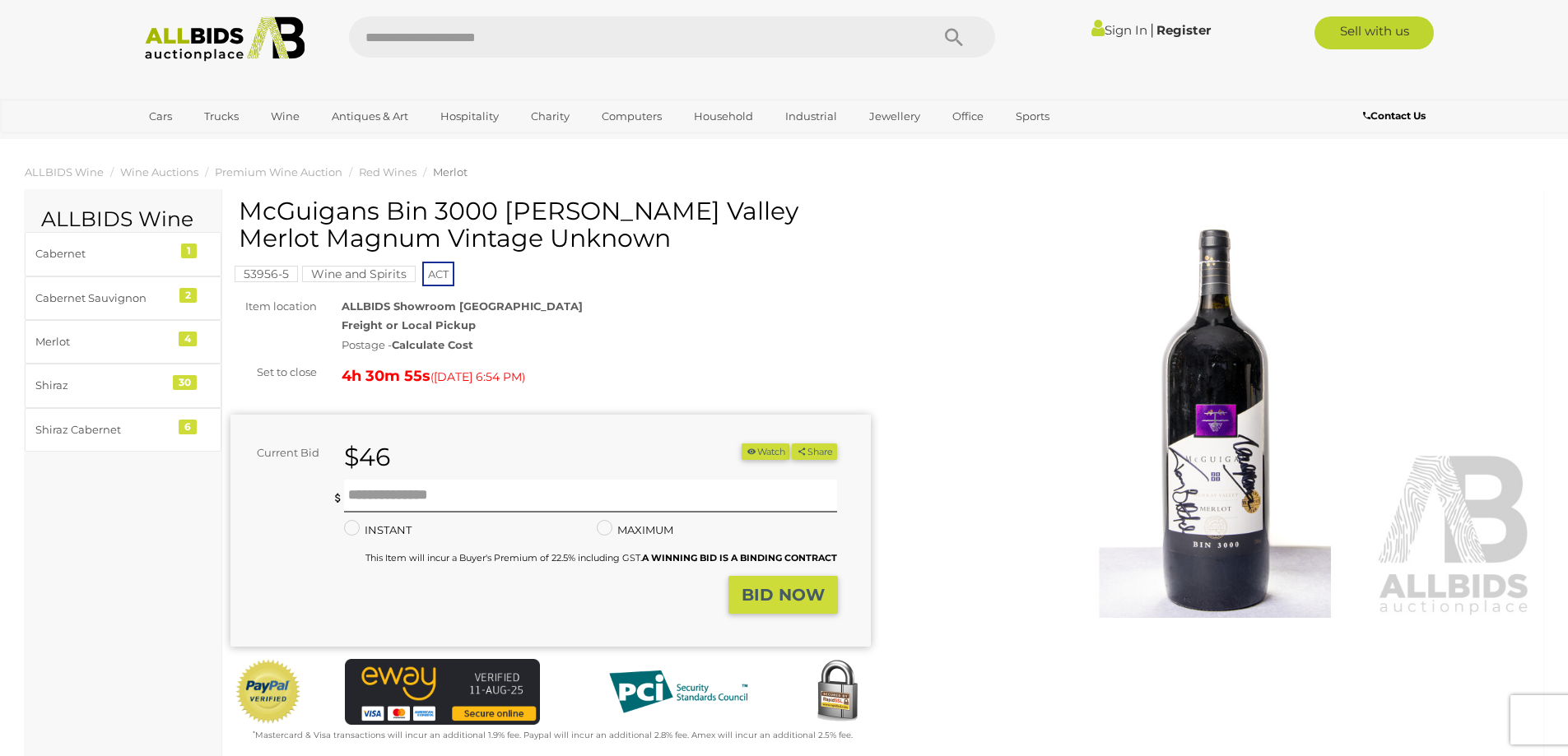
click at [374, 270] on mark "Wine and Spirits" at bounding box center [358, 274] width 113 height 16
click at [712, 297] on div "ALLBIDS Showroom Fyshwick Freight or Local Pickup Postage - Calculate Cost" at bounding box center [606, 326] width 554 height 58
click at [439, 274] on span "ACT" at bounding box center [438, 274] width 32 height 25
click at [212, 35] on img at bounding box center [225, 38] width 179 height 46
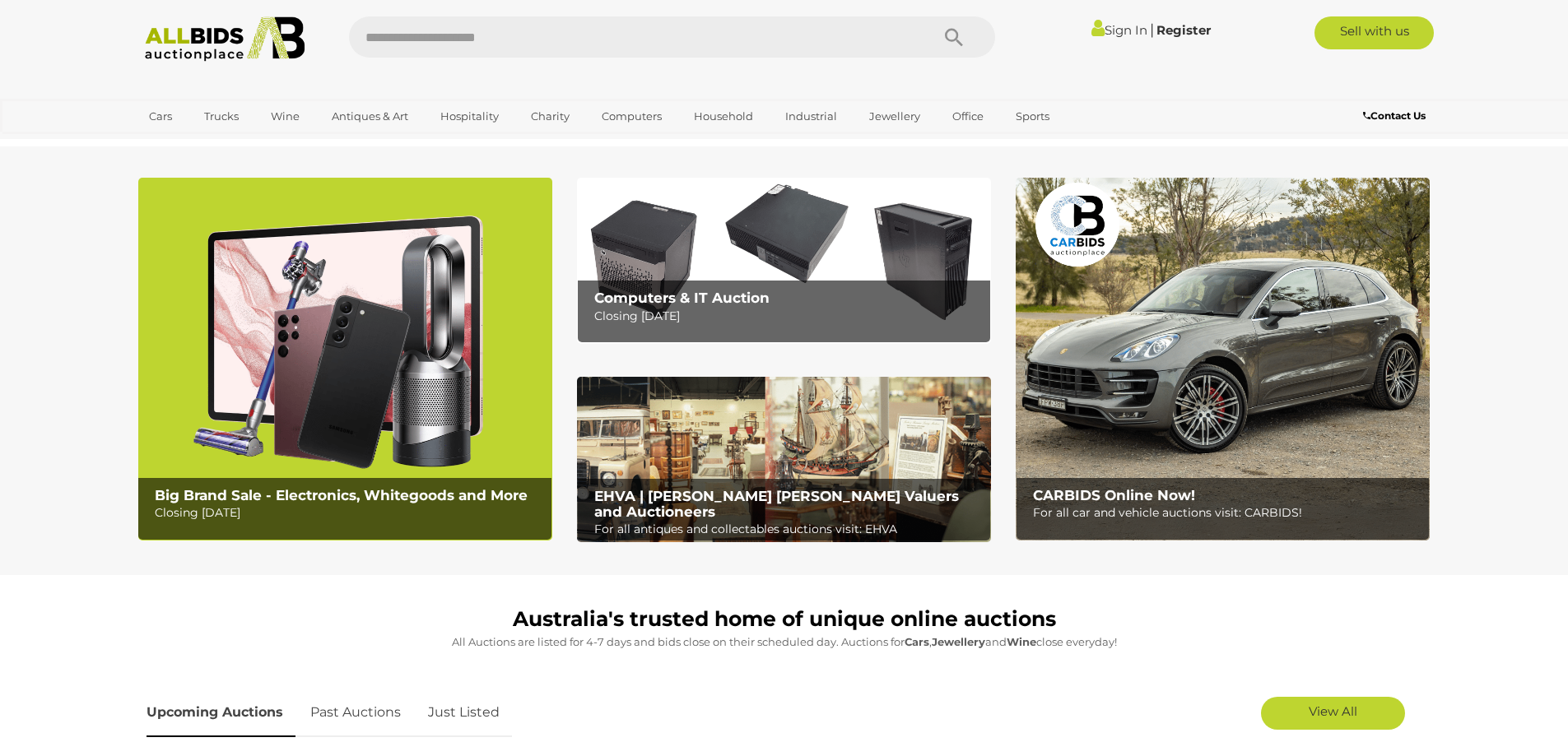
click at [499, 391] on img at bounding box center [346, 359] width 414 height 363
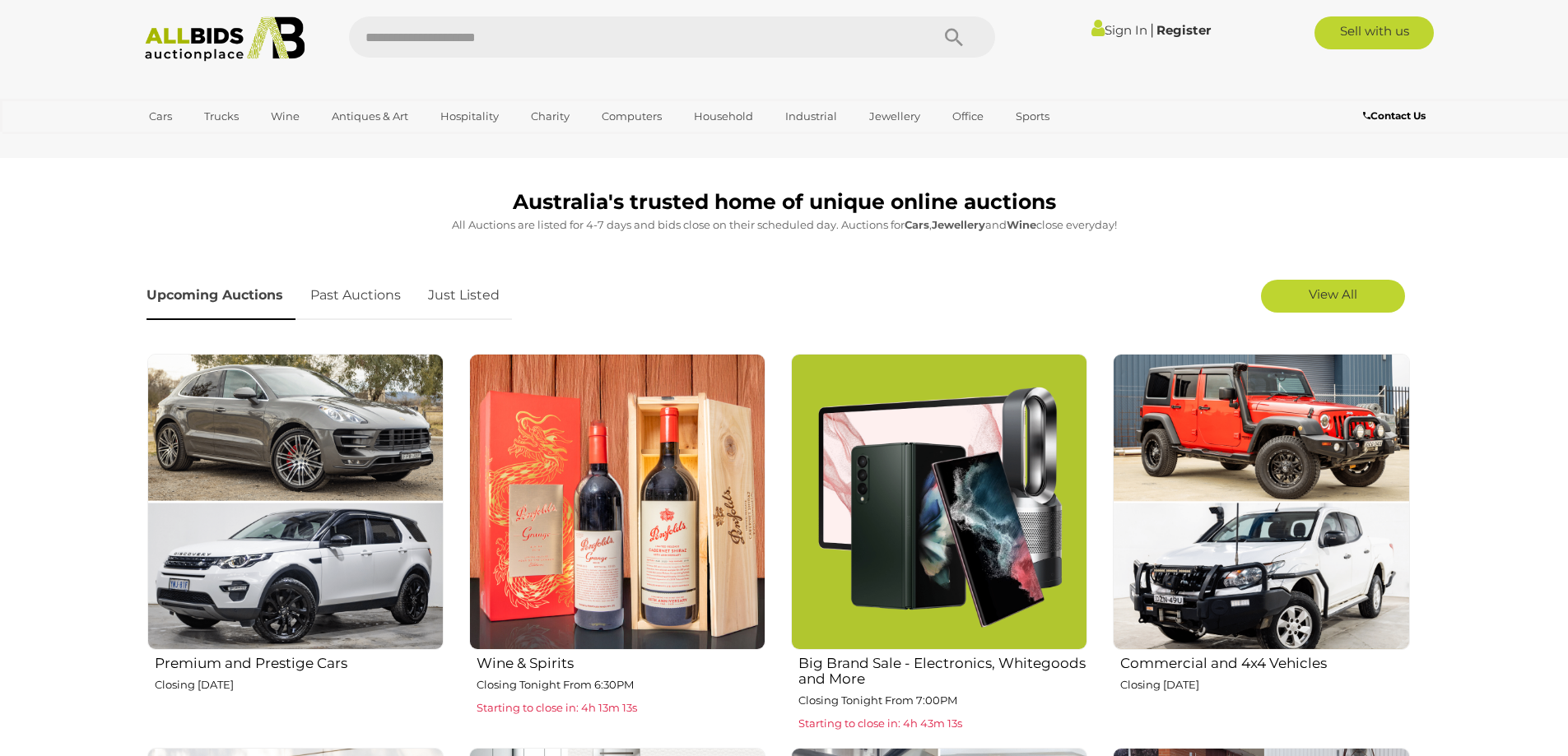
scroll to position [411, 0]
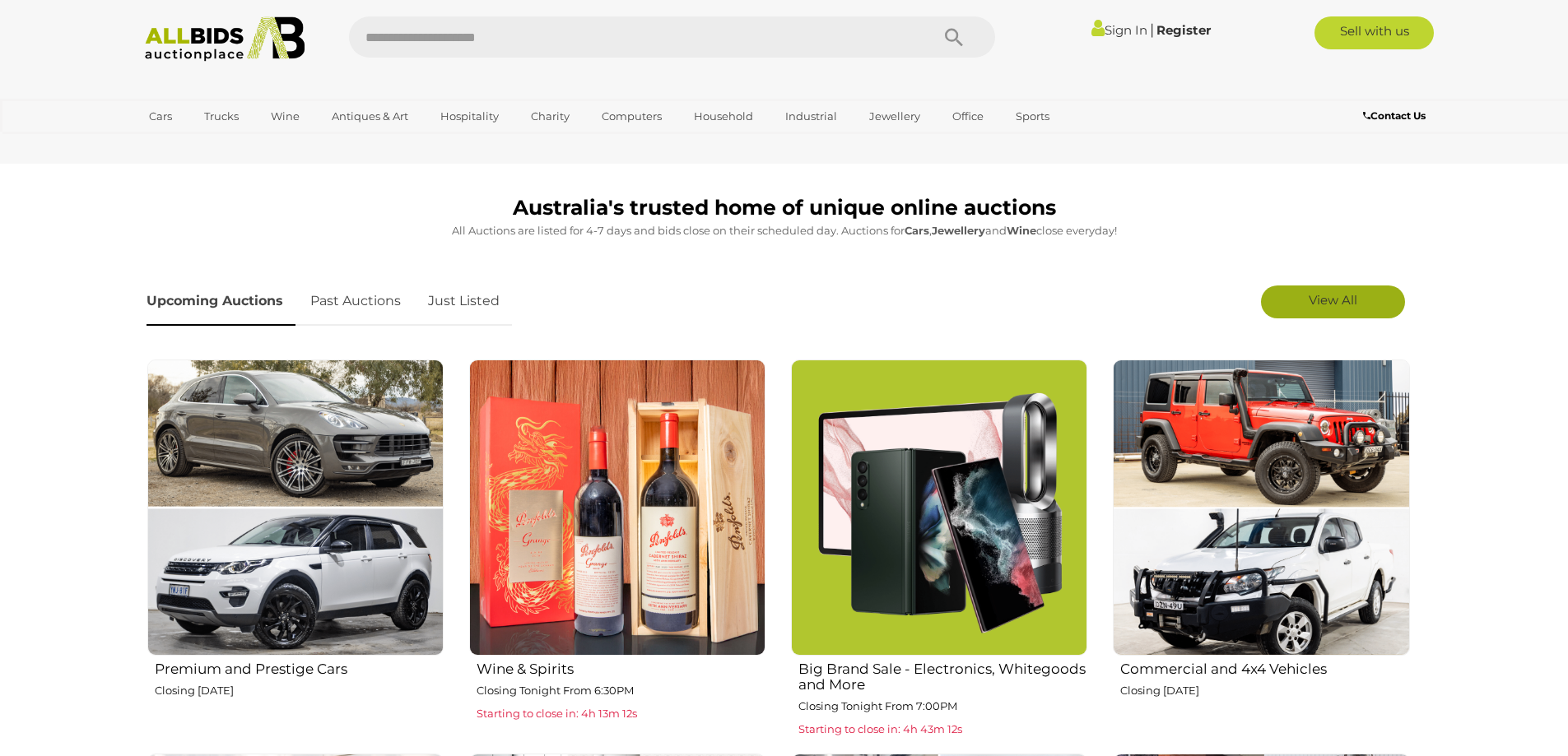
click at [1364, 295] on link "View All" at bounding box center [1332, 302] width 144 height 33
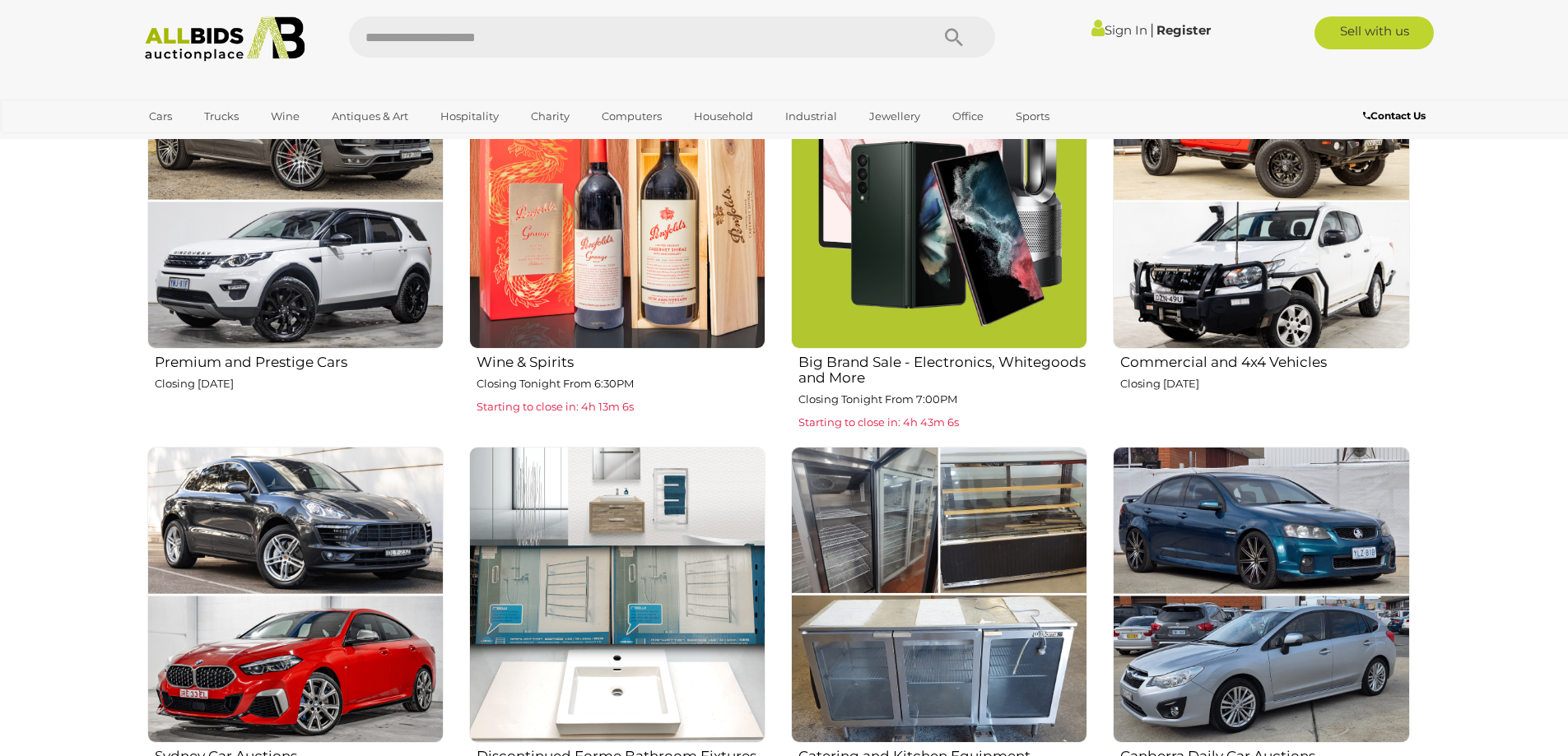
scroll to position [247, 0]
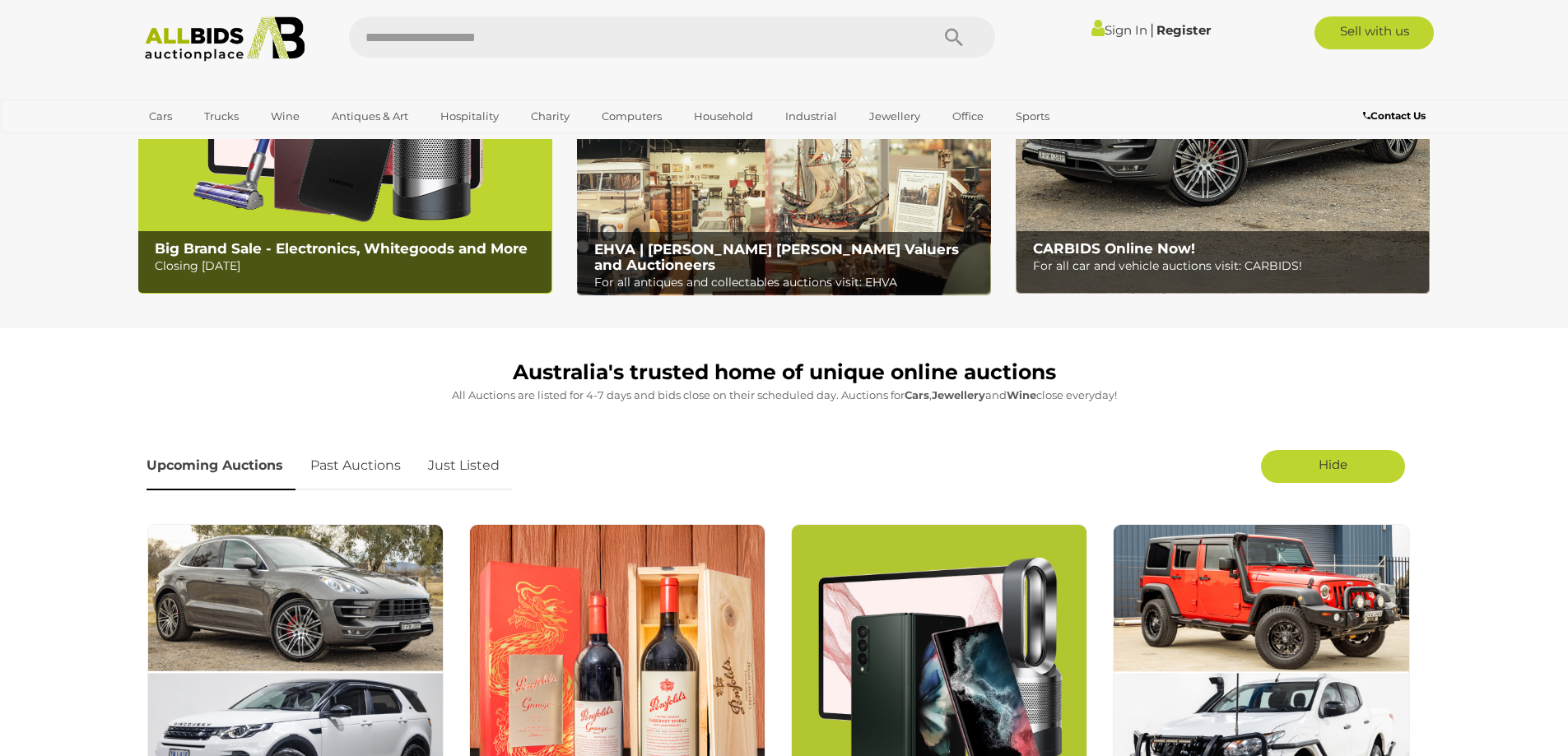
click at [231, 462] on link "Upcoming Auctions" at bounding box center [221, 466] width 149 height 48
click at [342, 459] on link "Past Auctions" at bounding box center [355, 466] width 115 height 48
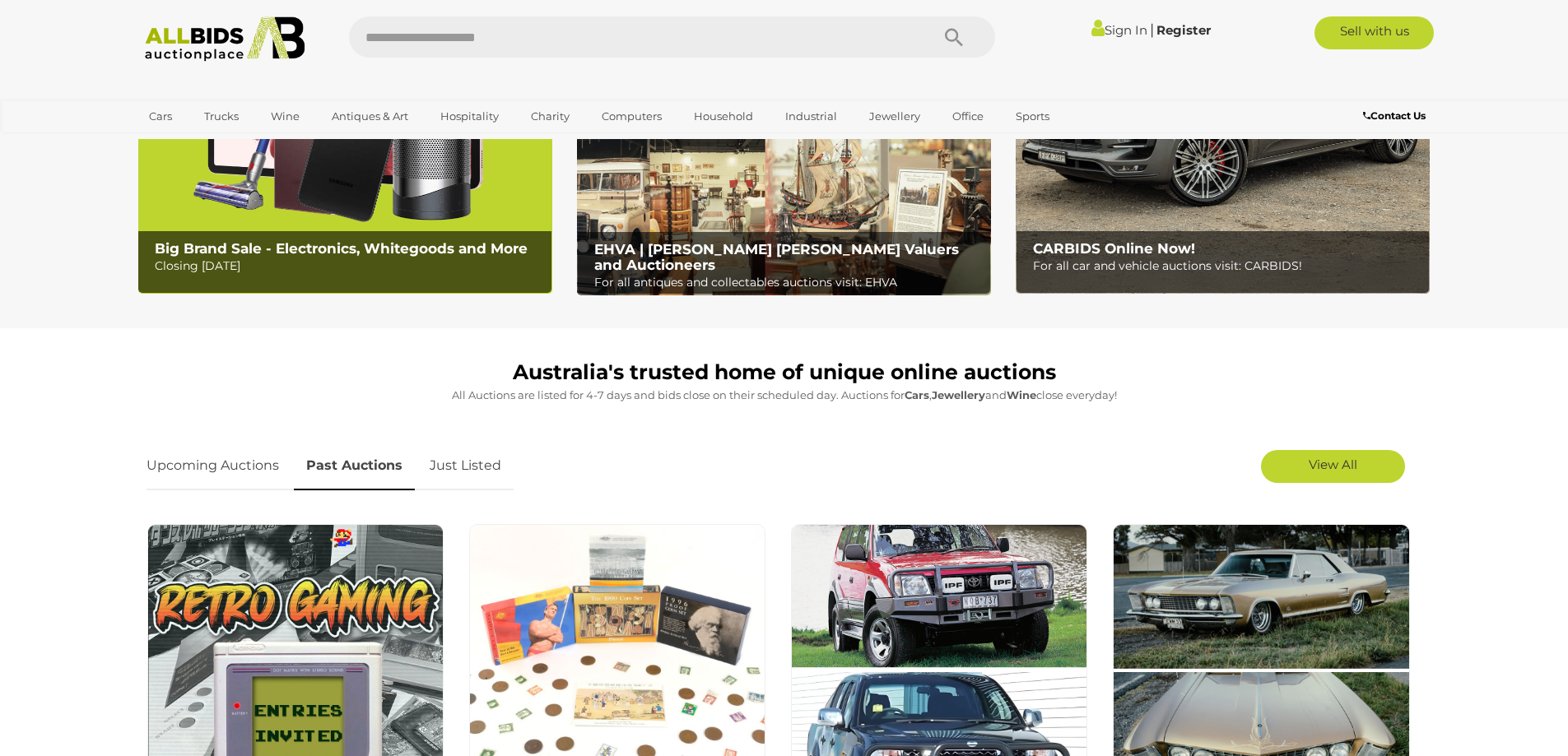
click at [238, 455] on link "Upcoming Auctions" at bounding box center [219, 466] width 145 height 48
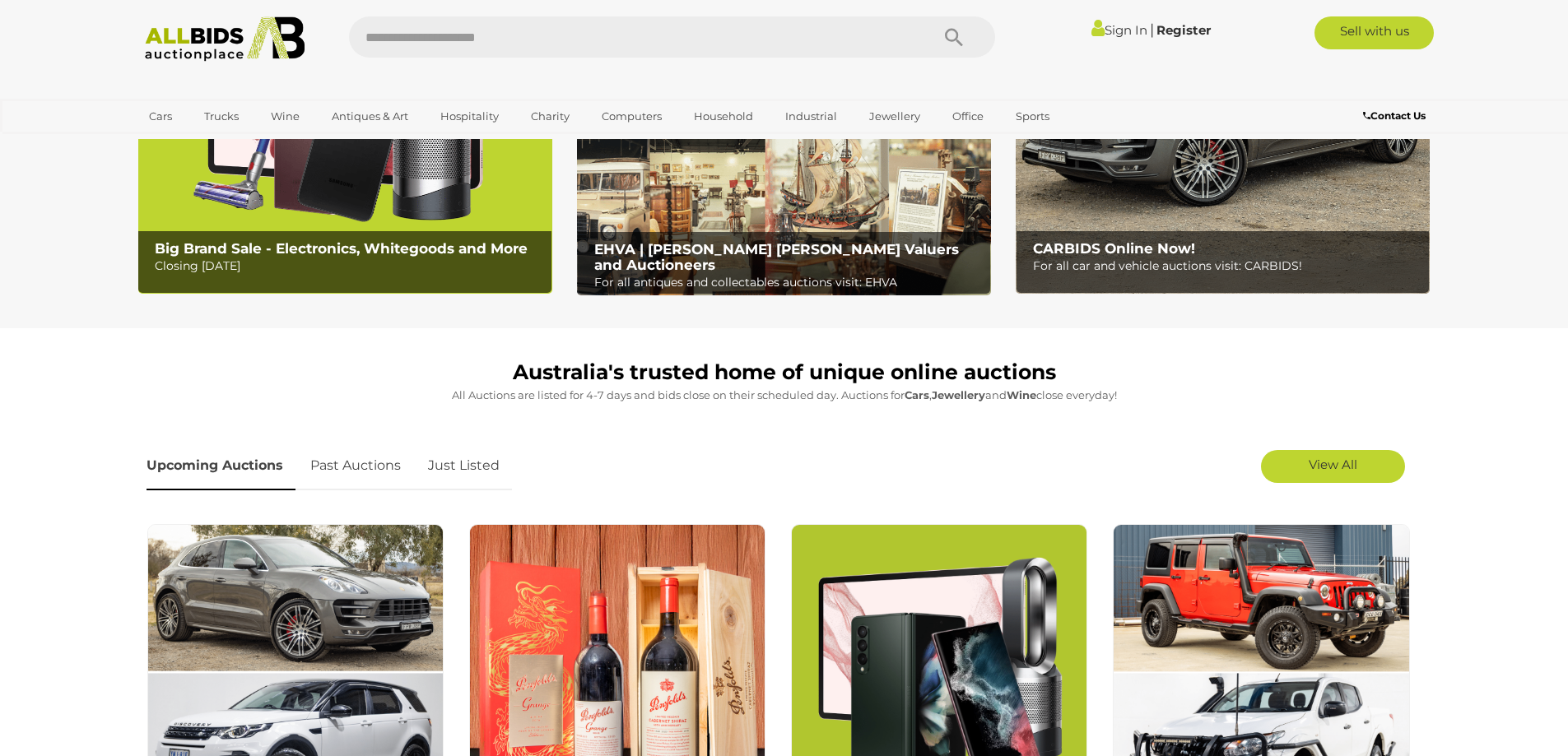
click at [400, 465] on link "Past Auctions" at bounding box center [355, 466] width 115 height 48
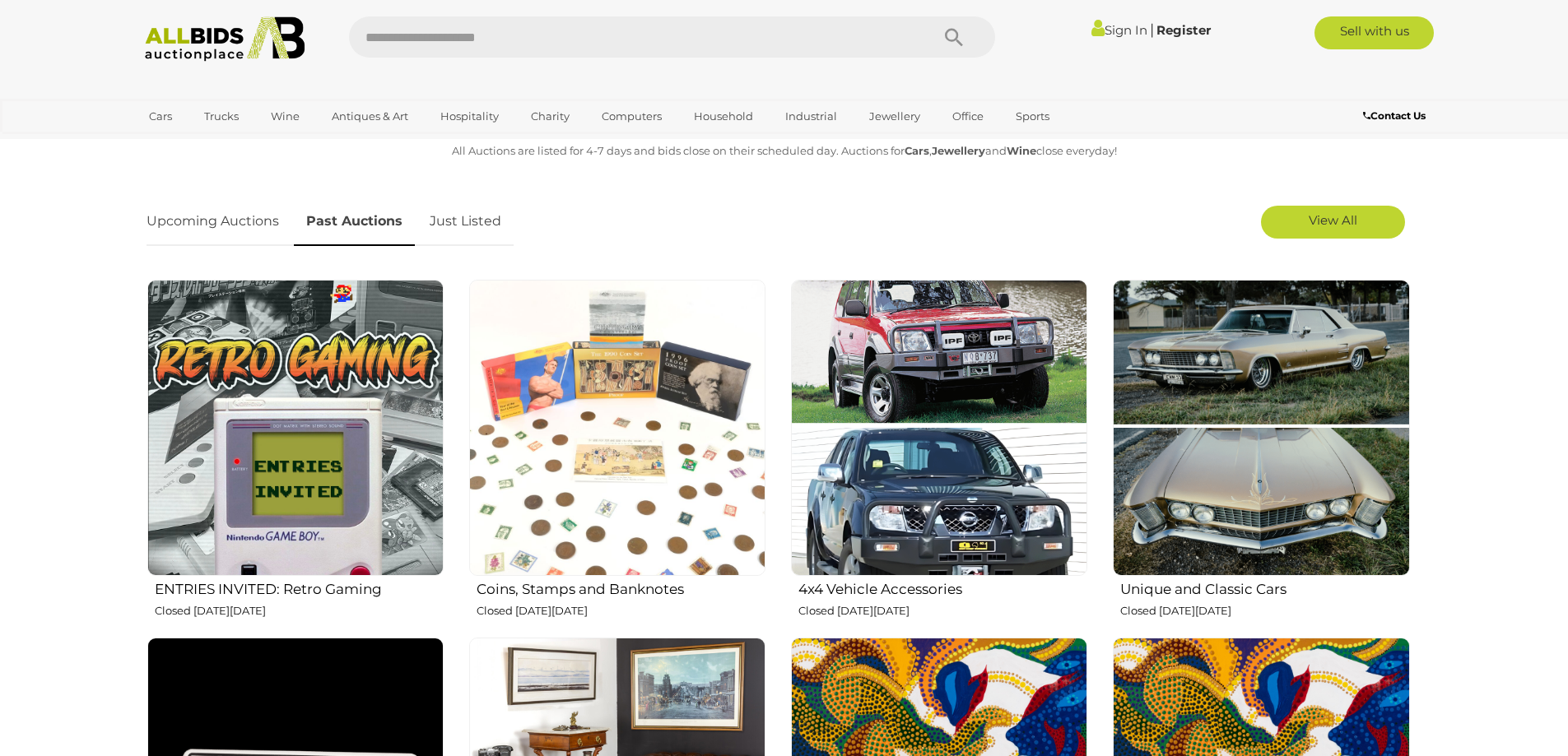
scroll to position [494, 0]
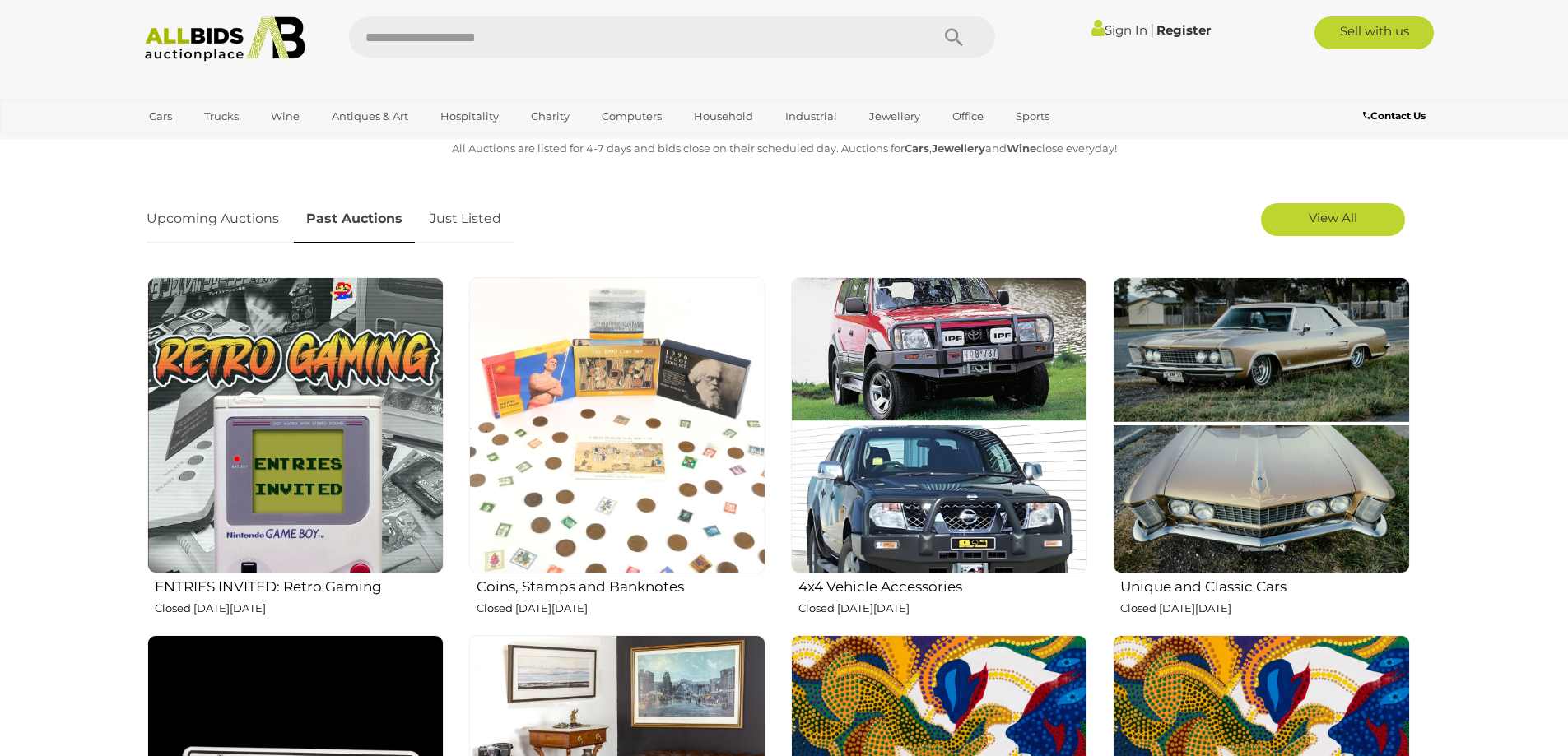
click at [378, 444] on img at bounding box center [296, 426] width 296 height 296
